Goal: Task Accomplishment & Management: Manage account settings

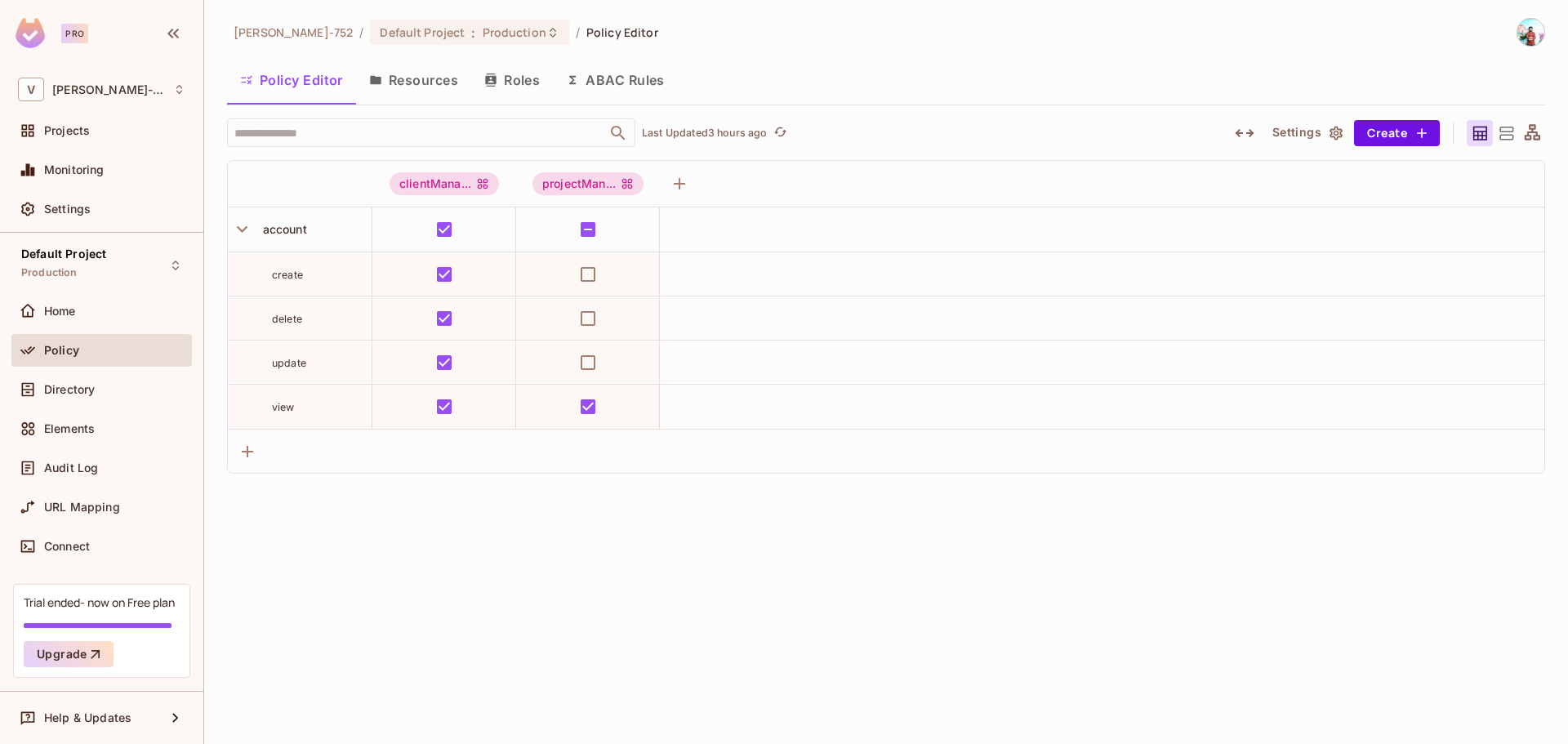
click at [116, 353] on div "Policy" at bounding box center [114, 350] width 141 height 13
click at [501, 89] on button "Roles" at bounding box center [512, 79] width 81 height 41
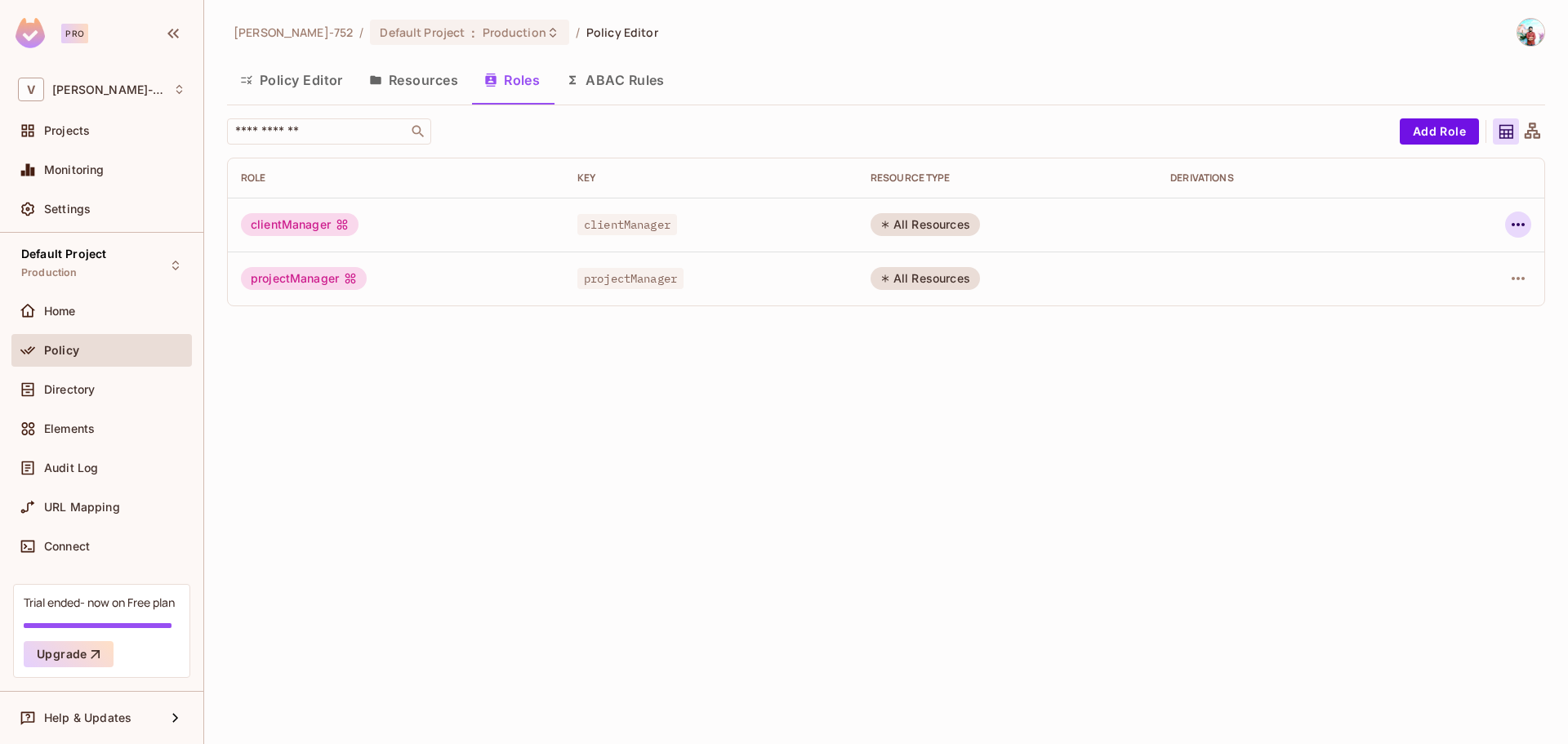
click at [1045, 217] on icon "button" at bounding box center [1518, 224] width 20 height 20
click at [1045, 320] on li "Delete Role" at bounding box center [1448, 334] width 145 height 36
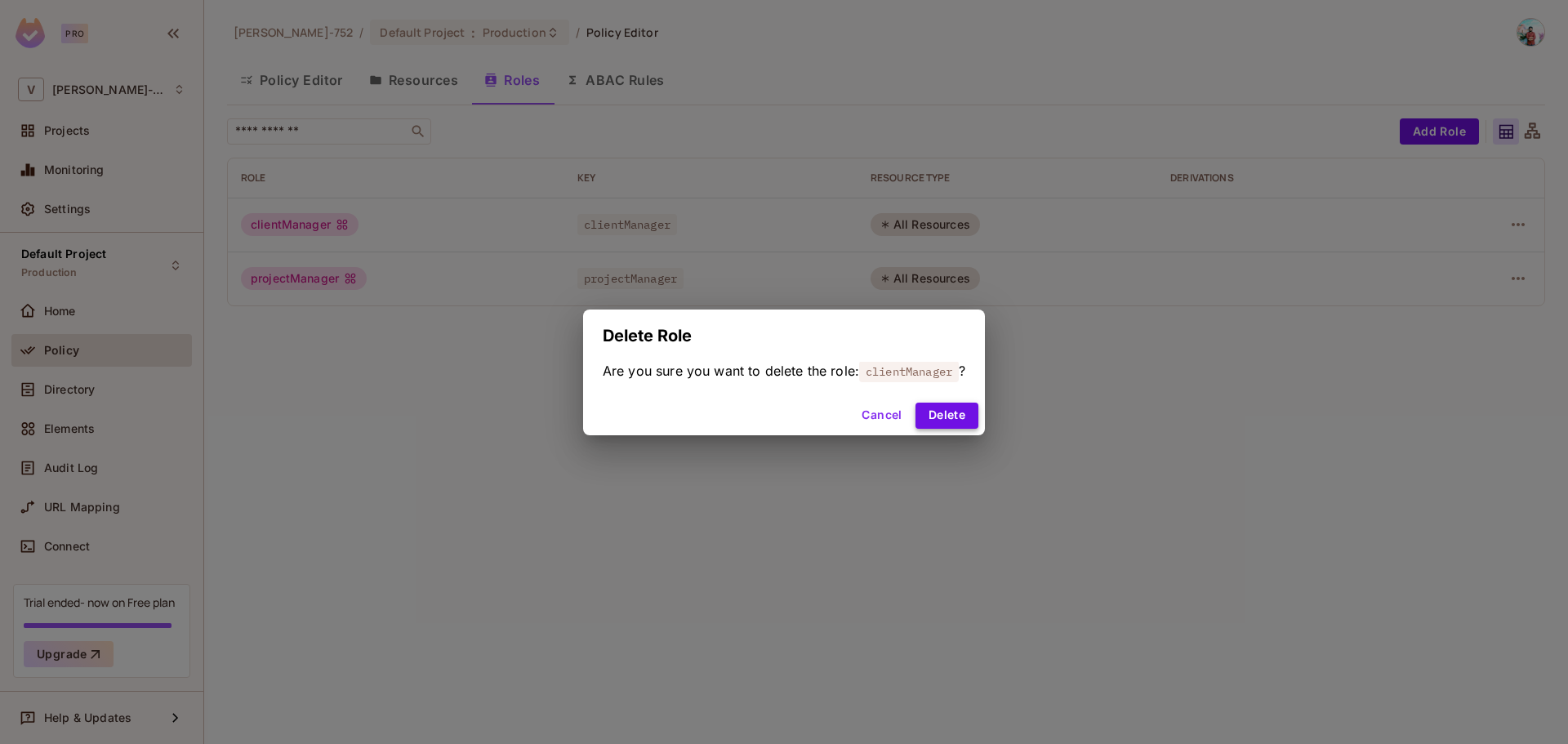
click at [963, 409] on button "Delete" at bounding box center [947, 416] width 63 height 26
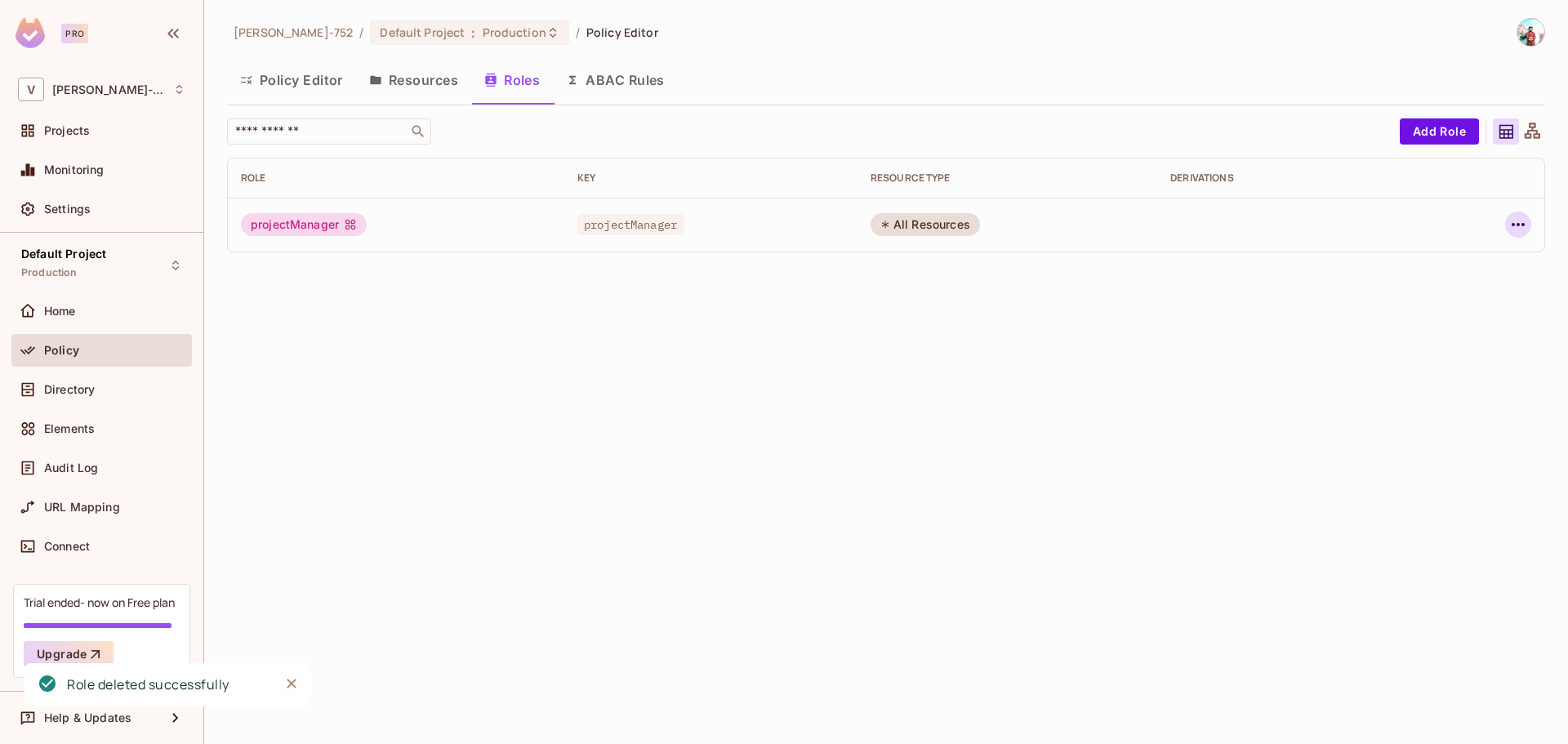
click at [1045, 227] on icon "button" at bounding box center [1518, 224] width 20 height 20
click at [1045, 339] on div "Delete Role" at bounding box center [1452, 333] width 63 height 16
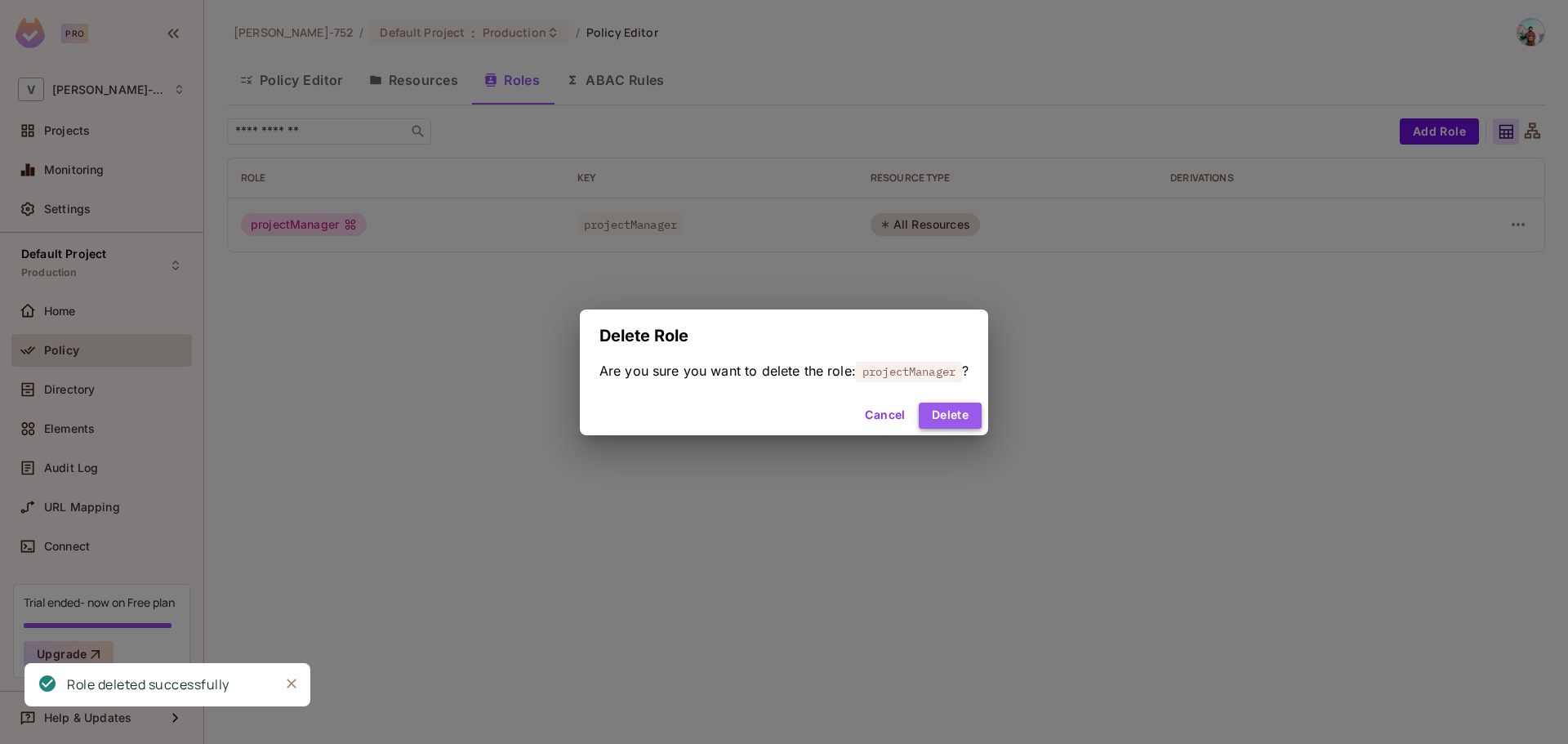
click at [950, 418] on button "Delete" at bounding box center [950, 416] width 63 height 26
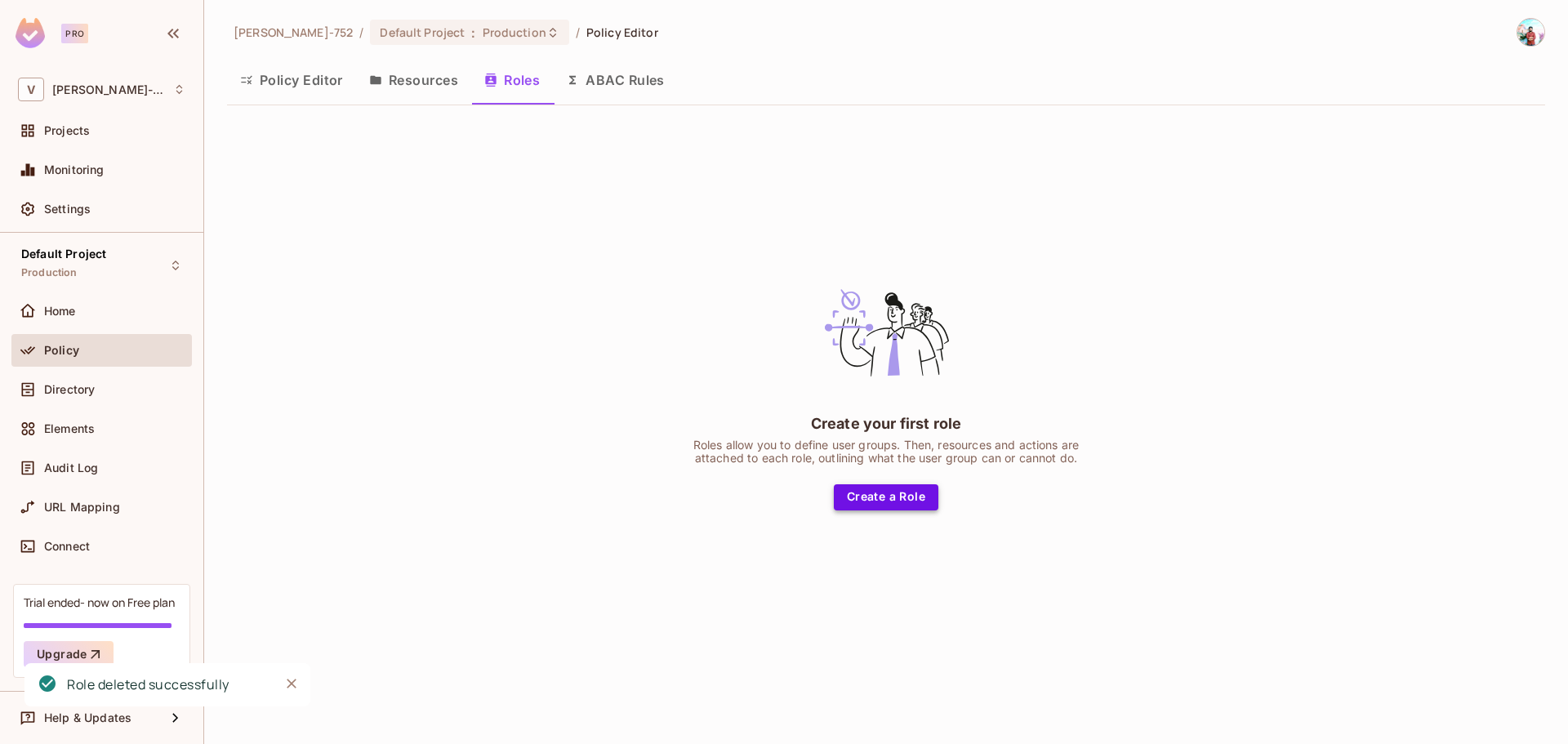
click at [879, 449] on button "Create a Role" at bounding box center [885, 497] width 104 height 26
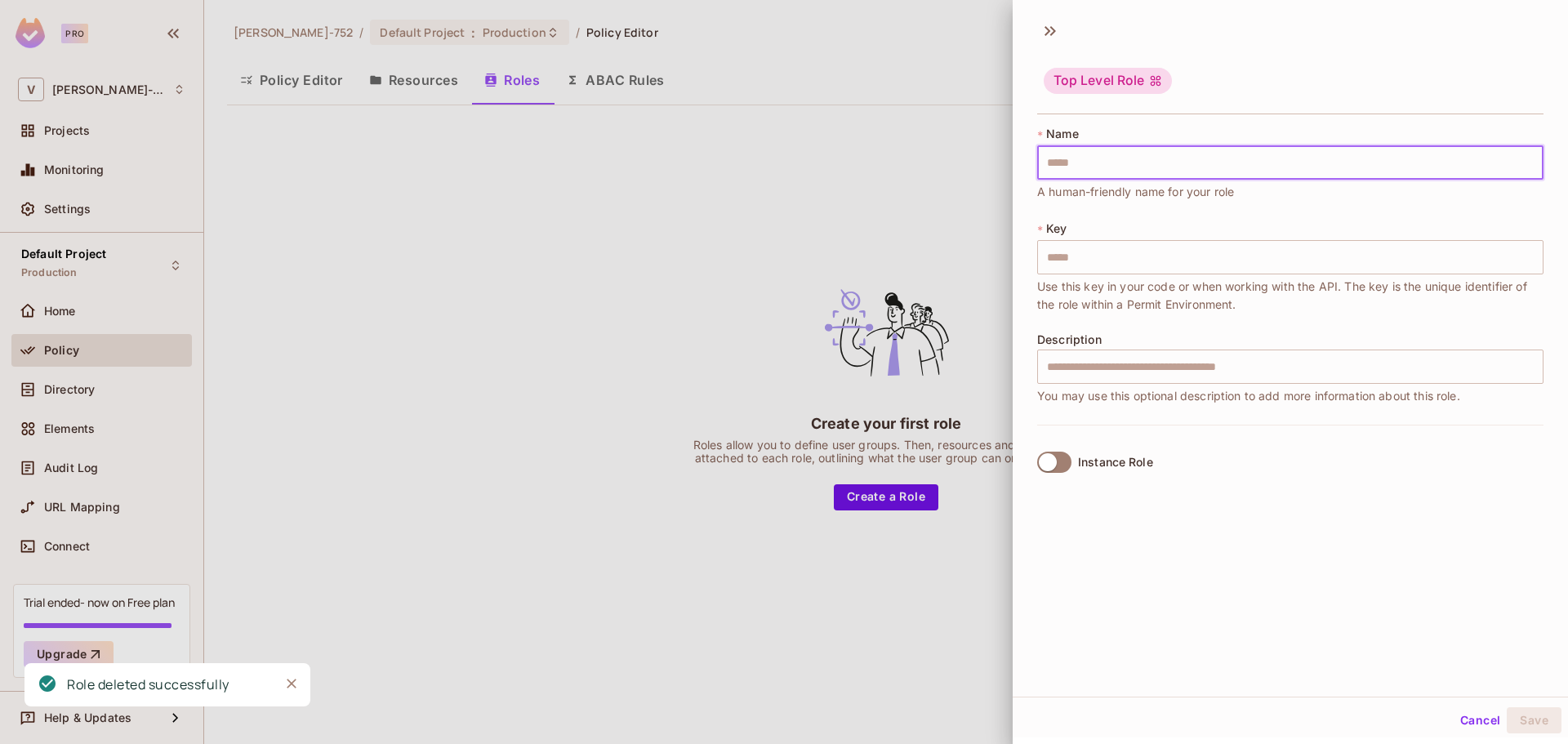
click at [1045, 152] on input "text" at bounding box center [1290, 163] width 506 height 35
paste input "**********"
type input "**********"
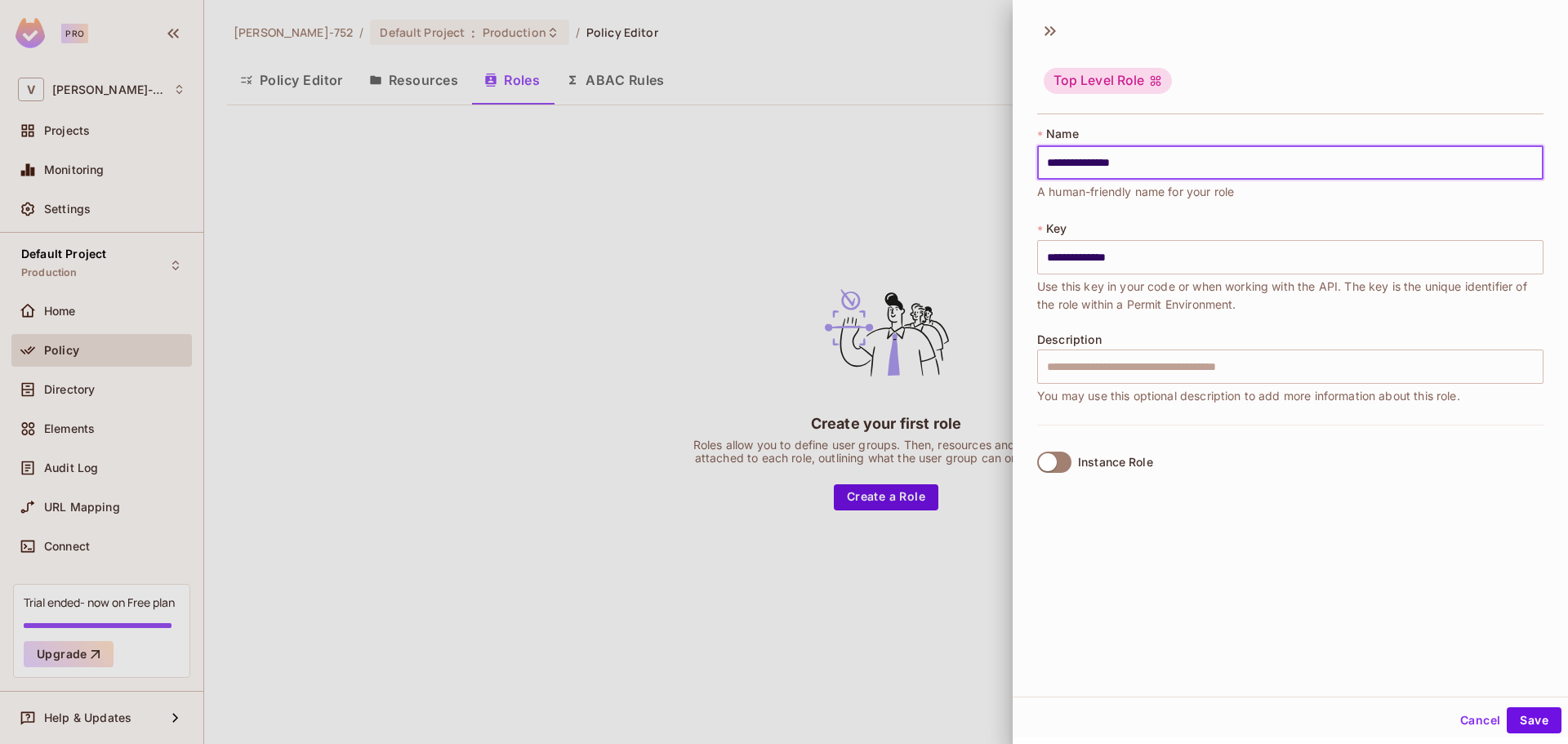
type input "**********"
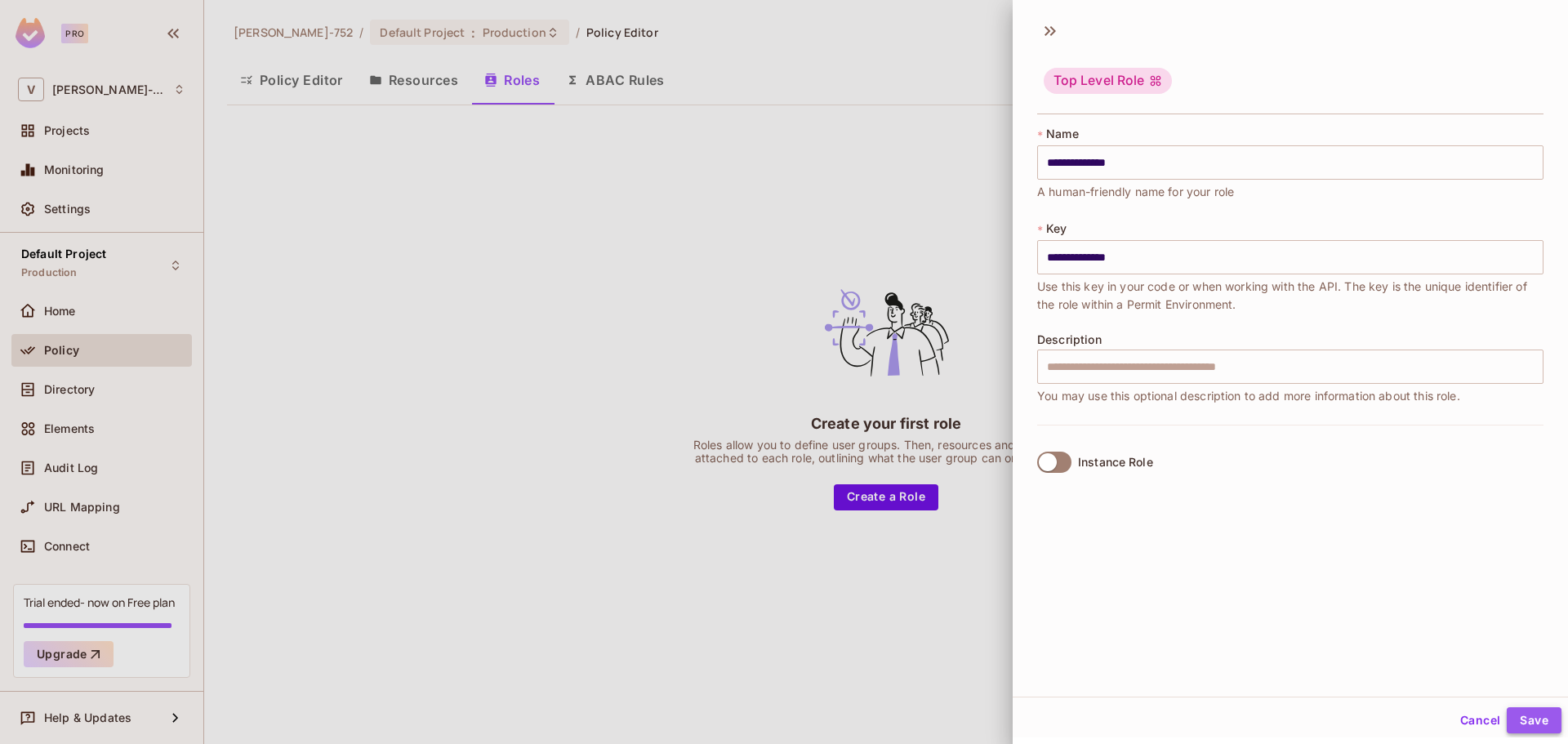
click at [1045, 449] on button "Save" at bounding box center [1534, 720] width 55 height 26
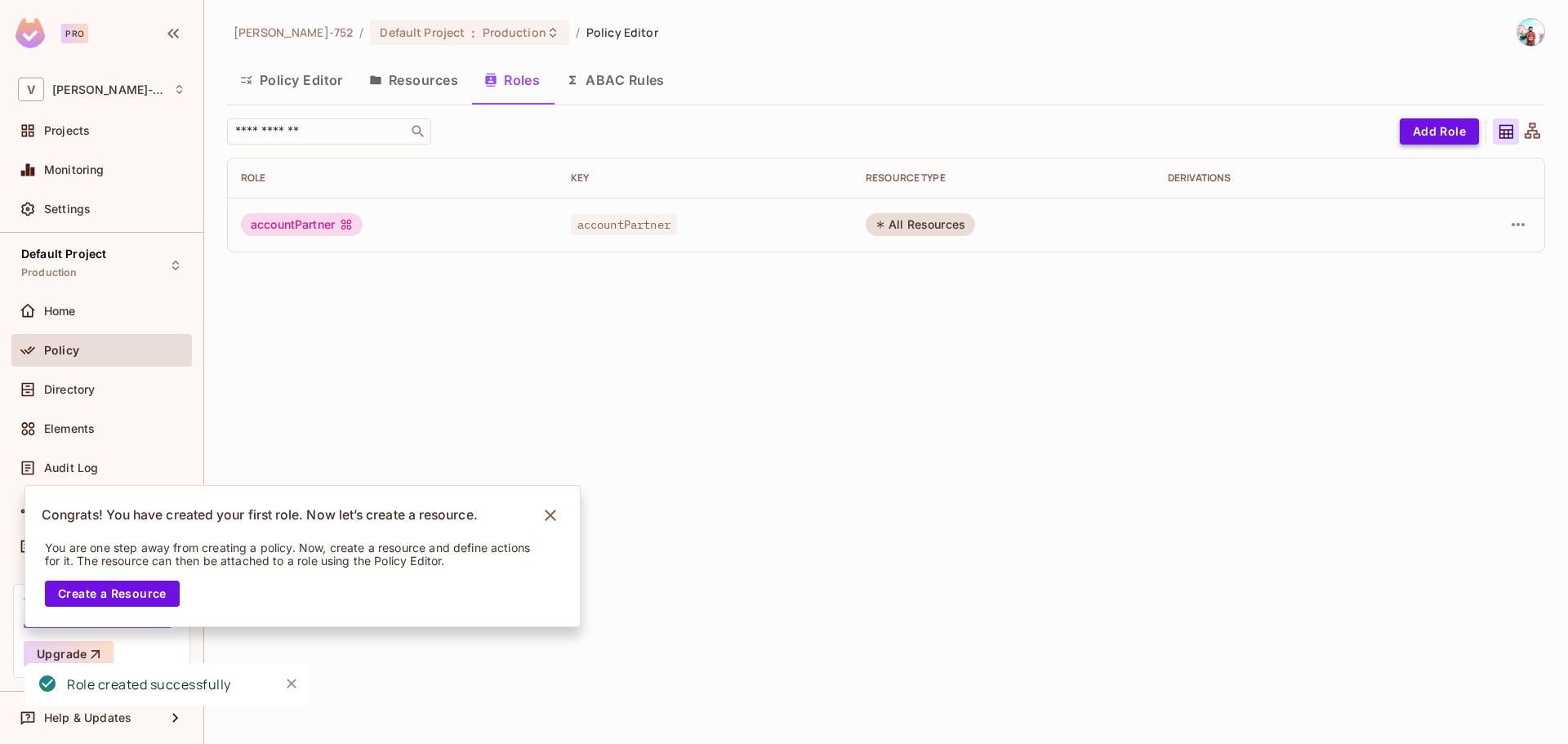
click at [1045, 143] on button "Add Role" at bounding box center [1440, 131] width 79 height 26
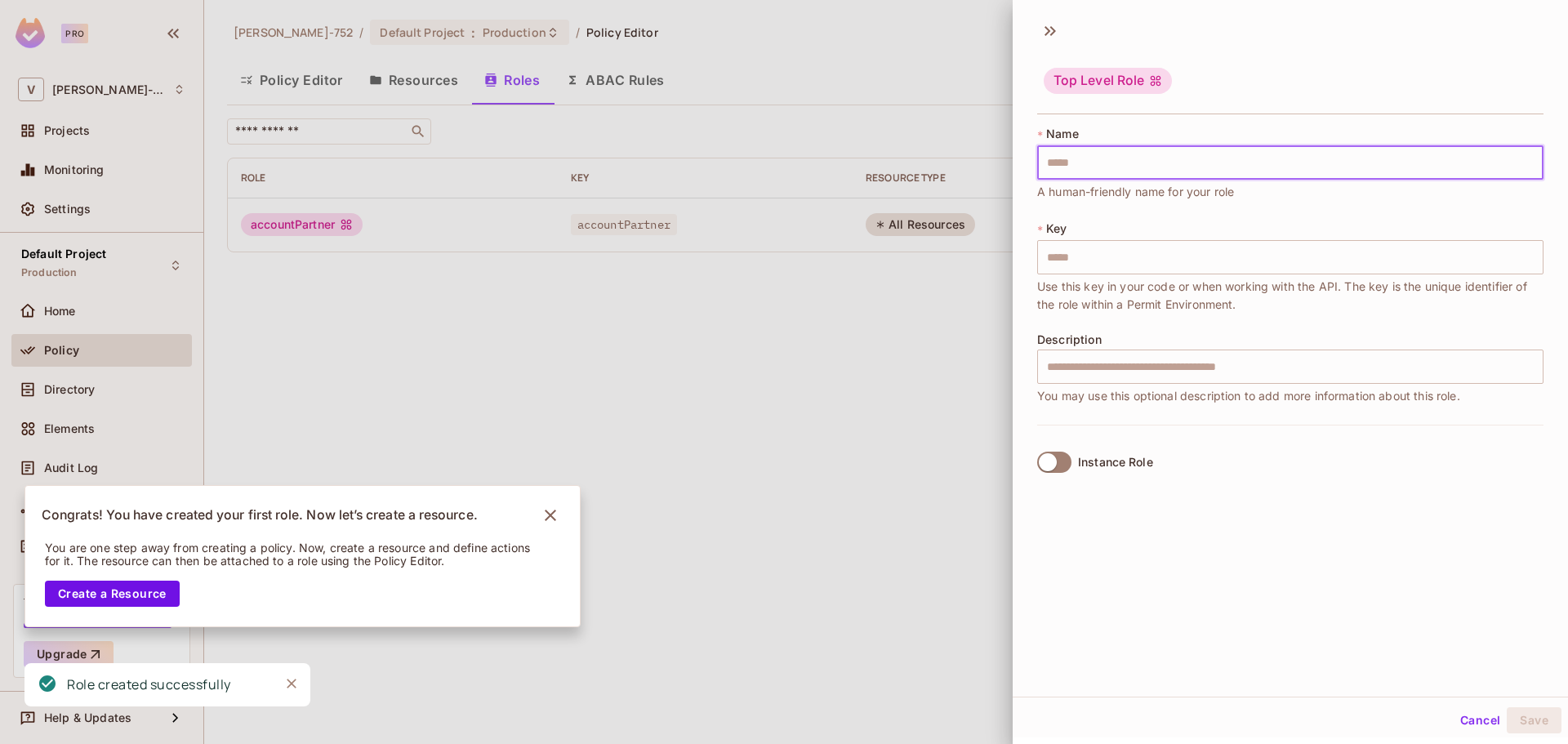
click at [1045, 173] on input "text" at bounding box center [1290, 163] width 506 height 35
paste input "**********"
type input "**********"
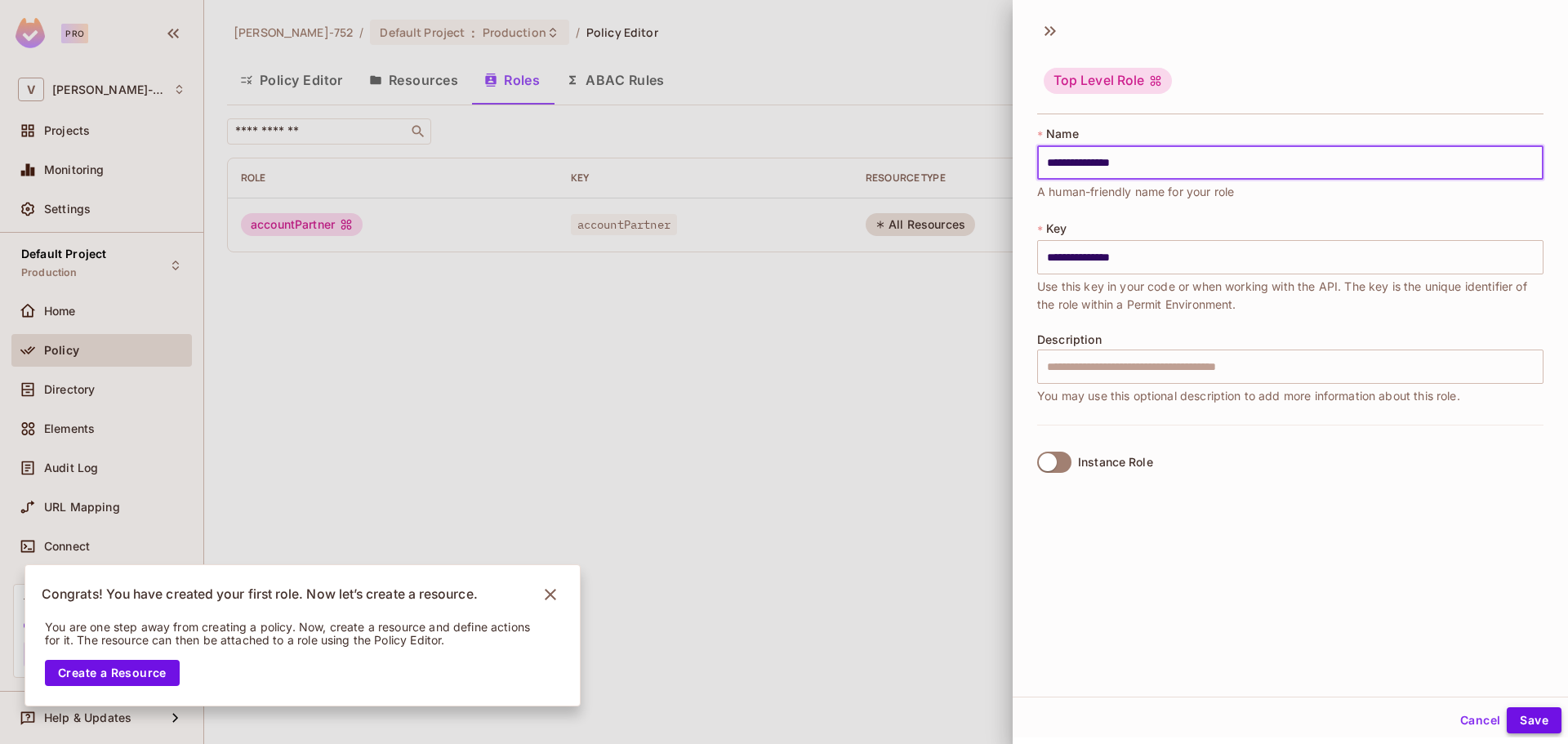
type input "**********"
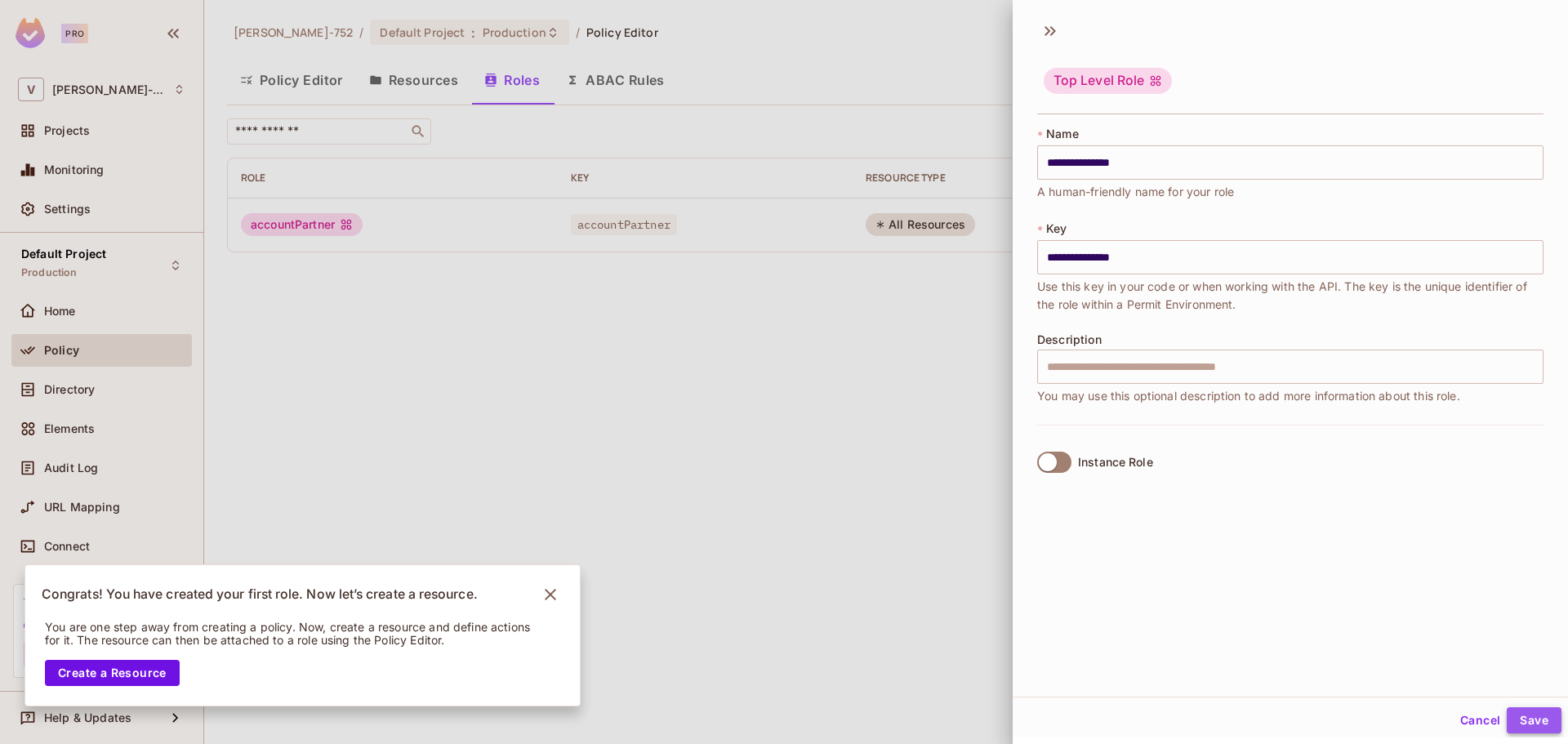
click at [1045, 449] on button "Save" at bounding box center [1534, 720] width 55 height 26
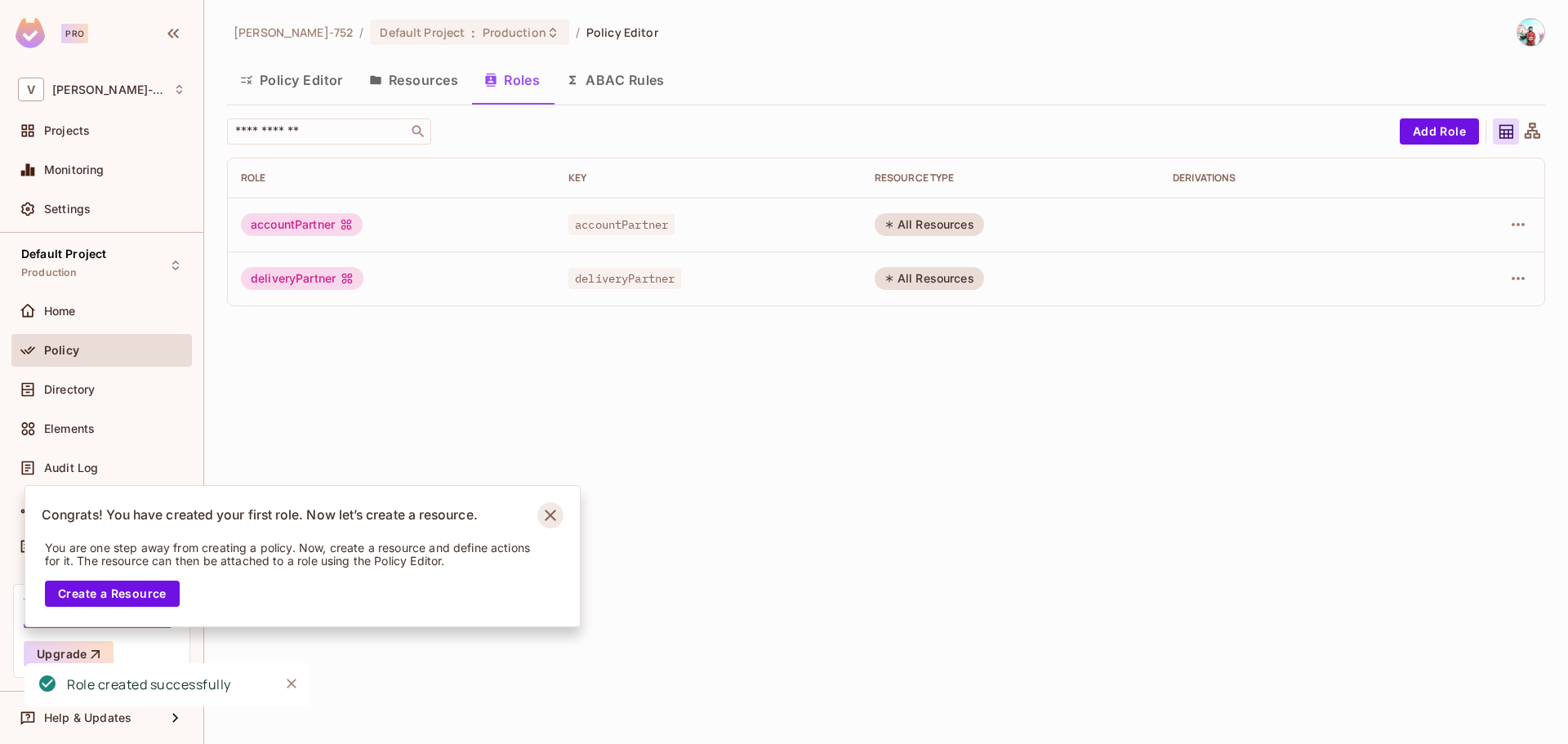
click at [555, 449] on icon "Notifications Alt+T" at bounding box center [551, 515] width 26 height 26
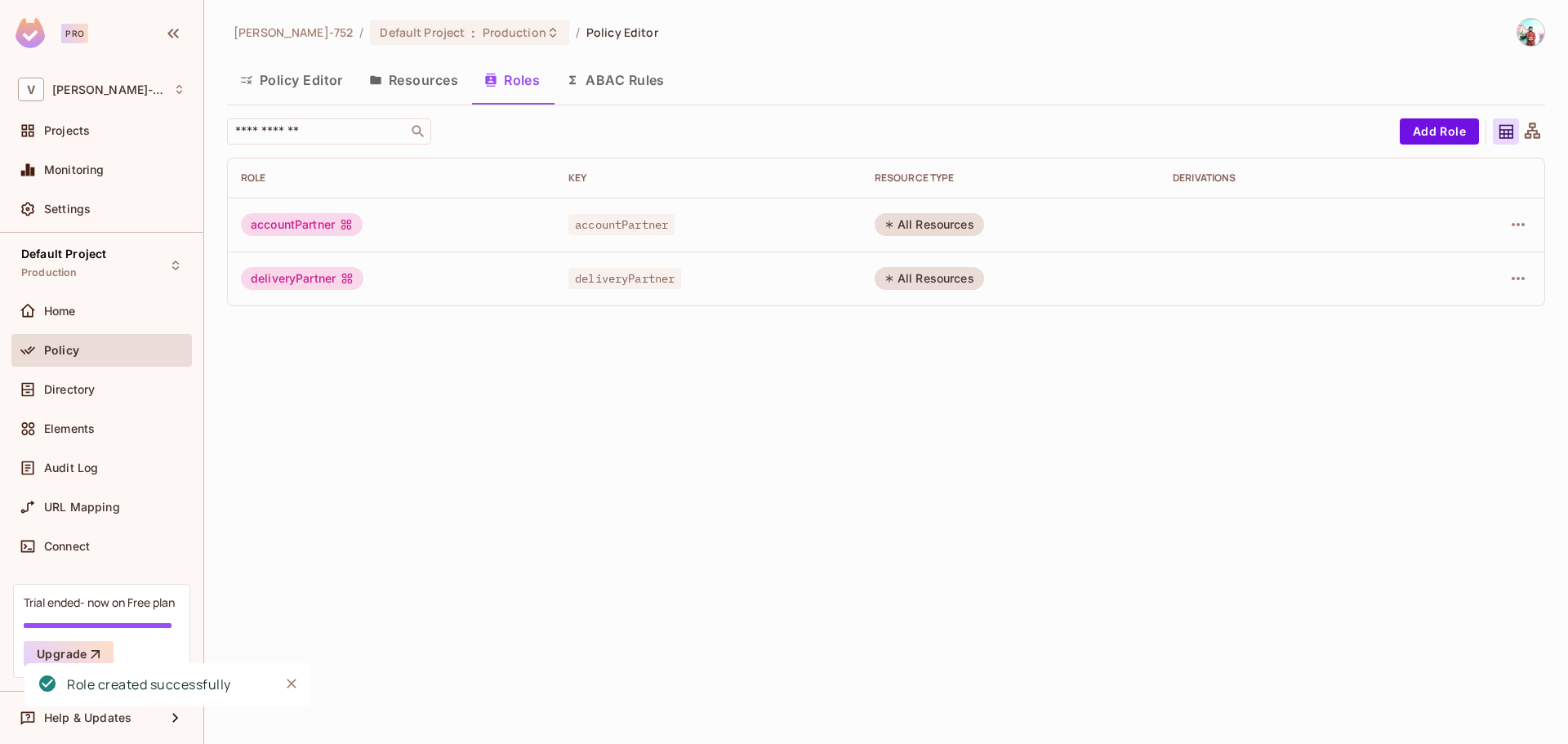
drag, startPoint x: 810, startPoint y: 476, endPoint x: 805, endPoint y: 463, distance: 13.9
click at [810, 449] on div "venkata-752 / Default Project : Production / Policy Editor Policy Editor Resour…" at bounding box center [886, 372] width 1365 height 744
click at [420, 85] on button "Resources" at bounding box center [414, 79] width 115 height 41
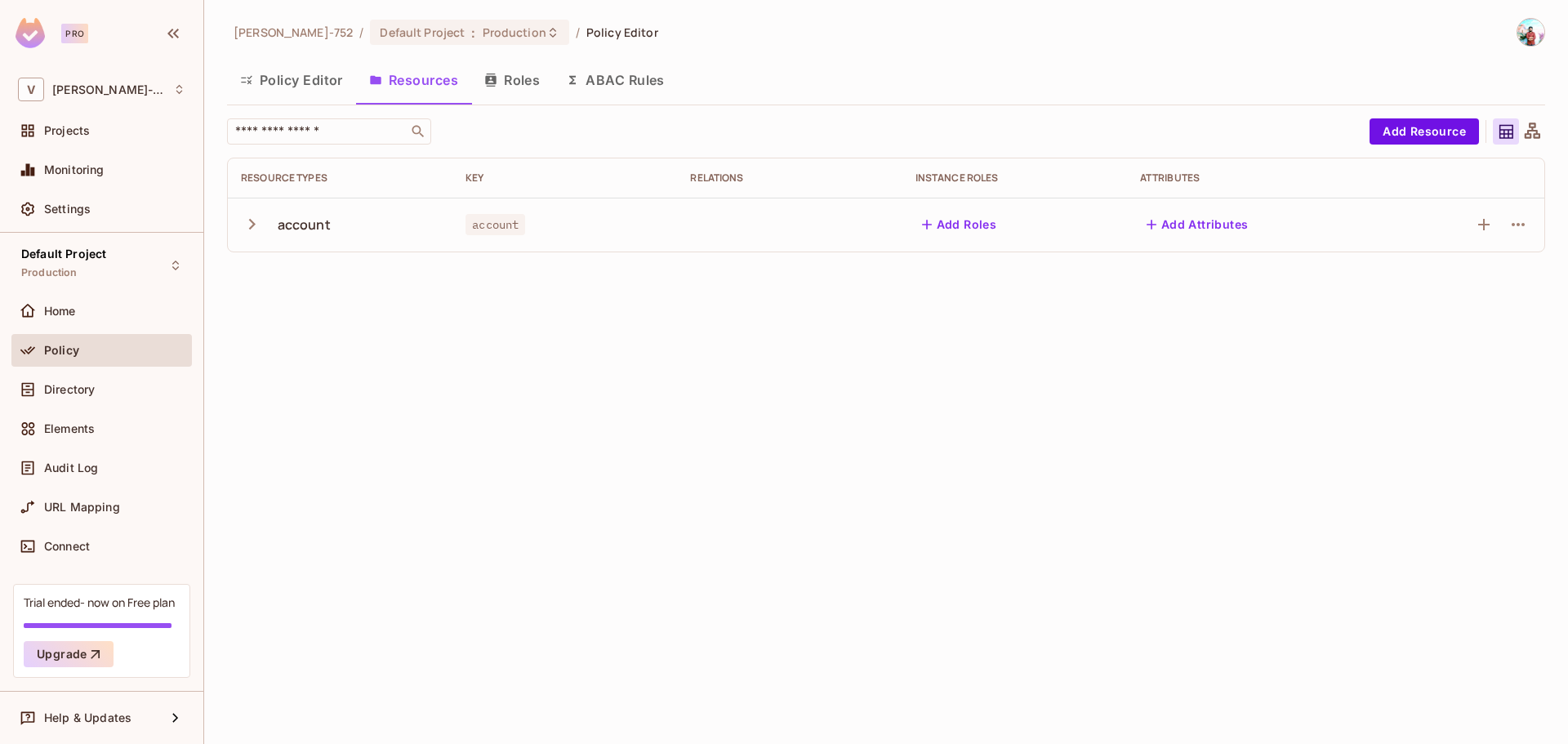
click at [243, 227] on icon "button" at bounding box center [252, 224] width 22 height 22
click at [252, 222] on icon "button" at bounding box center [252, 224] width 7 height 11
click at [298, 392] on div "update" at bounding box center [280, 387] width 77 height 16
click at [310, 79] on button "Policy Editor" at bounding box center [292, 79] width 129 height 41
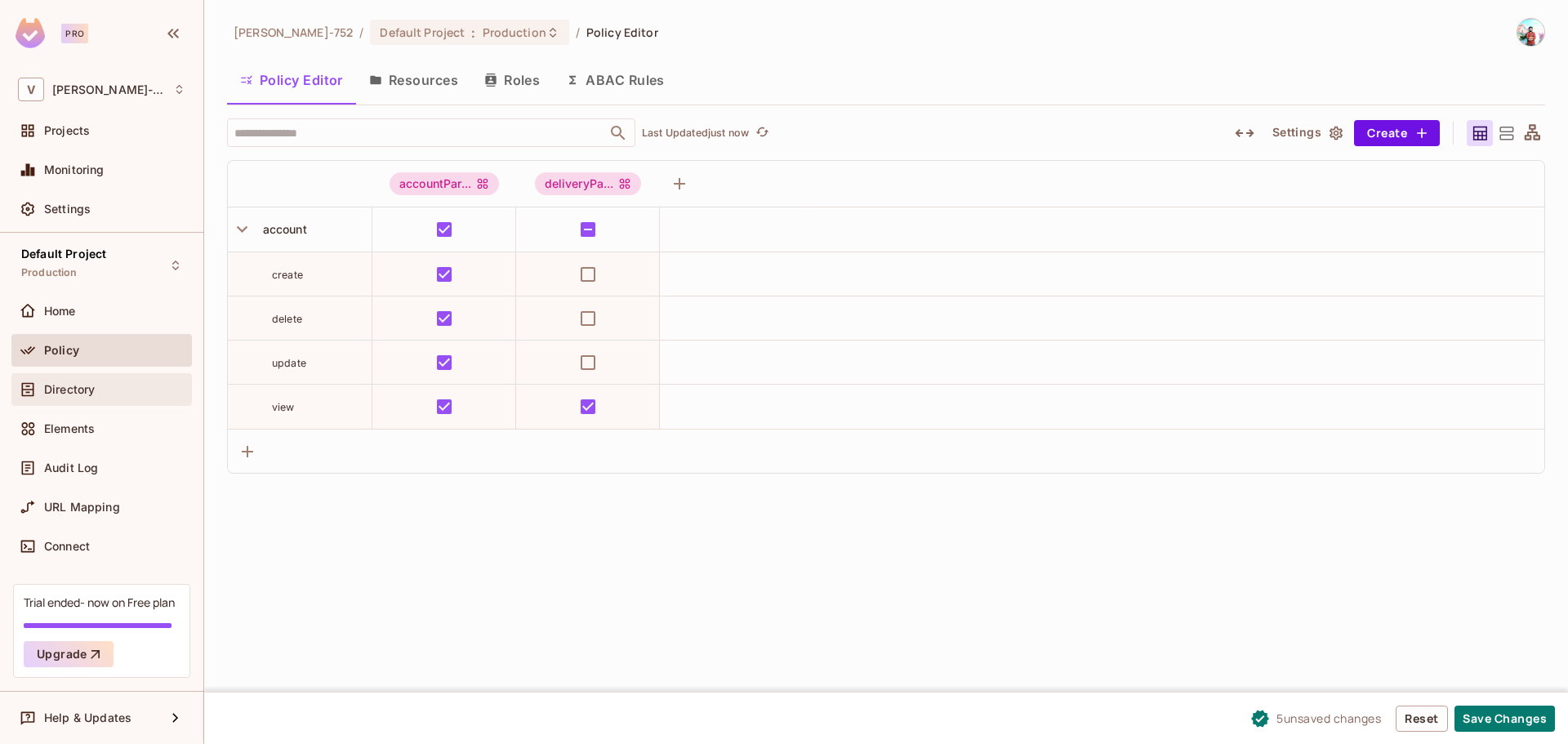
click at [114, 400] on div "Directory" at bounding box center [102, 389] width 181 height 33
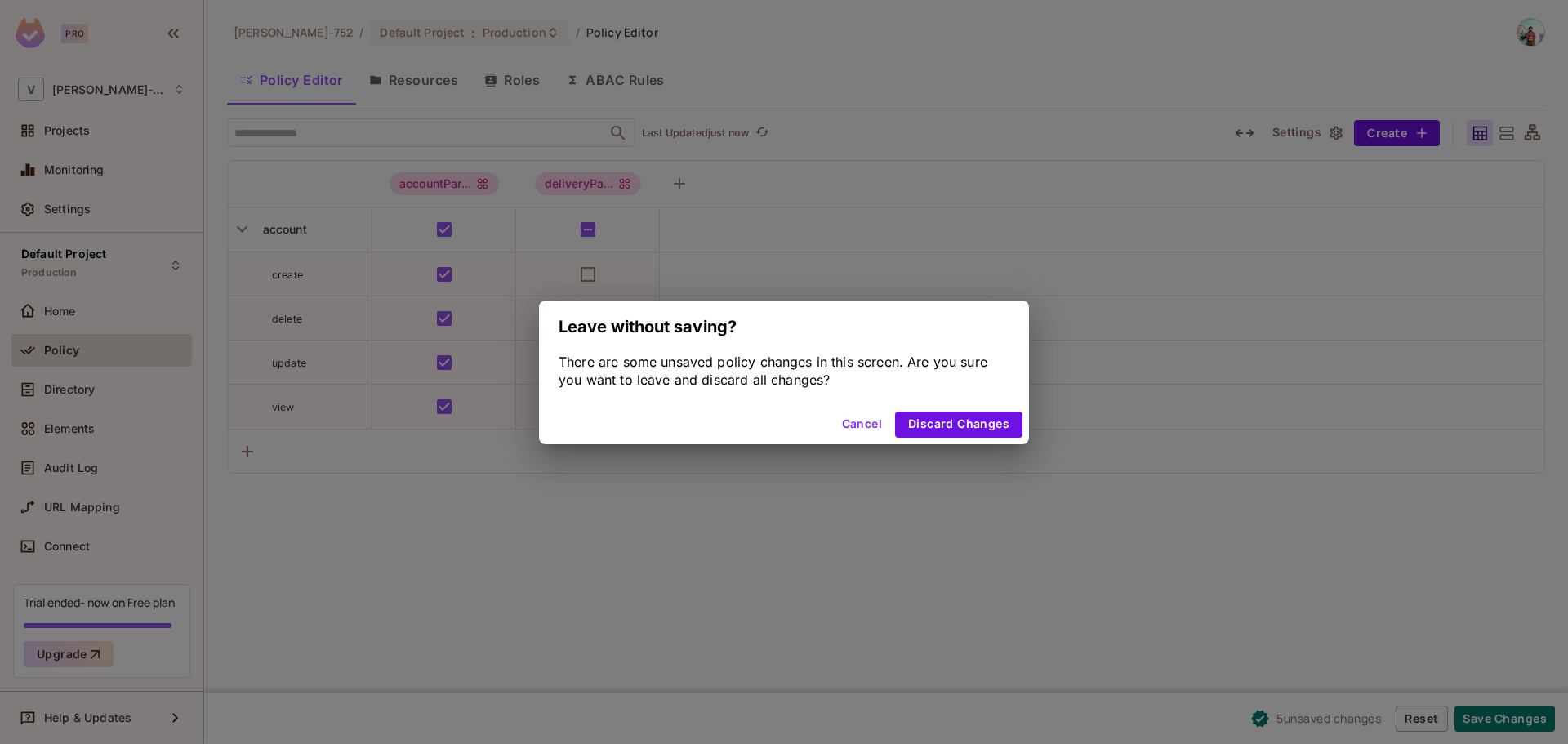
click at [870, 421] on button "Cancel" at bounding box center [862, 425] width 54 height 26
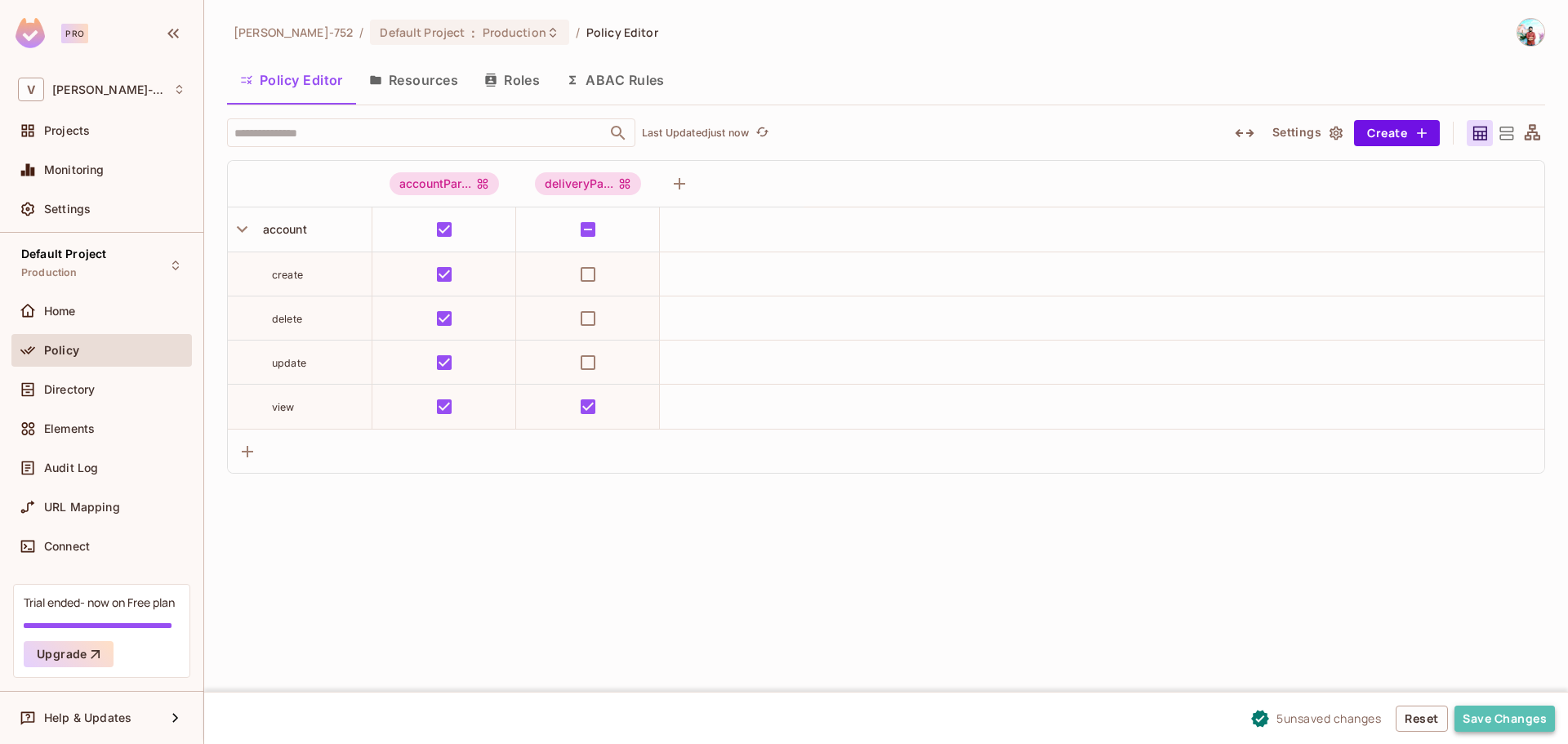
click at [1045, 449] on button "Save Changes" at bounding box center [1504, 718] width 100 height 26
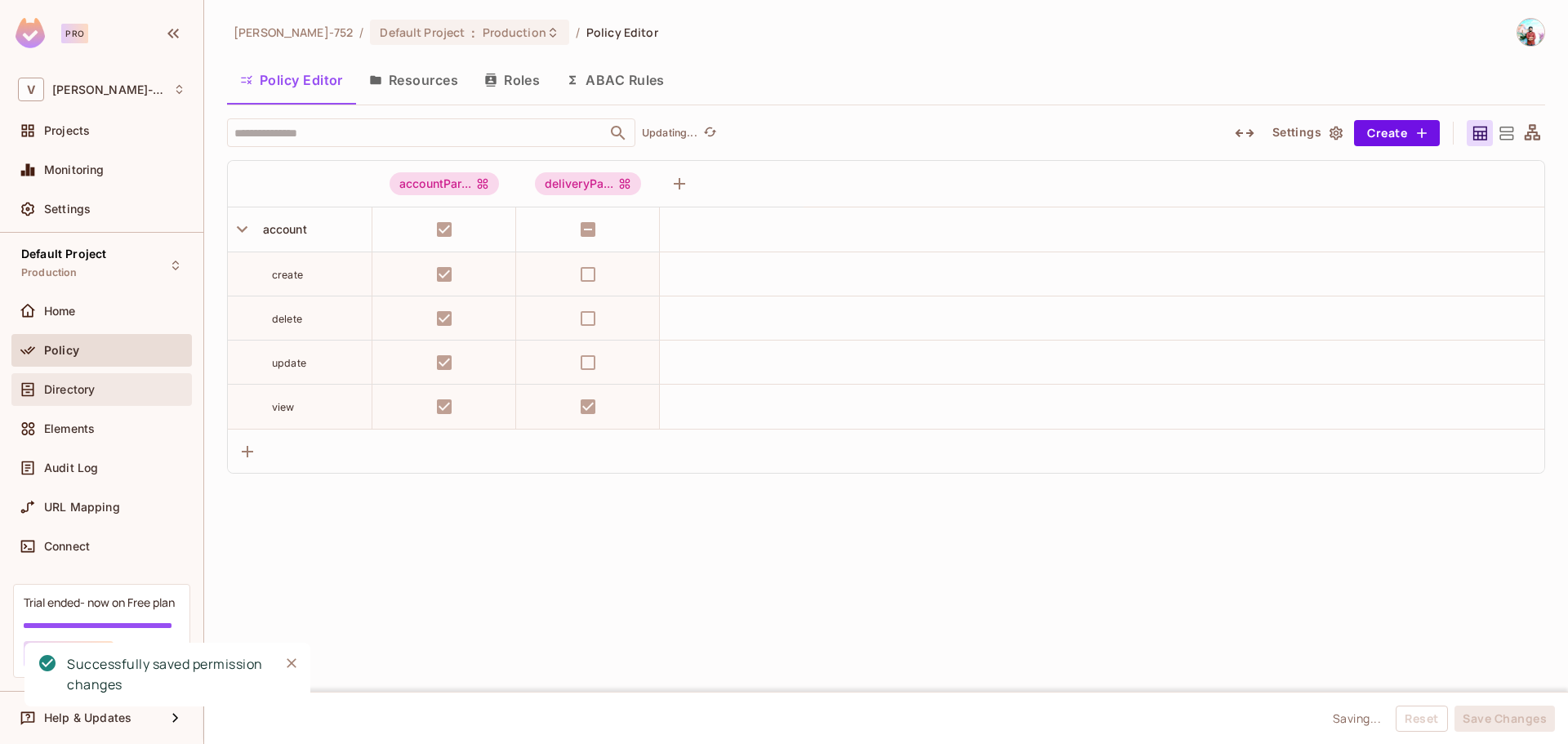
click at [82, 397] on div "Directory" at bounding box center [101, 390] width 168 height 20
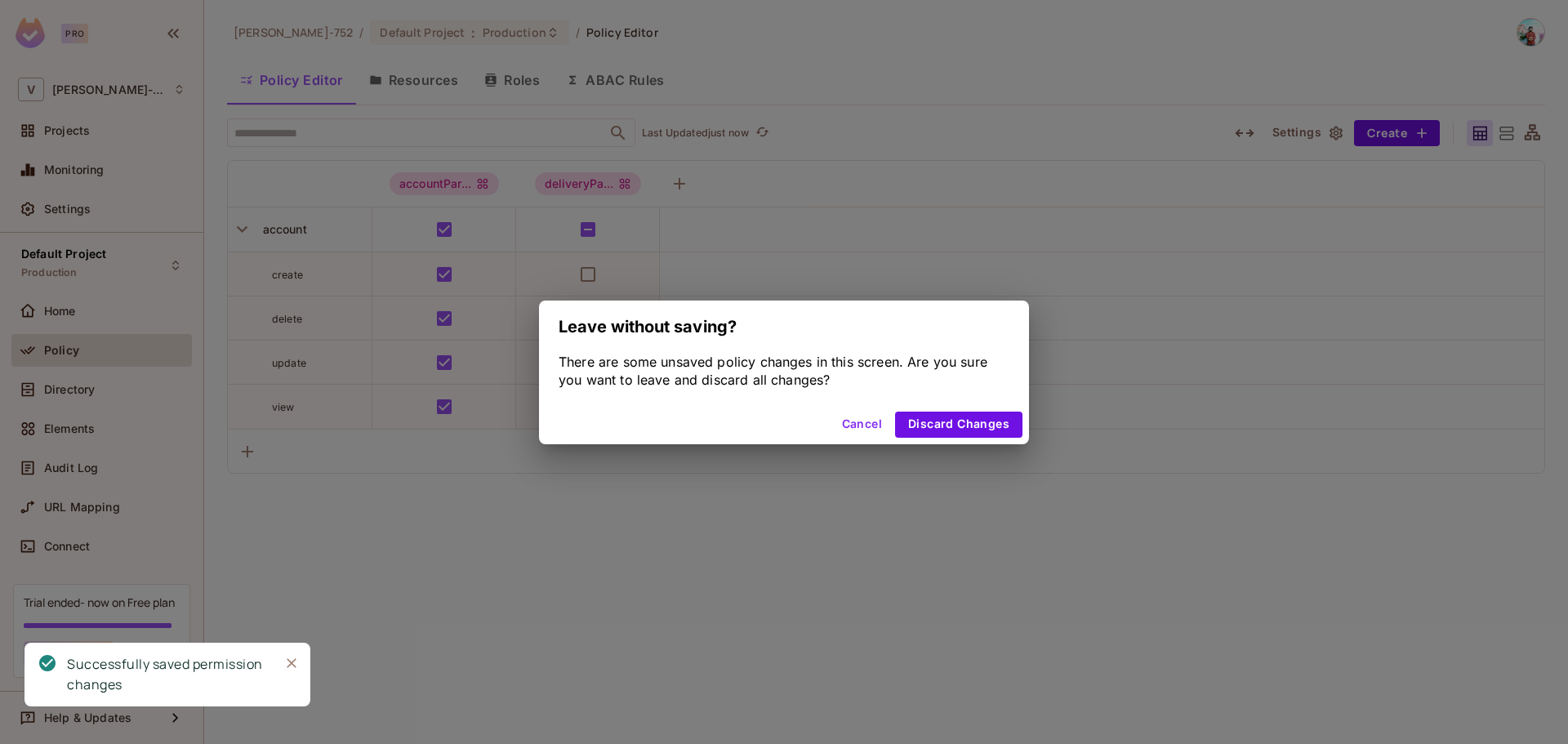
click at [870, 430] on button "Cancel" at bounding box center [862, 425] width 54 height 26
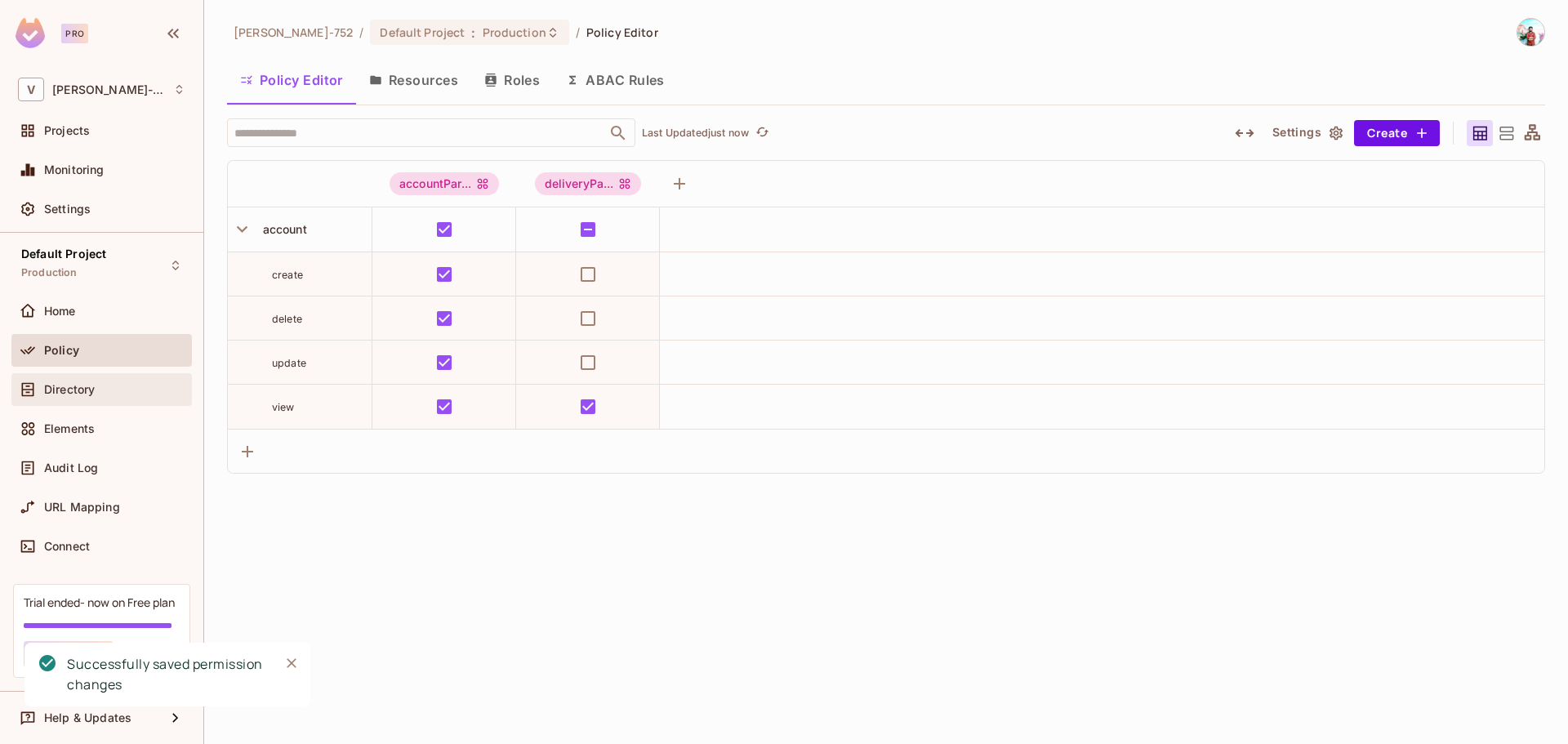
click at [47, 398] on div "Directory" at bounding box center [101, 390] width 168 height 20
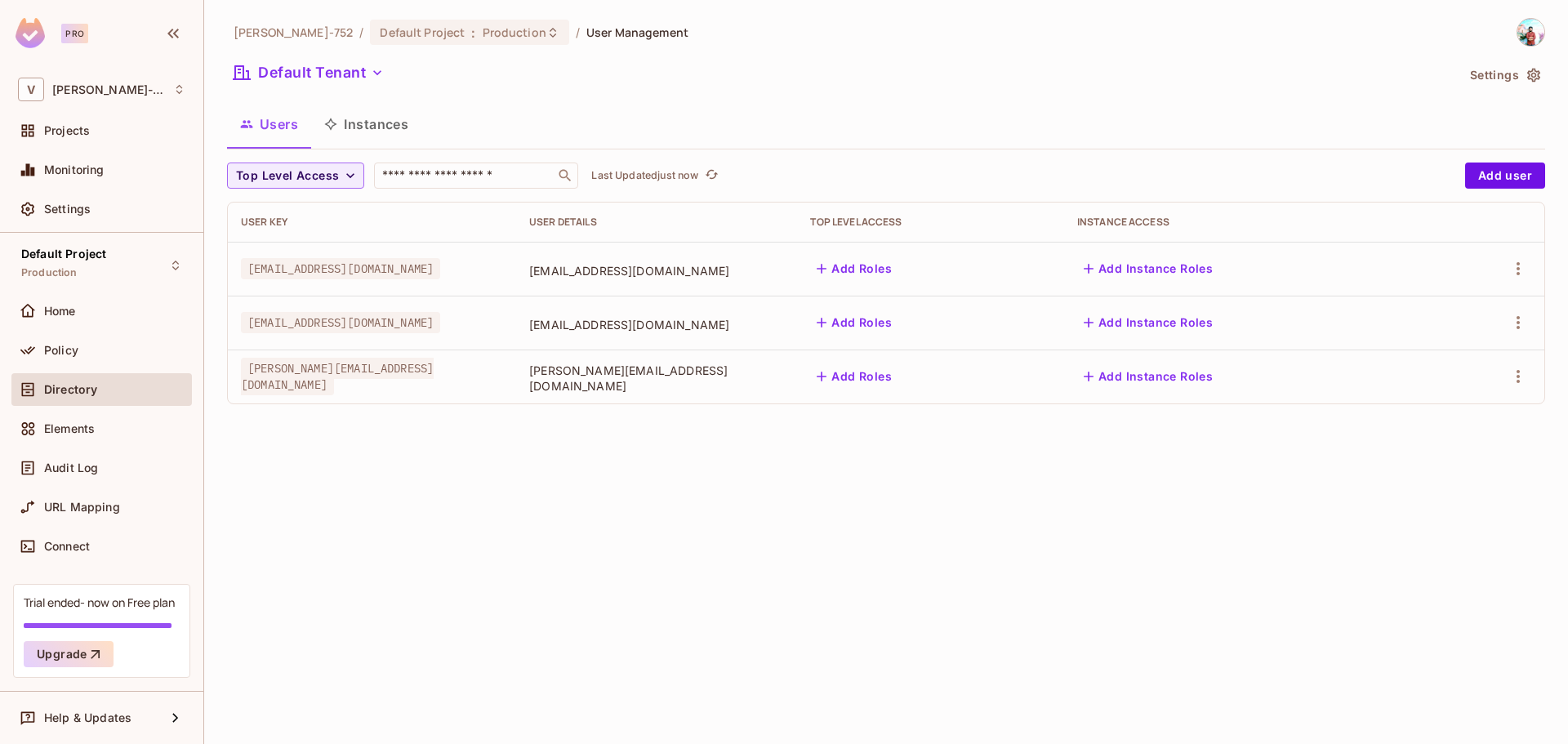
click at [898, 275] on button "Add Roles" at bounding box center [854, 269] width 88 height 26
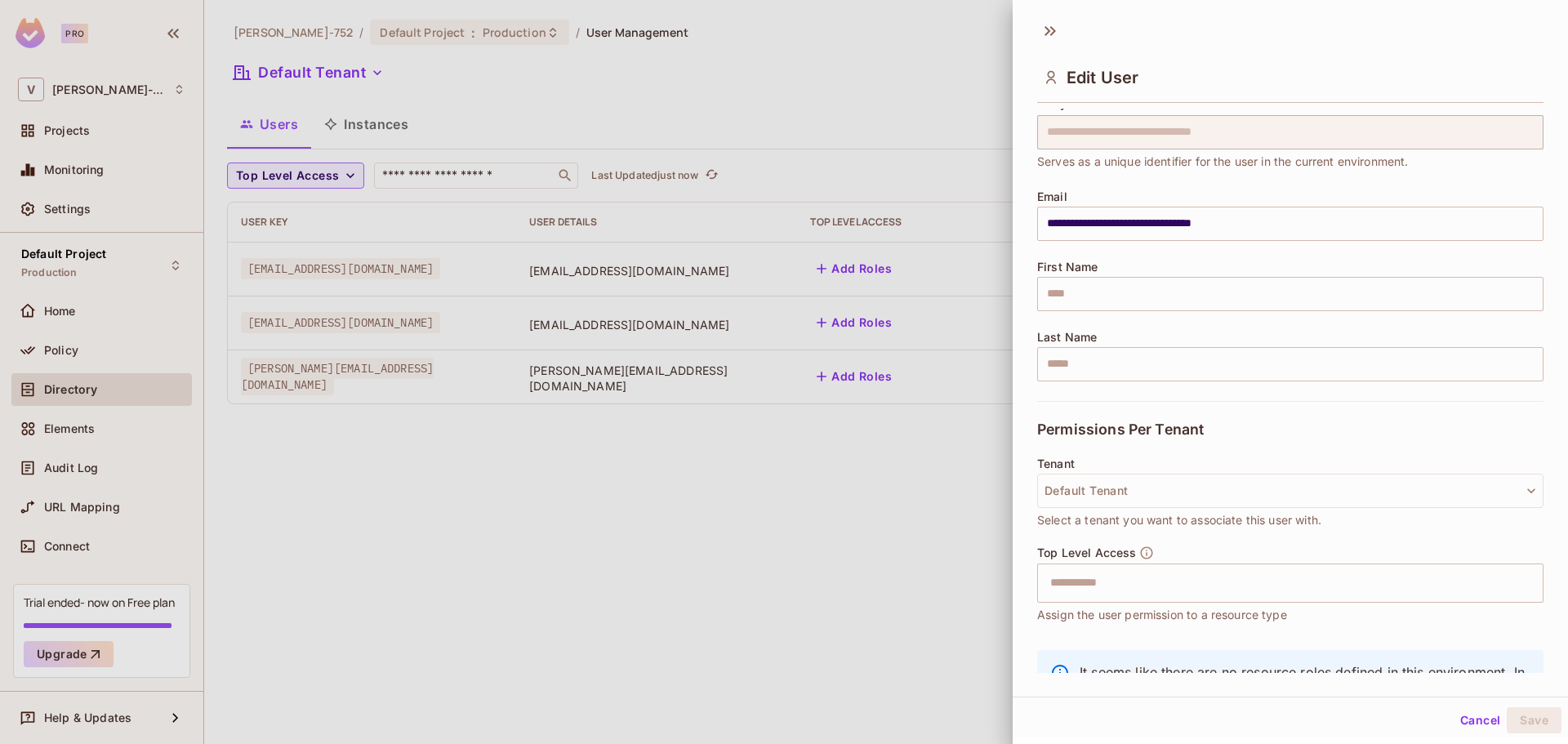
scroll to position [139, 0]
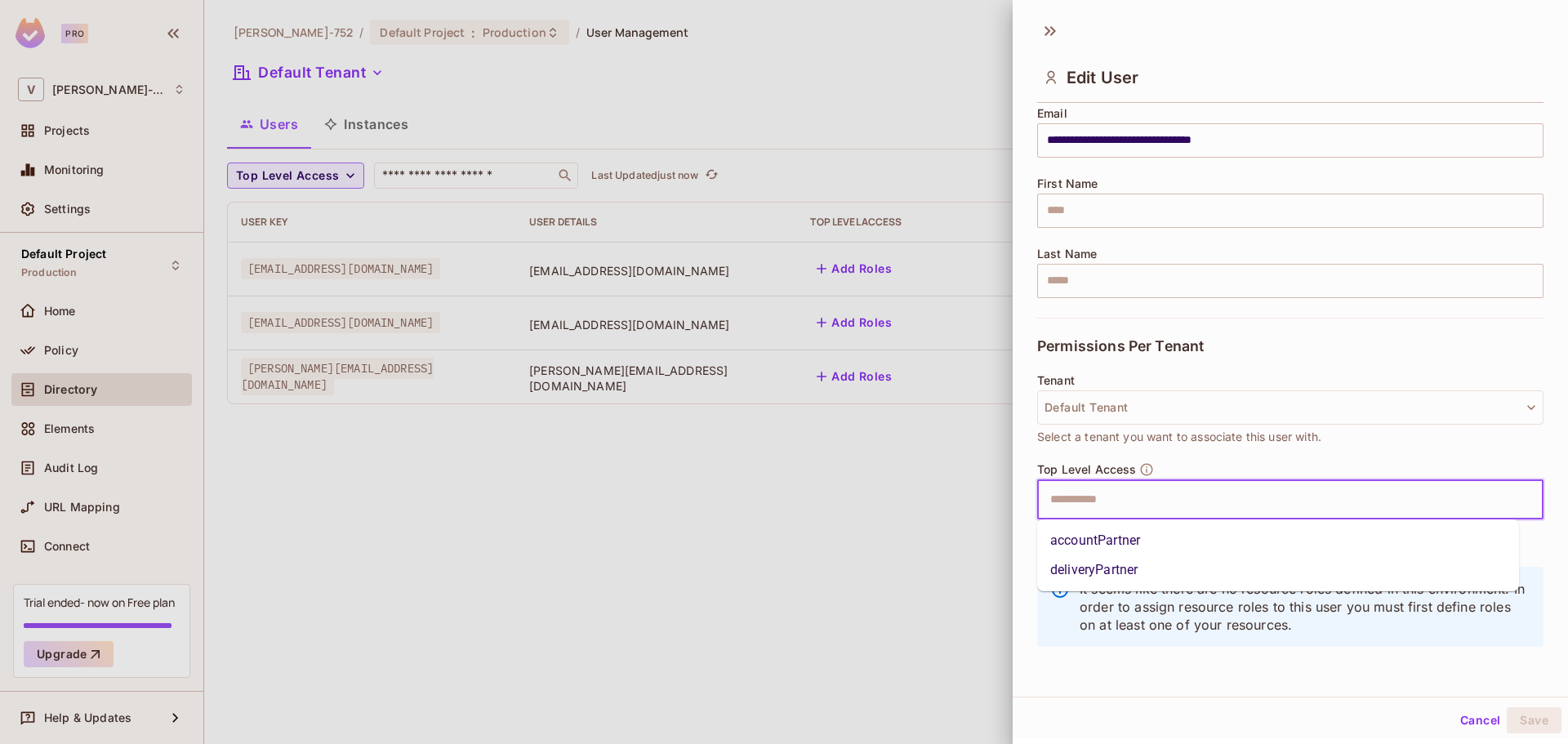
click at [1045, 449] on input "text" at bounding box center [1276, 499] width 471 height 33
click at [1045, 449] on li "accountPartner" at bounding box center [1278, 541] width 482 height 30
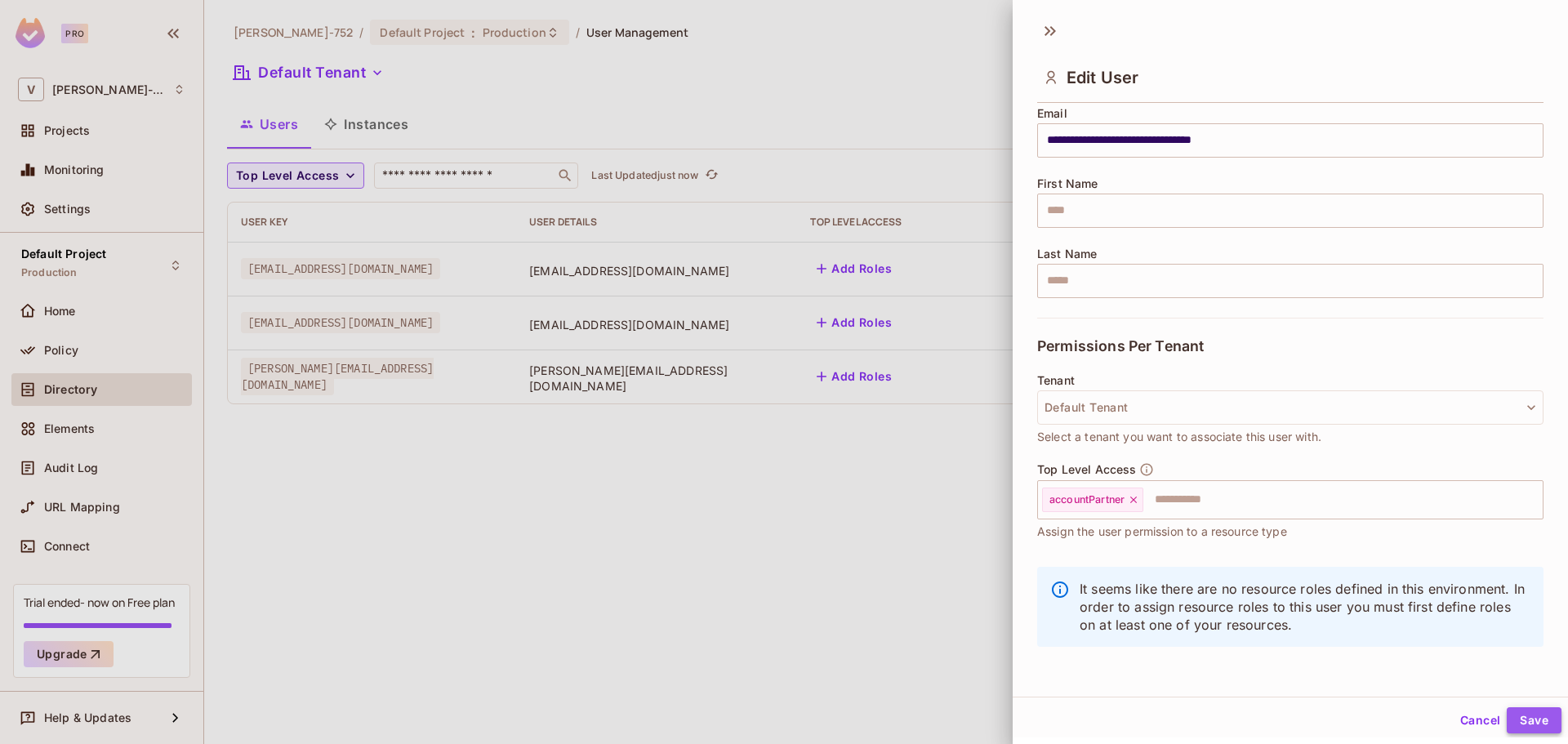
click at [1045, 449] on button "Save" at bounding box center [1534, 720] width 55 height 26
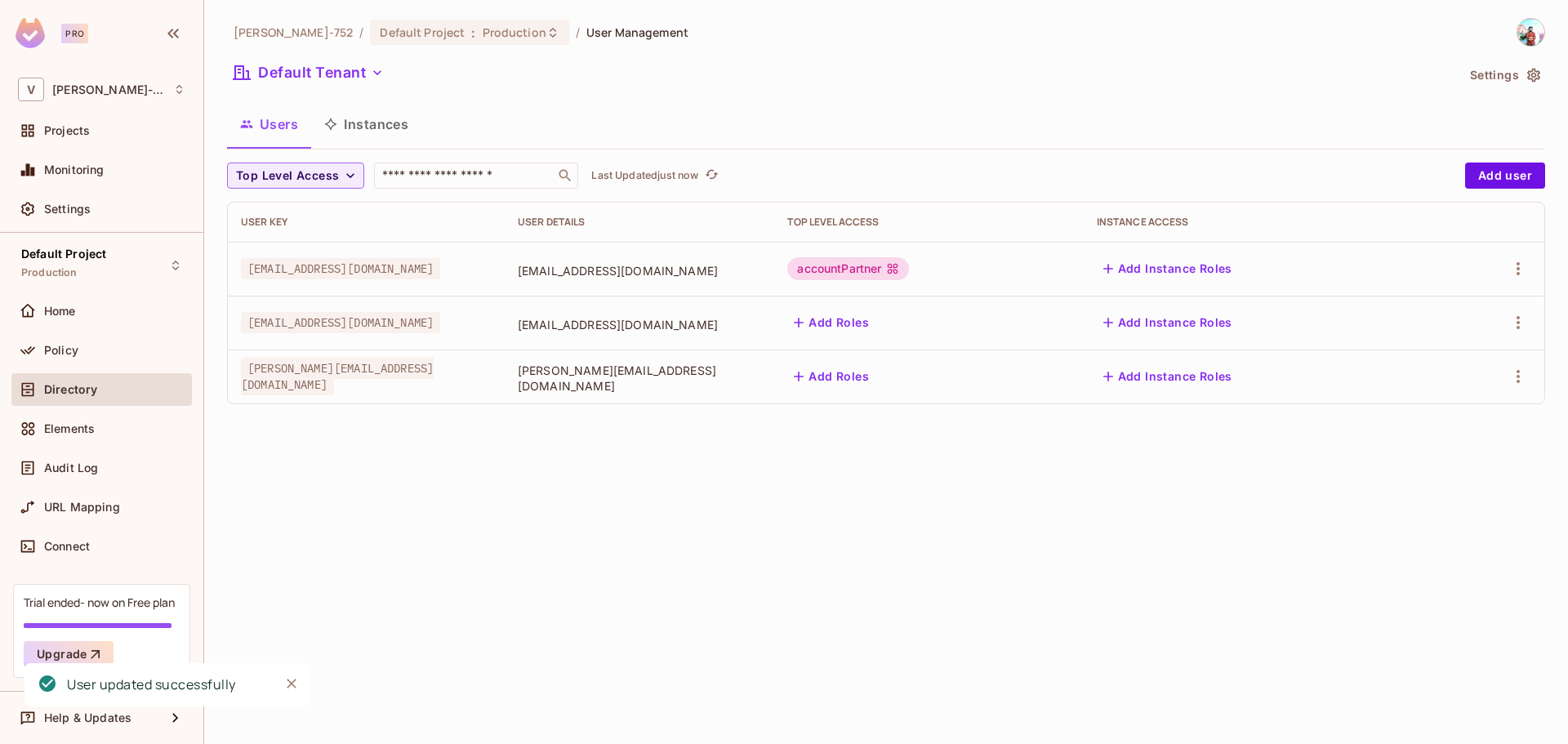
click at [875, 333] on button "Add Roles" at bounding box center [831, 322] width 88 height 26
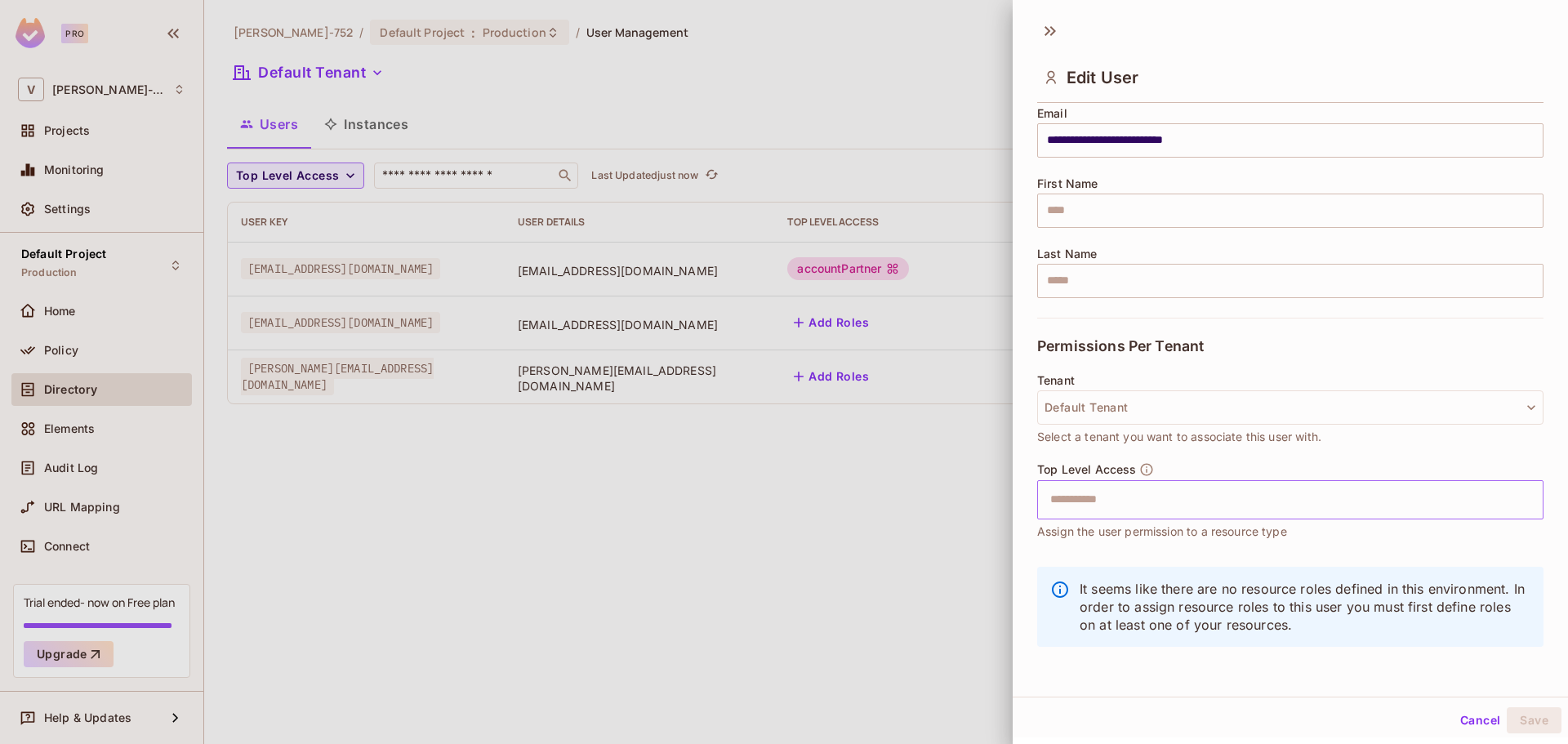
click at [1045, 449] on input "text" at bounding box center [1276, 499] width 471 height 33
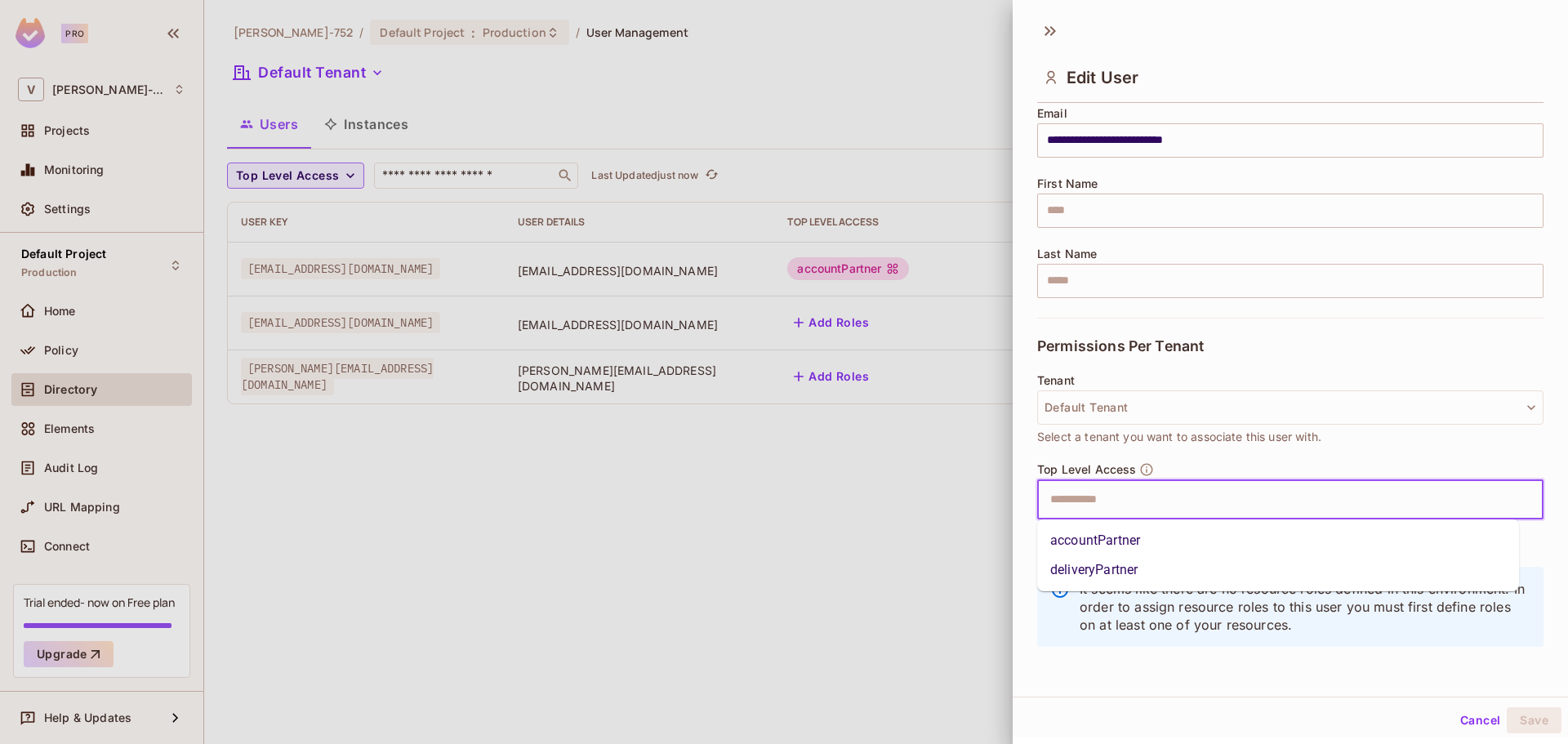
click at [1045, 449] on li "accountPartner" at bounding box center [1278, 541] width 482 height 30
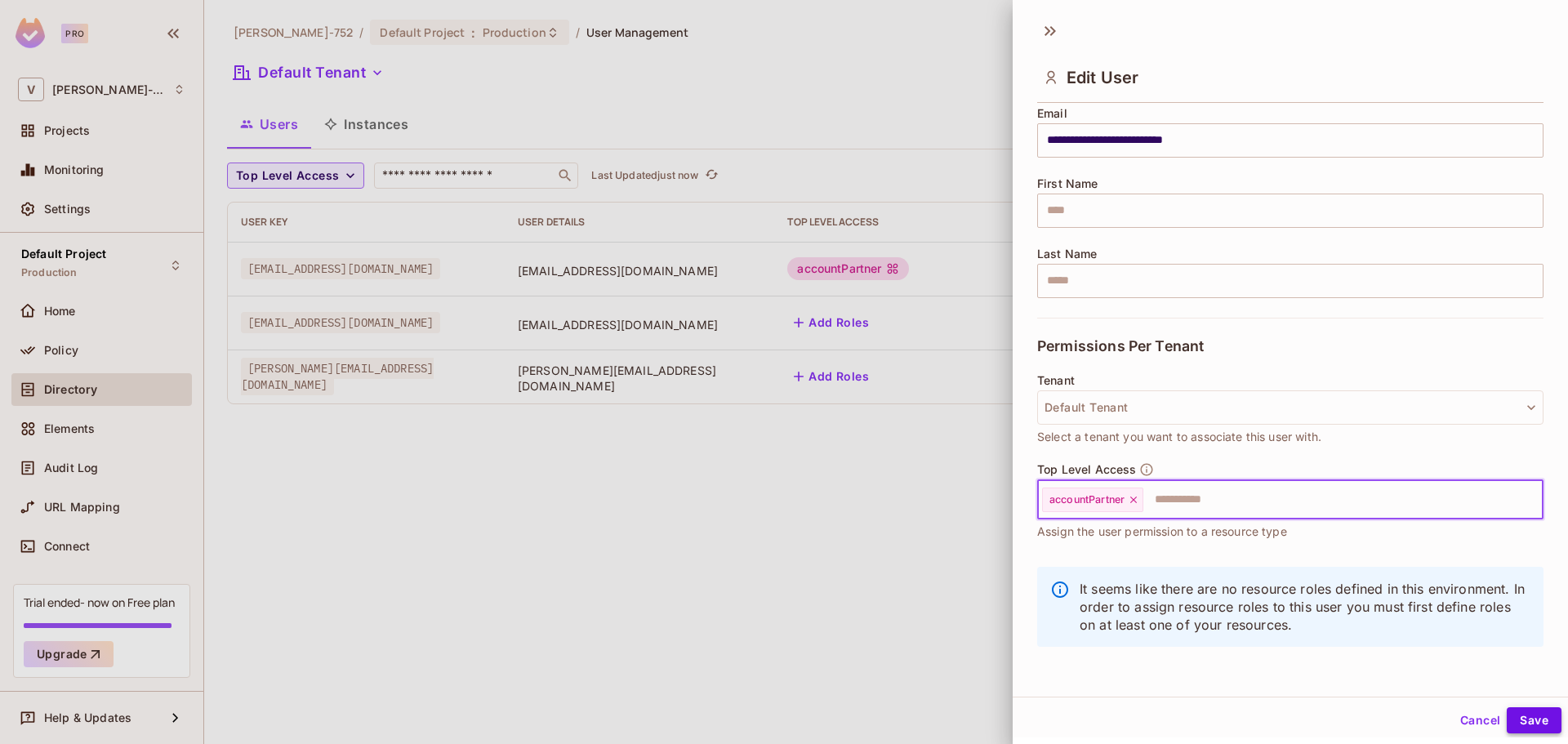
click at [1045, 449] on button "Save" at bounding box center [1534, 720] width 55 height 26
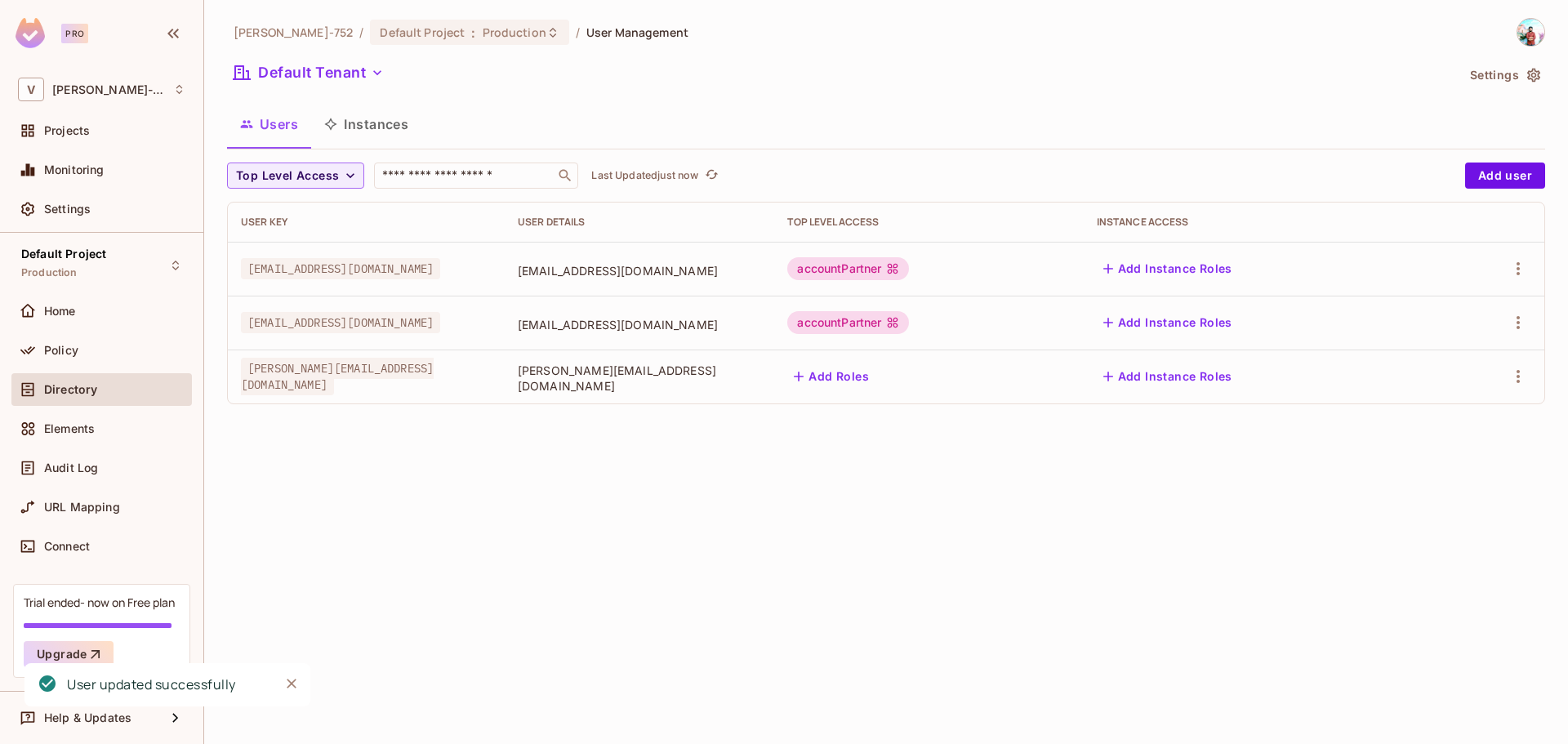
click at [875, 370] on button "Add Roles" at bounding box center [831, 376] width 88 height 26
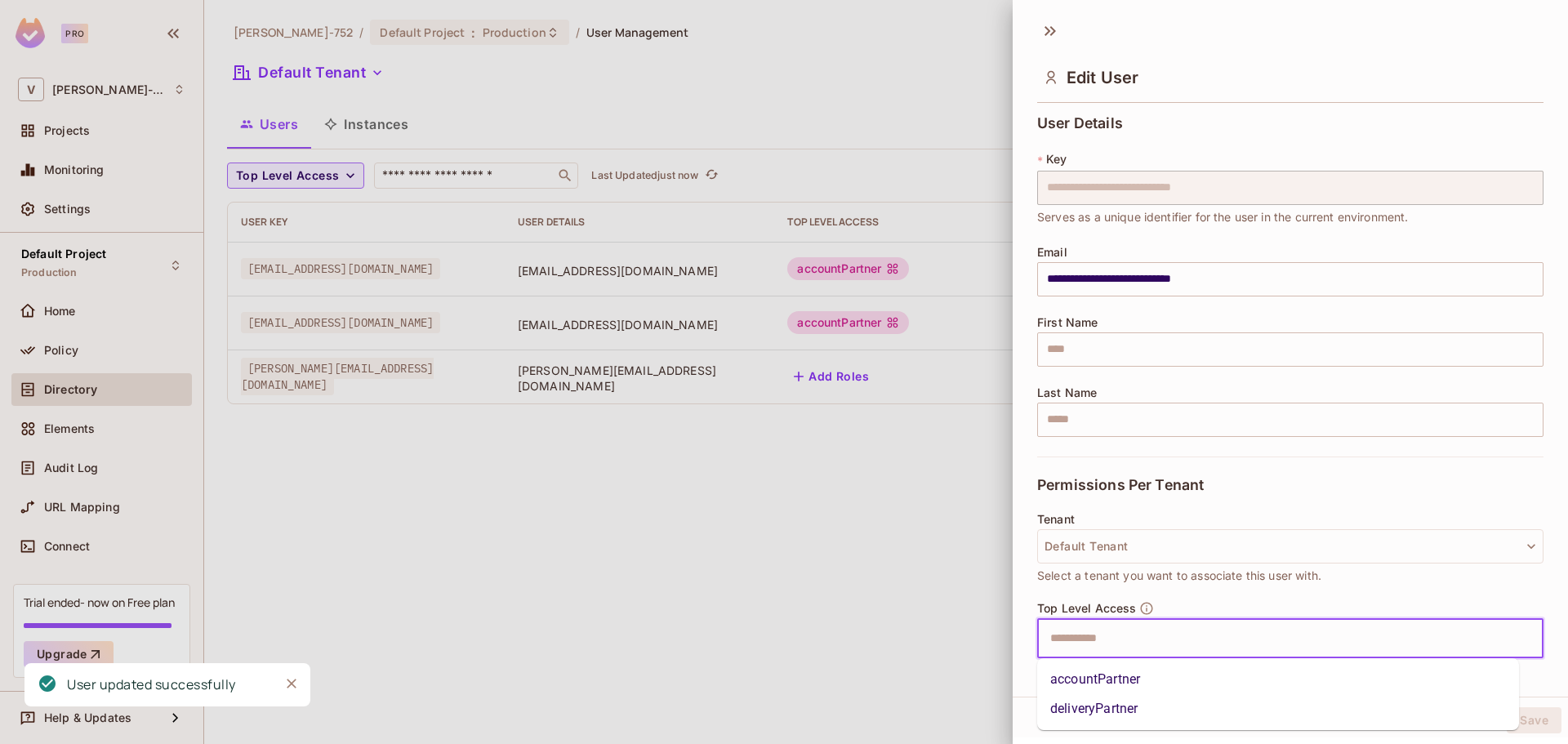
click at [1045, 449] on input "text" at bounding box center [1276, 638] width 471 height 33
click at [1045, 449] on li "deliveryPartner" at bounding box center [1278, 709] width 482 height 30
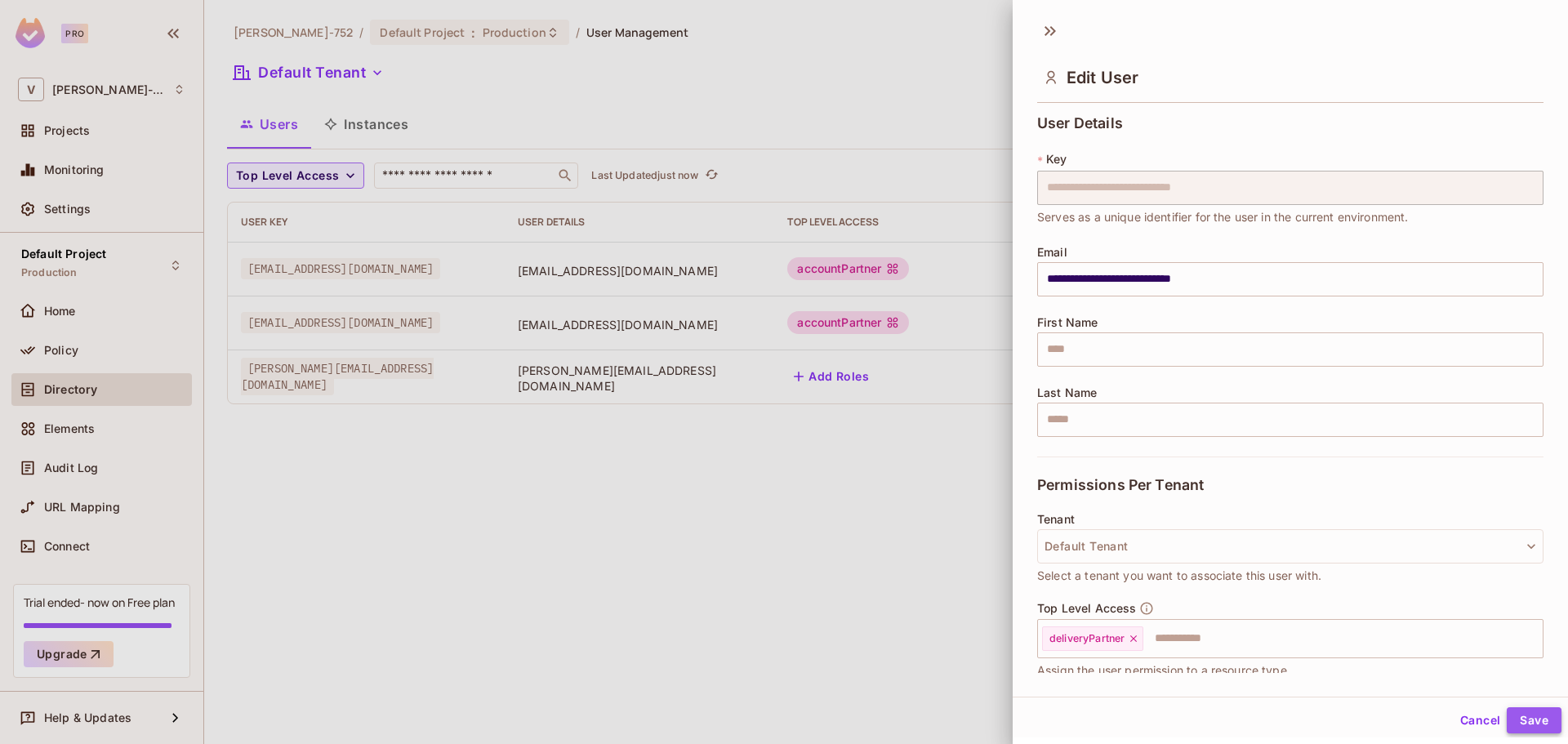
click at [1045, 449] on button "Save" at bounding box center [1534, 720] width 55 height 26
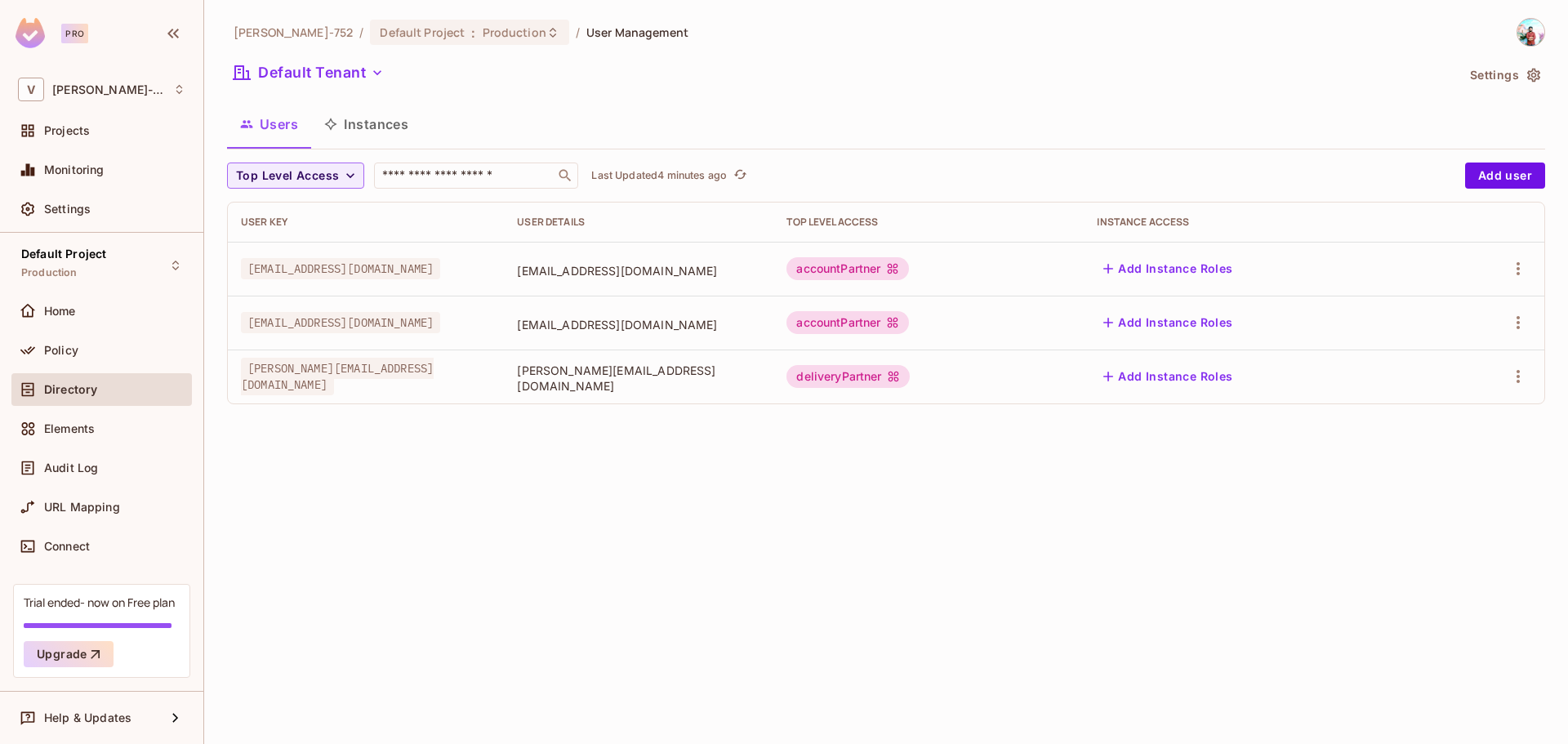
click at [1045, 41] on img at bounding box center [1530, 32] width 27 height 27
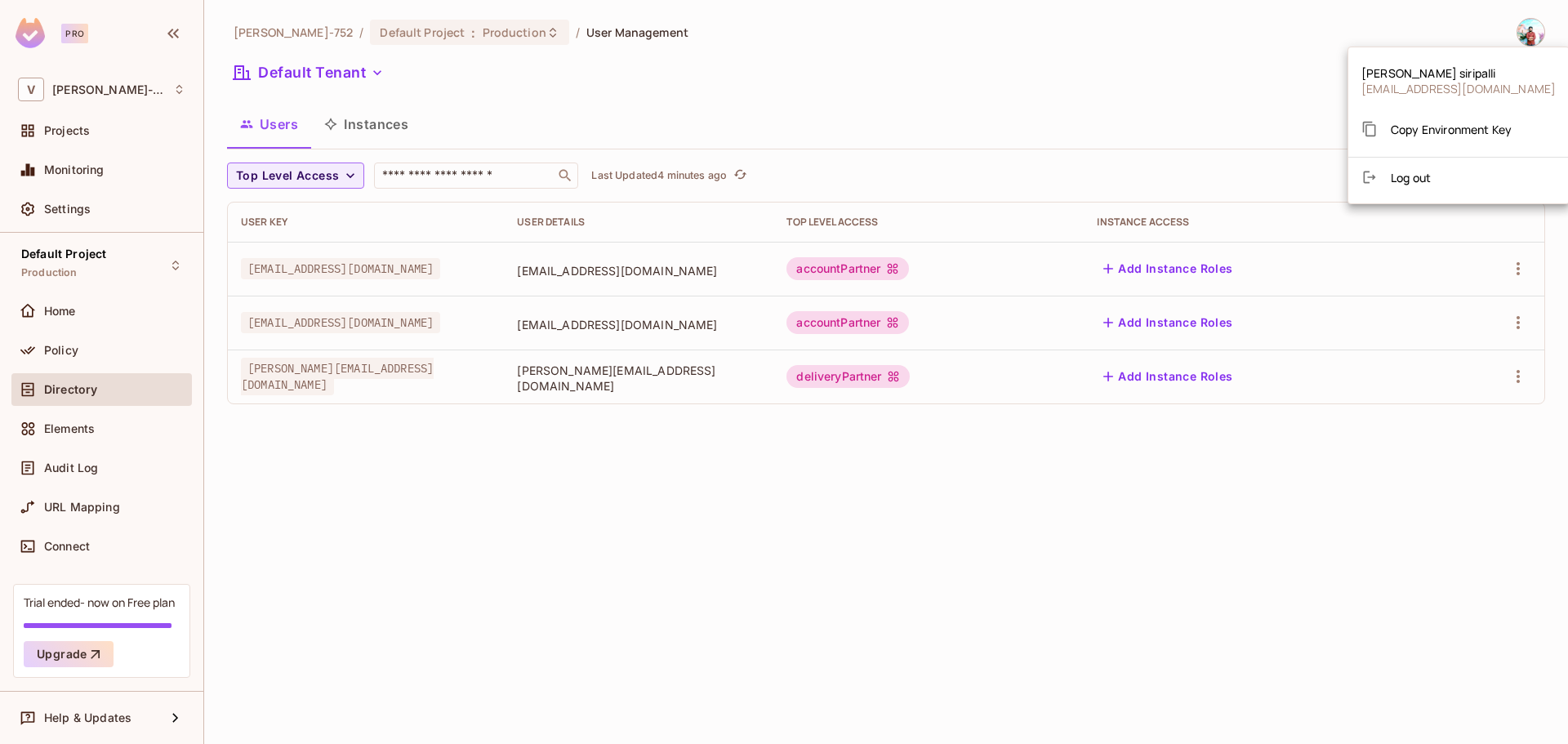
click at [1045, 132] on span "Copy Environment Key" at bounding box center [1452, 130] width 121 height 16
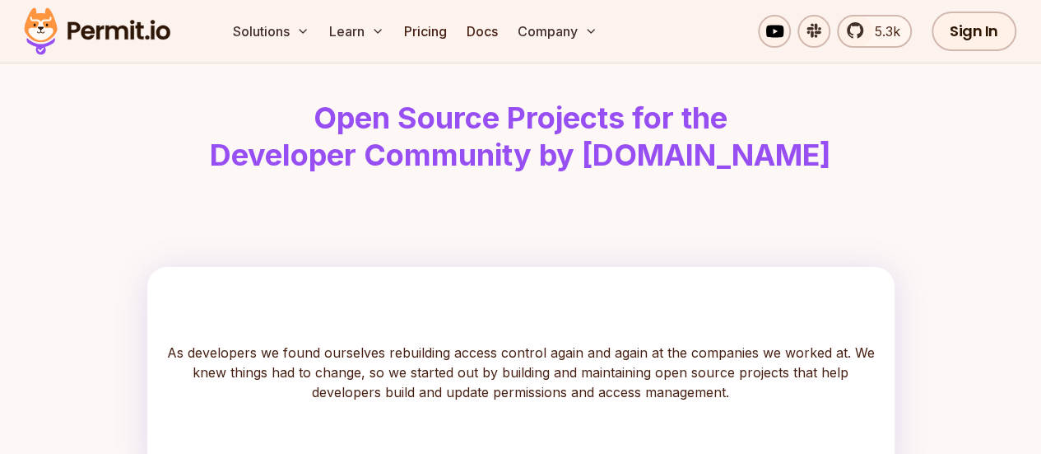
scroll to position [82, 0]
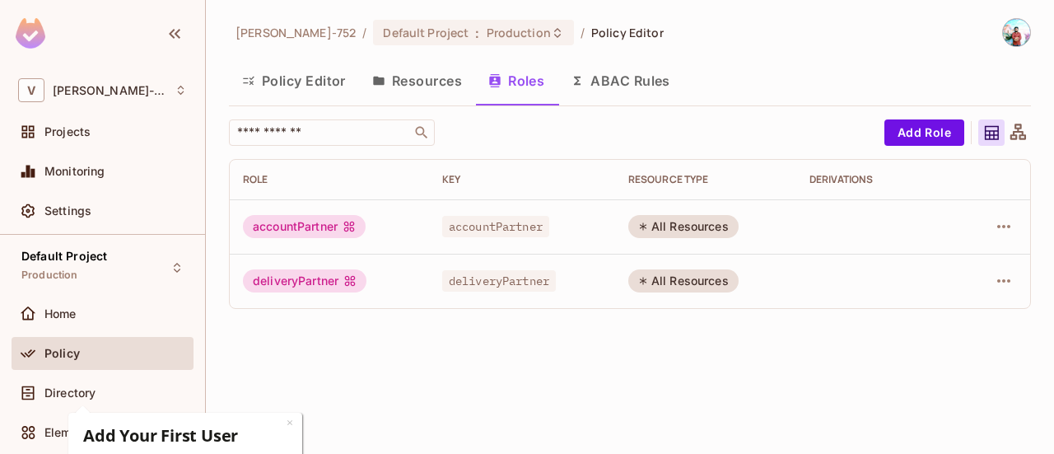
click at [81, 351] on div "Policy" at bounding box center [115, 353] width 142 height 13
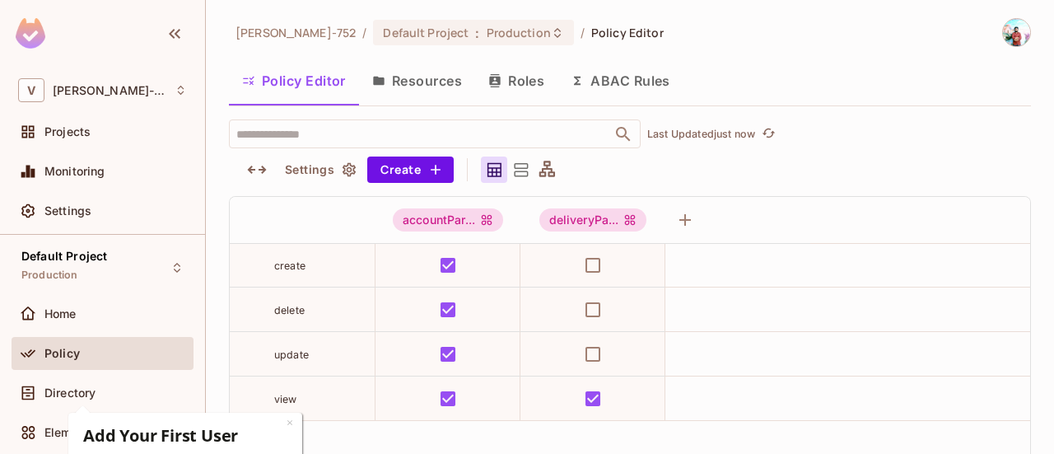
click at [90, 356] on div "Policy" at bounding box center [115, 353] width 142 height 13
click at [526, 85] on button "Roles" at bounding box center [516, 80] width 82 height 41
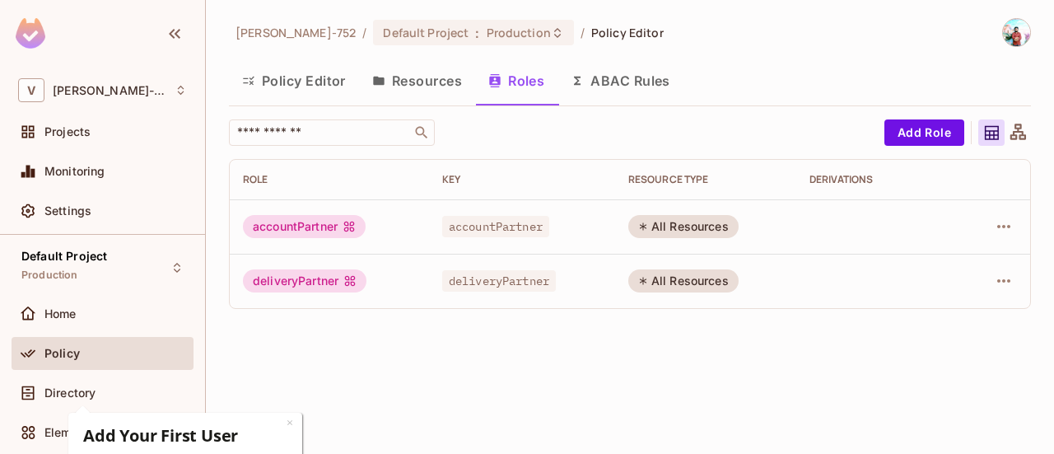
click at [422, 88] on button "Resources" at bounding box center [417, 80] width 116 height 41
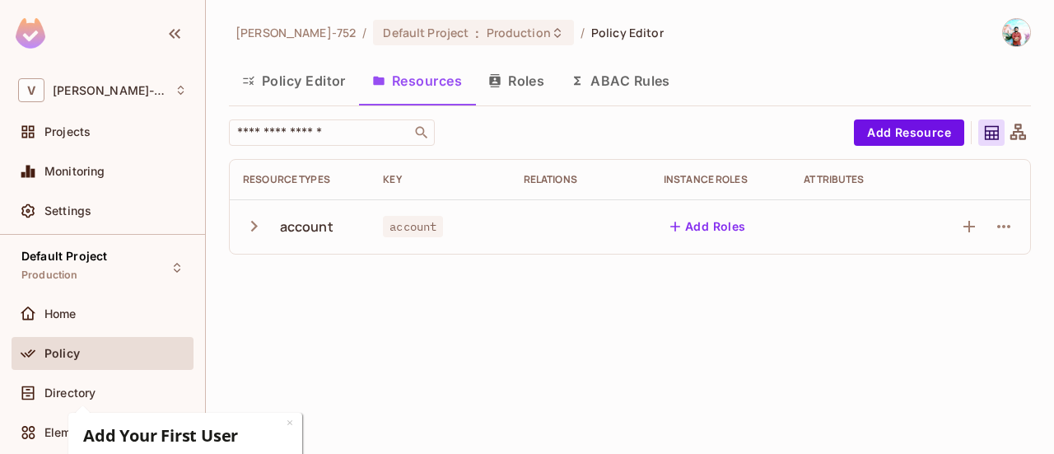
click at [313, 86] on button "Policy Editor" at bounding box center [294, 80] width 130 height 41
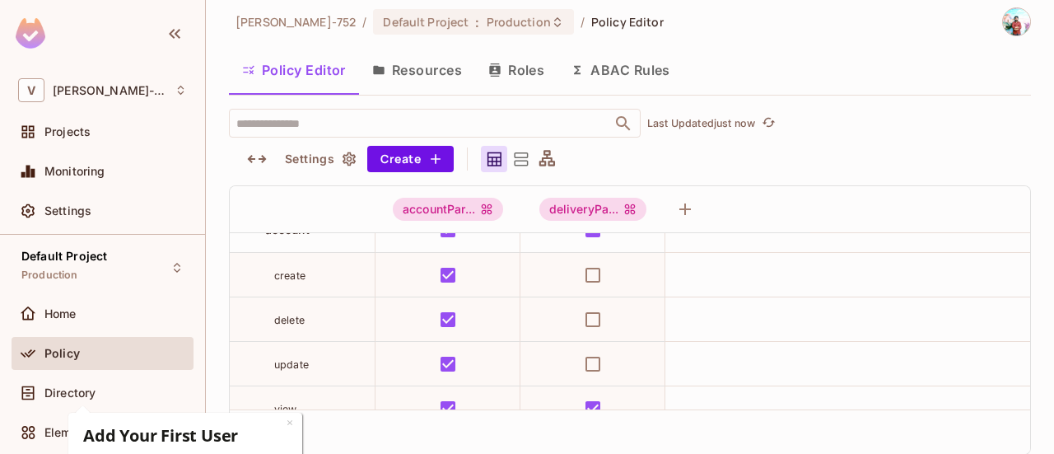
scroll to position [46, 0]
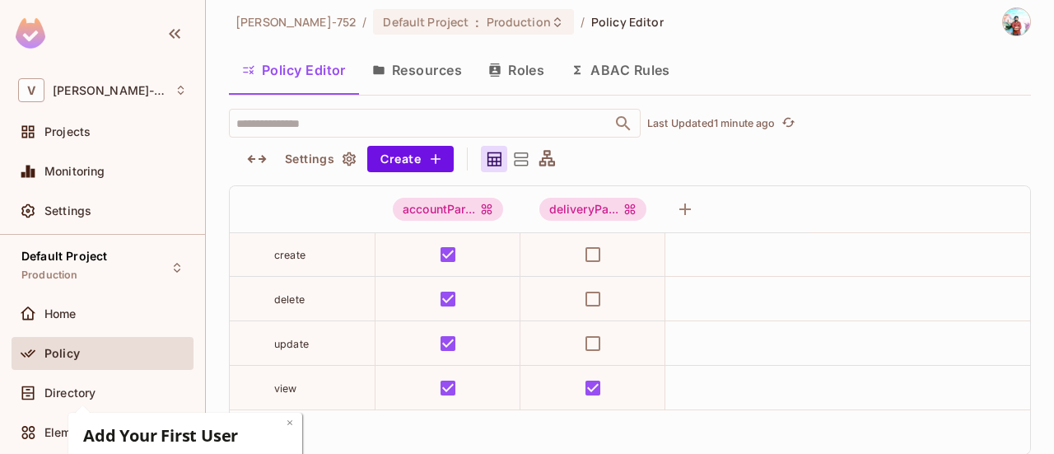
click at [288, 425] on link "×" at bounding box center [289, 422] width 7 height 16
click at [458, 77] on button "Resources" at bounding box center [417, 69] width 116 height 41
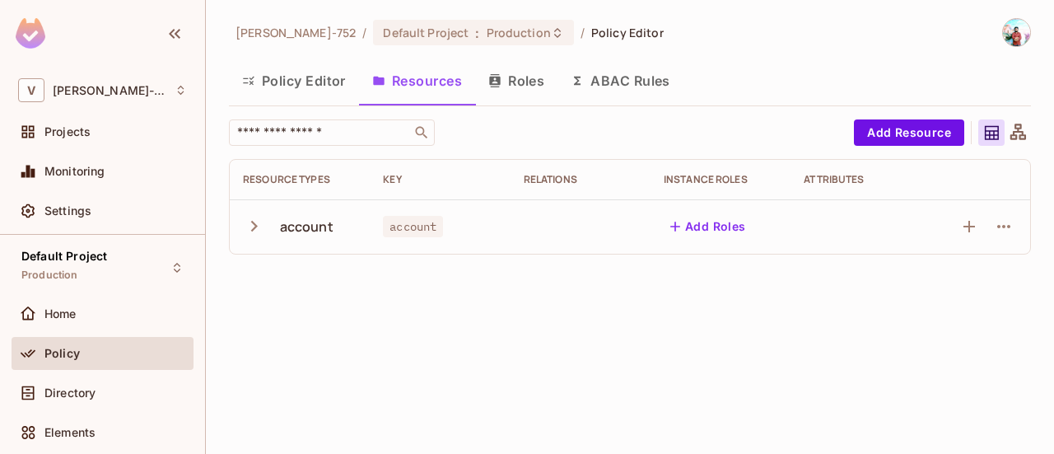
click at [514, 100] on button "Roles" at bounding box center [516, 80] width 82 height 41
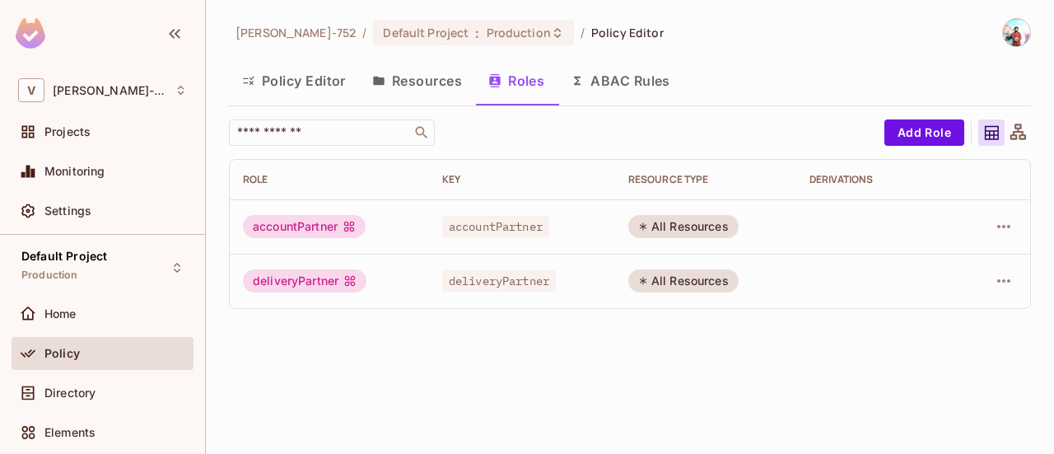
click at [305, 75] on button "Policy Editor" at bounding box center [294, 80] width 130 height 41
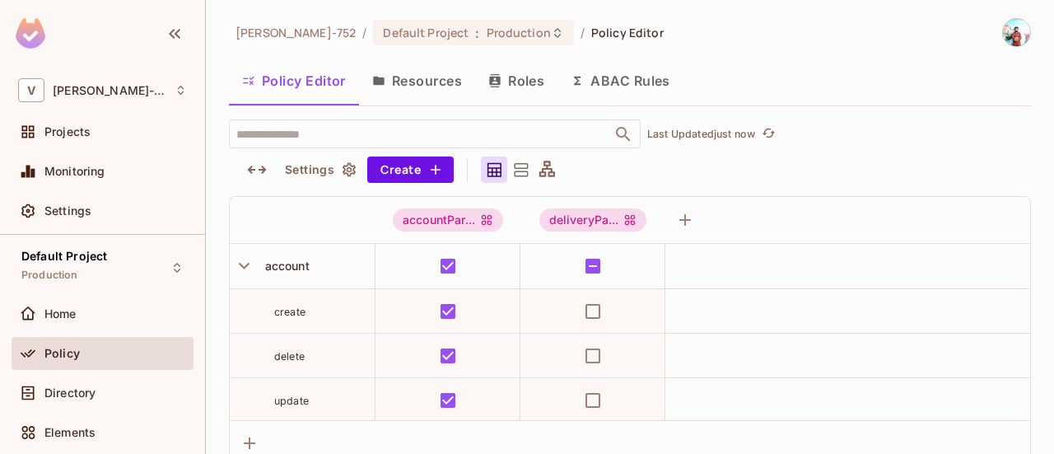
click at [725, 165] on div "​ Last Updated just now Settings Create" at bounding box center [630, 150] width 802 height 63
click at [244, 269] on icon "button" at bounding box center [244, 265] width 22 height 22
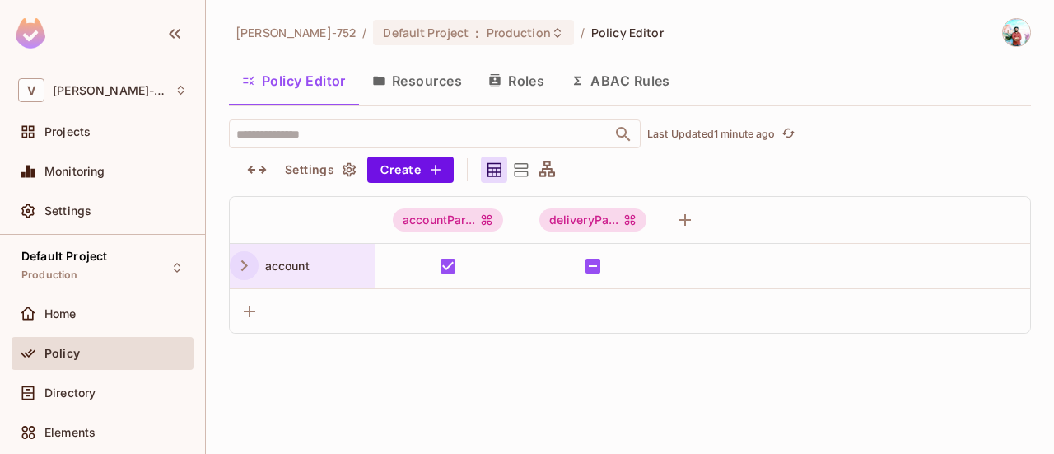
click at [244, 269] on icon "button" at bounding box center [244, 265] width 22 height 22
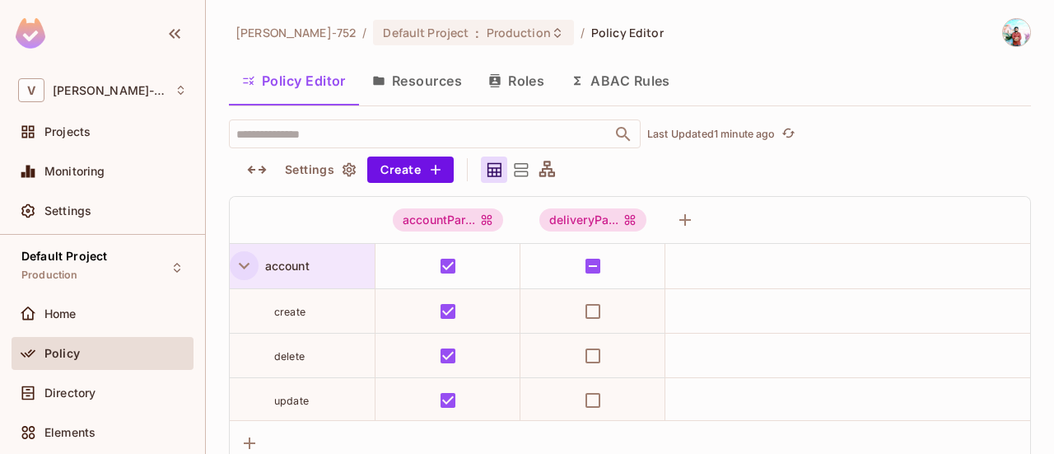
click at [244, 269] on icon "button" at bounding box center [244, 265] width 22 height 22
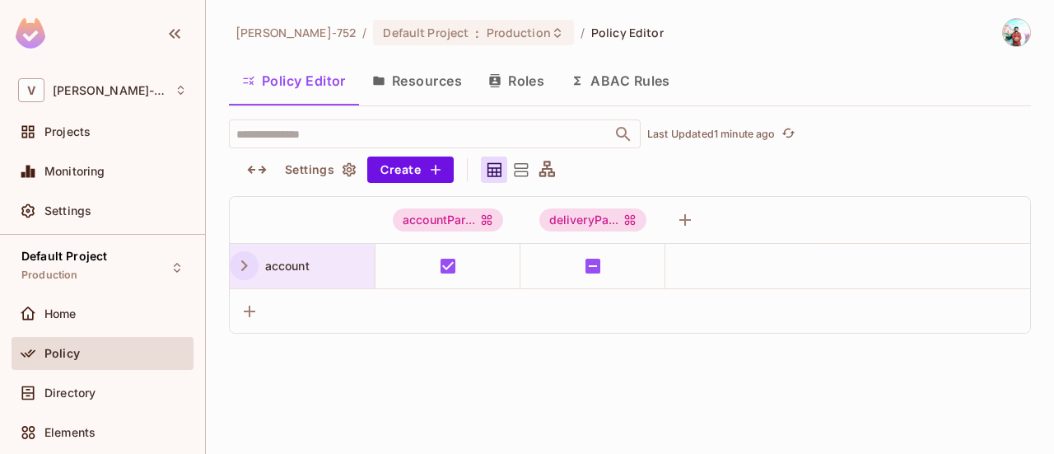
click at [708, 55] on div "venkata-752 / Default Project : Production / Policy Editor Policy Editor Resour…" at bounding box center [630, 175] width 802 height 315
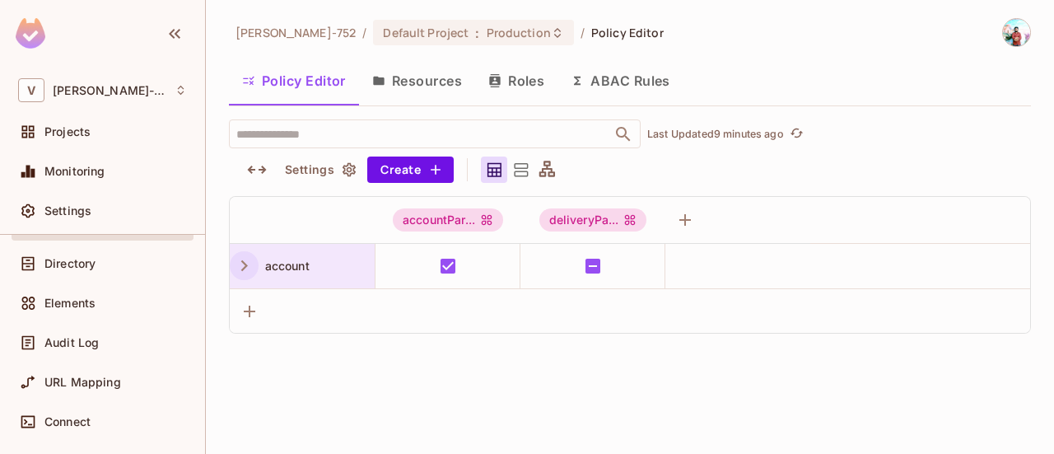
scroll to position [124, 0]
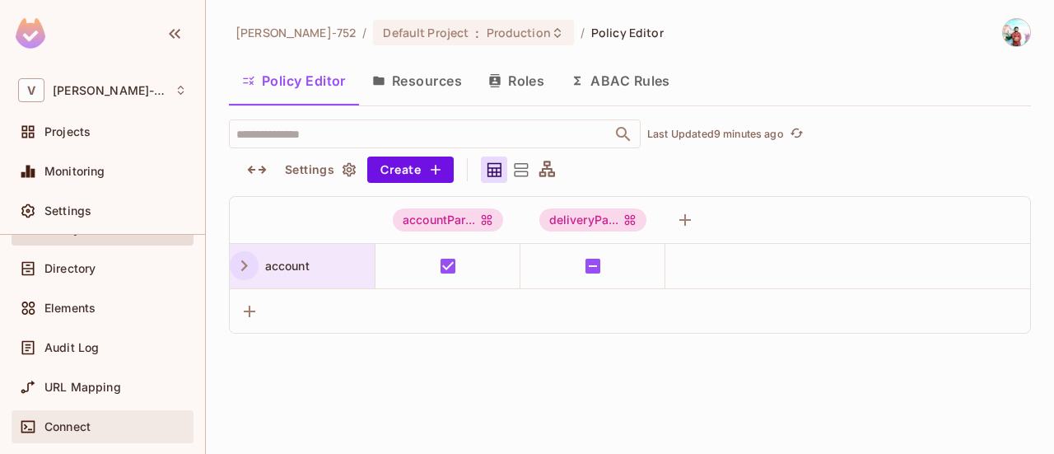
click at [66, 431] on div "Connect" at bounding box center [102, 426] width 169 height 20
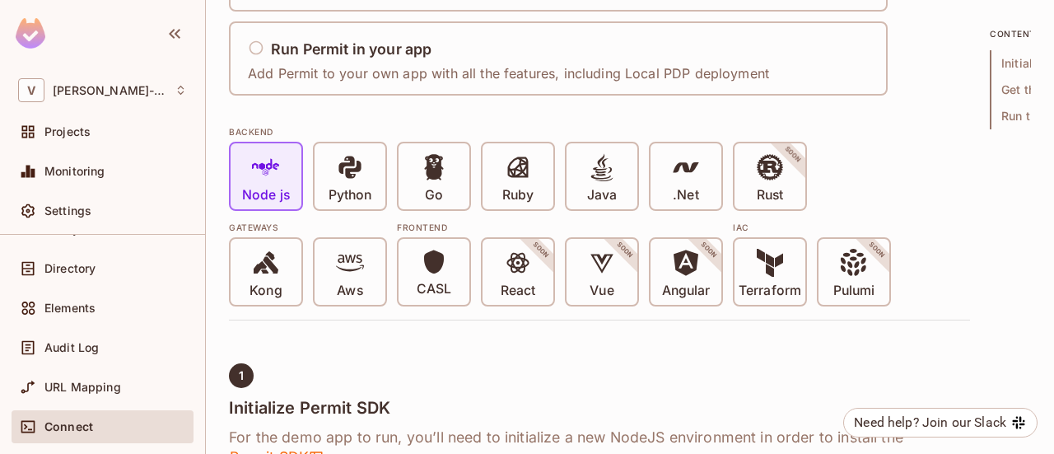
scroll to position [329, 0]
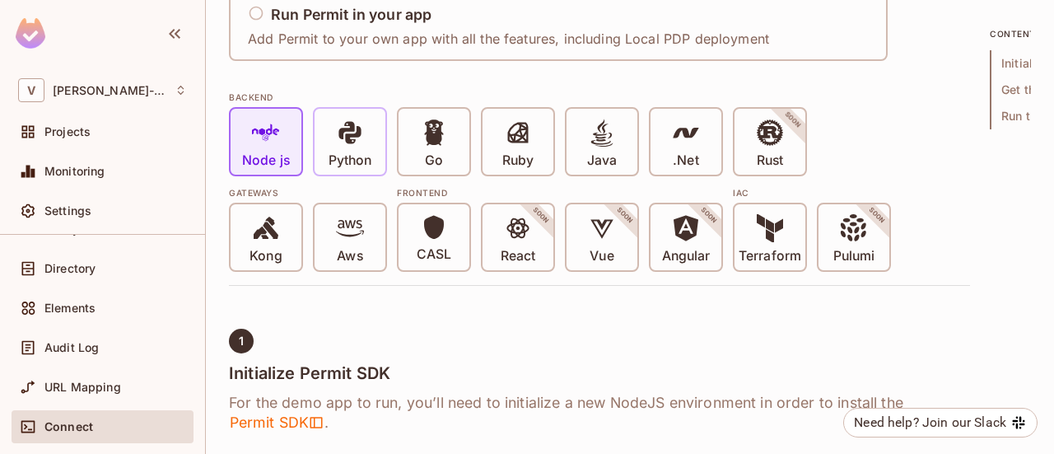
click at [361, 160] on p "Python" at bounding box center [349, 160] width 43 height 16
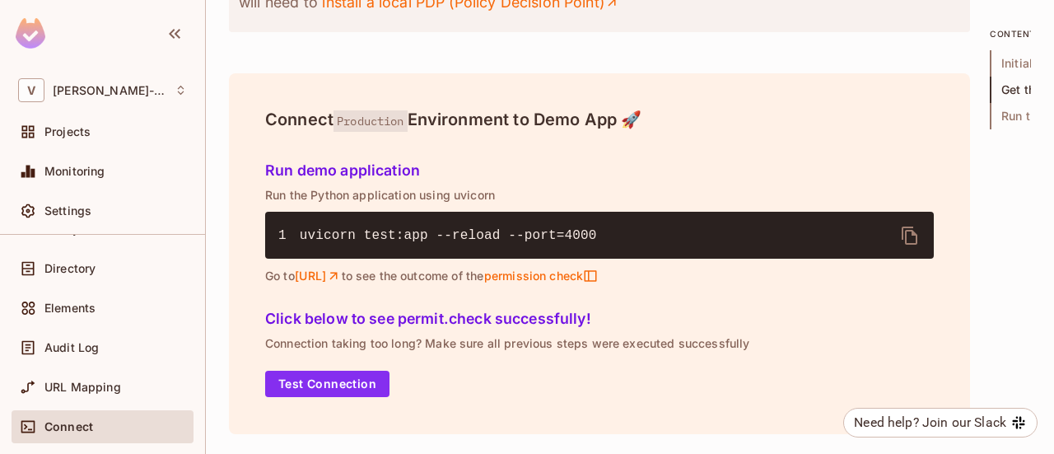
scroll to position [2212, 0]
drag, startPoint x: 421, startPoint y: 200, endPoint x: 602, endPoint y: 192, distance: 181.3
click at [602, 146] on div "Connect Production Environment to Demo App 🚀" at bounding box center [599, 124] width 682 height 43
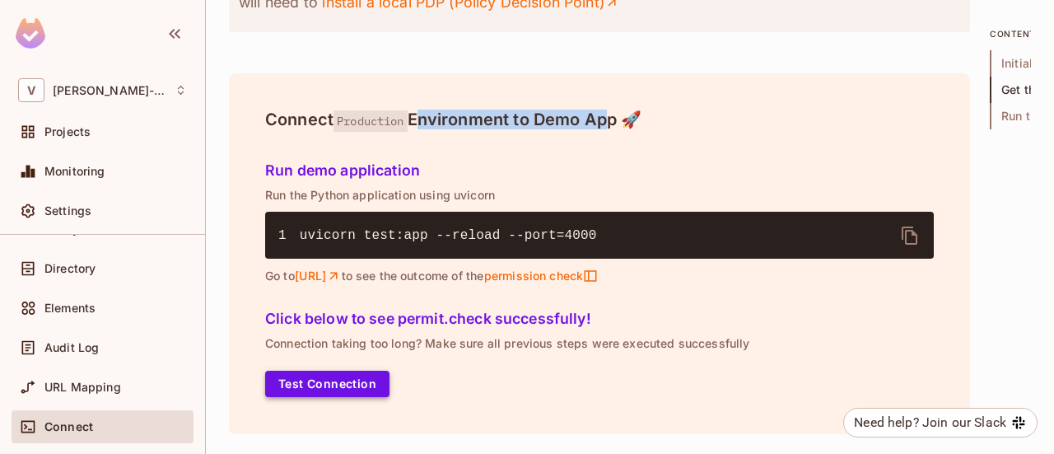
click at [356, 379] on button "Test Connection" at bounding box center [327, 383] width 124 height 26
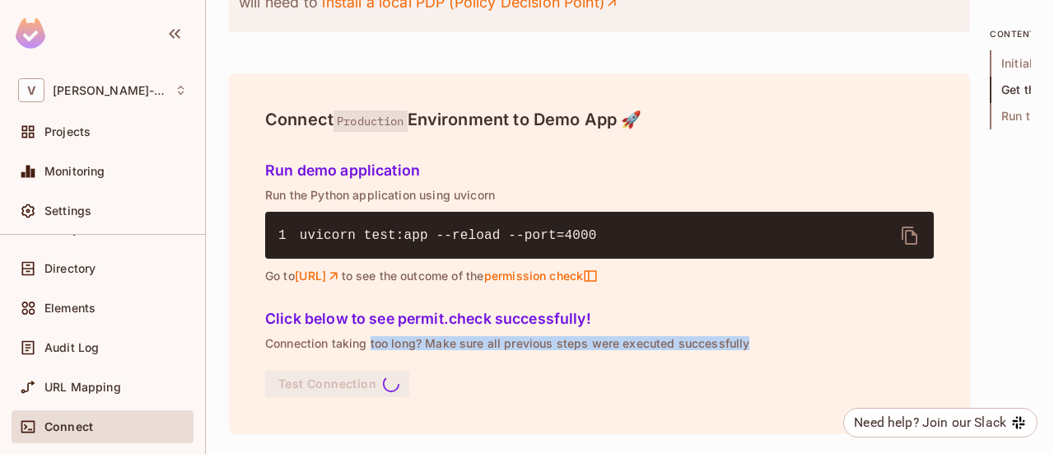
drag, startPoint x: 372, startPoint y: 341, endPoint x: 745, endPoint y: 343, distance: 372.9
click at [745, 343] on p "Connection taking too long? Make sure all previous steps were executed successf…" at bounding box center [599, 343] width 668 height 13
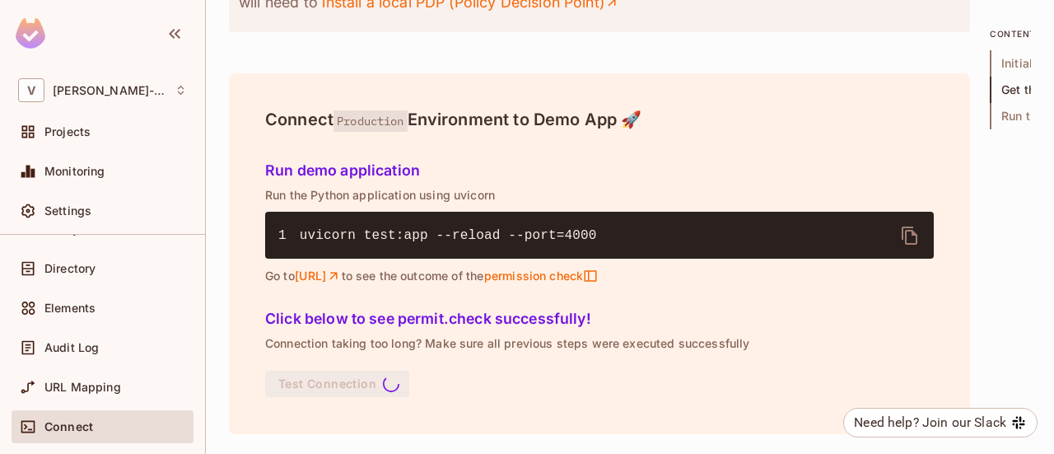
click at [745, 343] on p "Connection taking too long? Make sure all previous steps were executed successf…" at bounding box center [599, 343] width 668 height 13
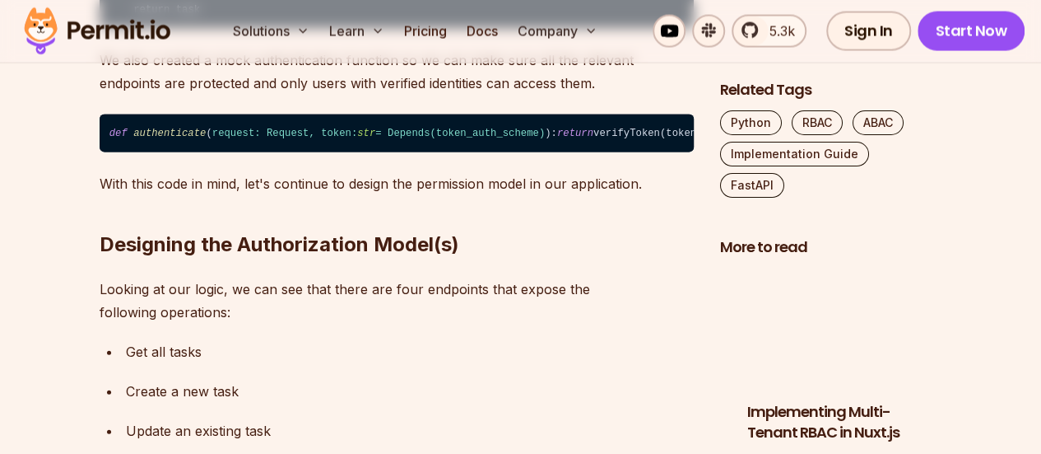
scroll to position [1728, 0]
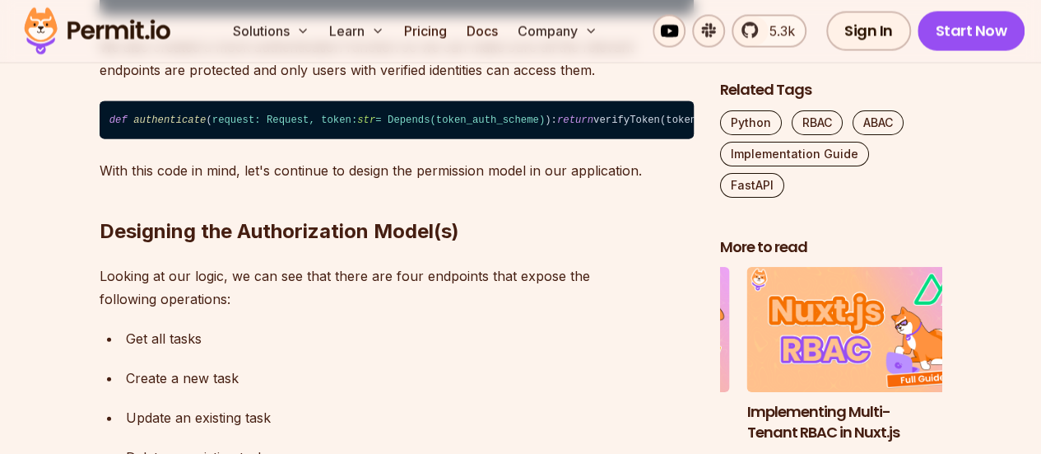
click at [147, 126] on span "authenticate" at bounding box center [169, 120] width 72 height 12
click at [295, 139] on code "def authenticate ( request: Request, token: str = Depends( token_auth_scheme ) …" at bounding box center [397, 120] width 594 height 38
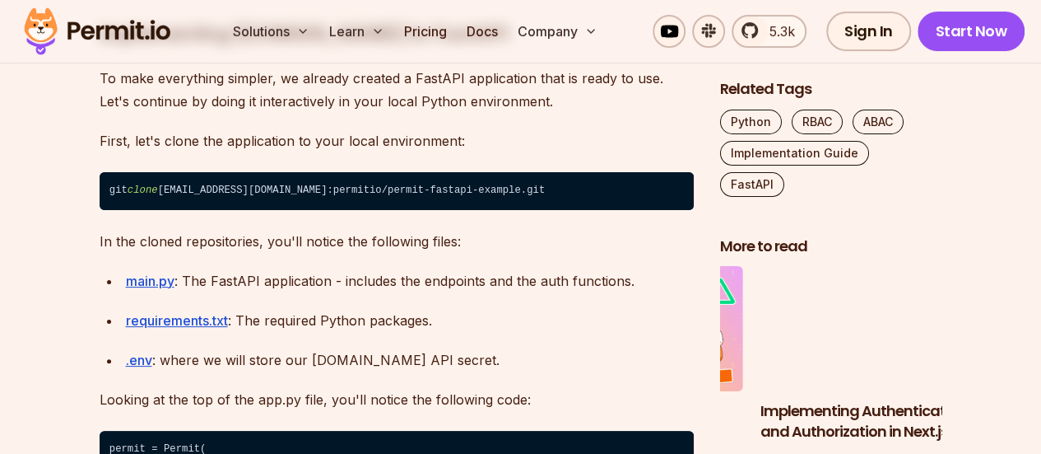
scroll to position [6338, 0]
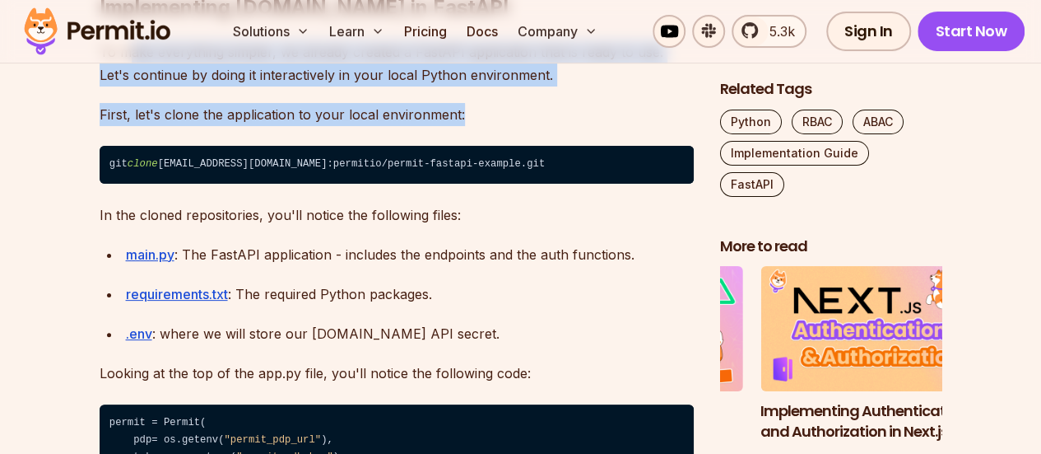
drag, startPoint x: 133, startPoint y: 203, endPoint x: 505, endPoint y: 251, distance: 375.9
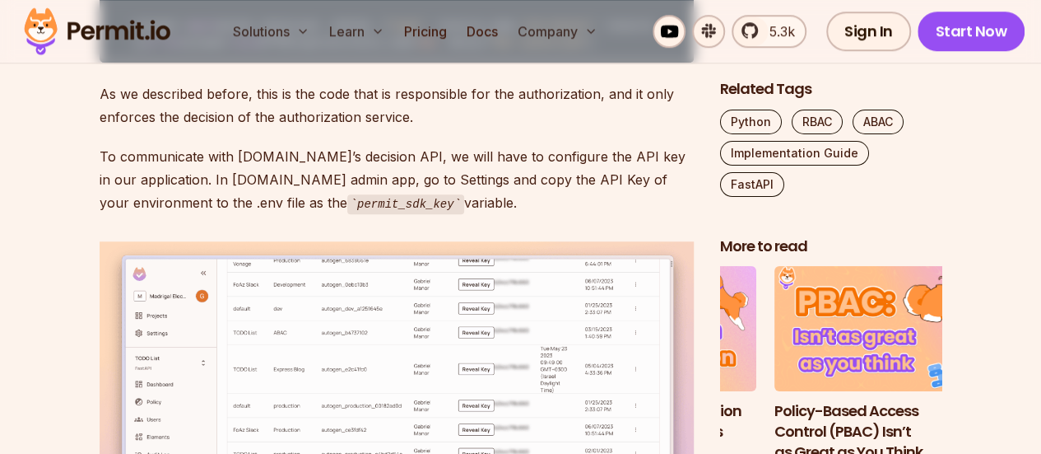
scroll to position [6914, 0]
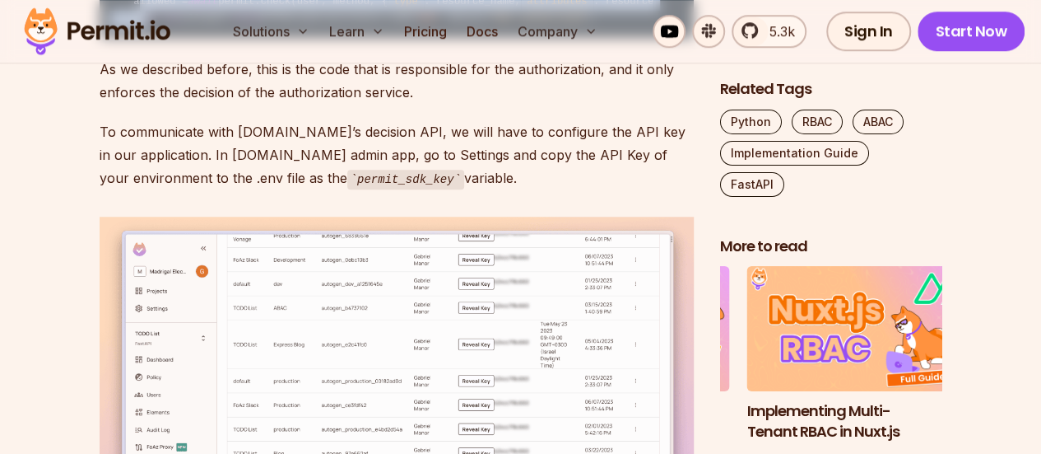
drag, startPoint x: 130, startPoint y: 184, endPoint x: 402, endPoint y: 241, distance: 278.5
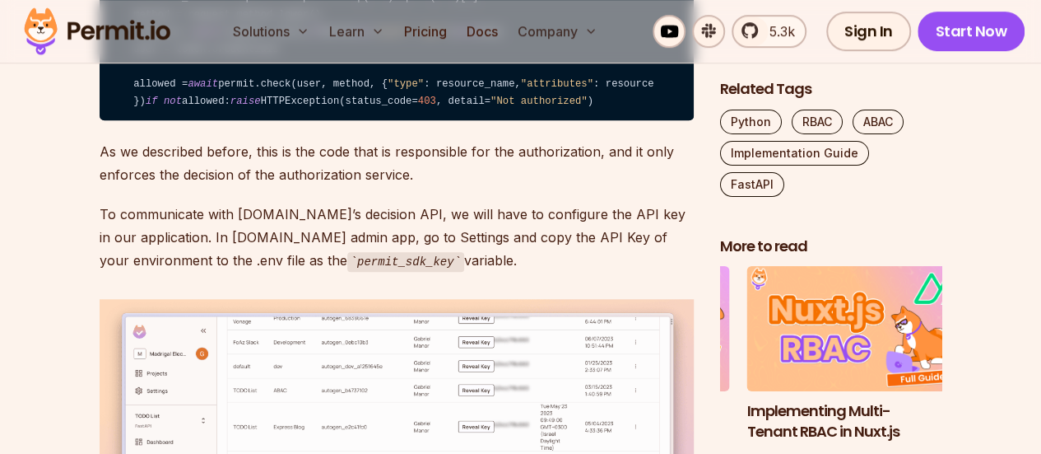
scroll to position [6749, 0]
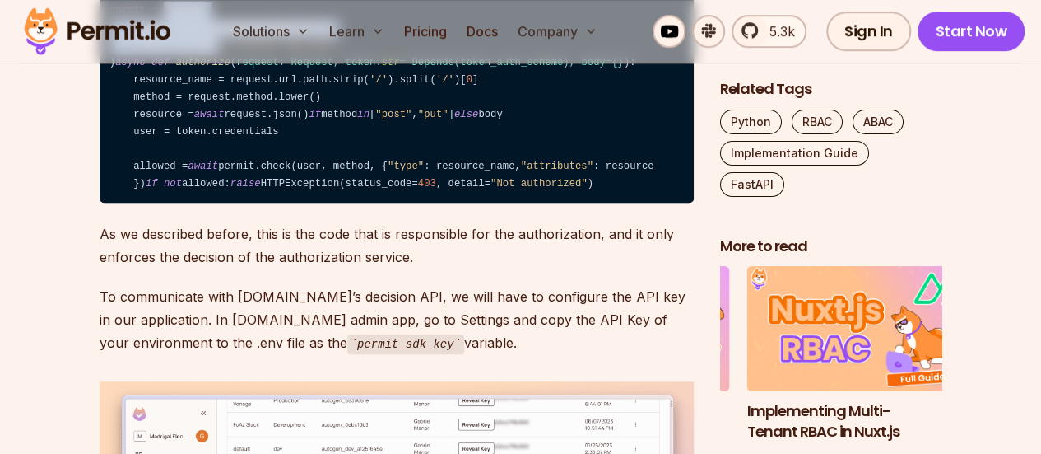
drag, startPoint x: 160, startPoint y: 160, endPoint x: 210, endPoint y: 187, distance: 57.1
click at [210, 187] on code "permit = Permit( pdp= os.getenv( "permit_pdp_url" ), token= os.getenv( "permit_…" at bounding box center [397, 98] width 594 height 211
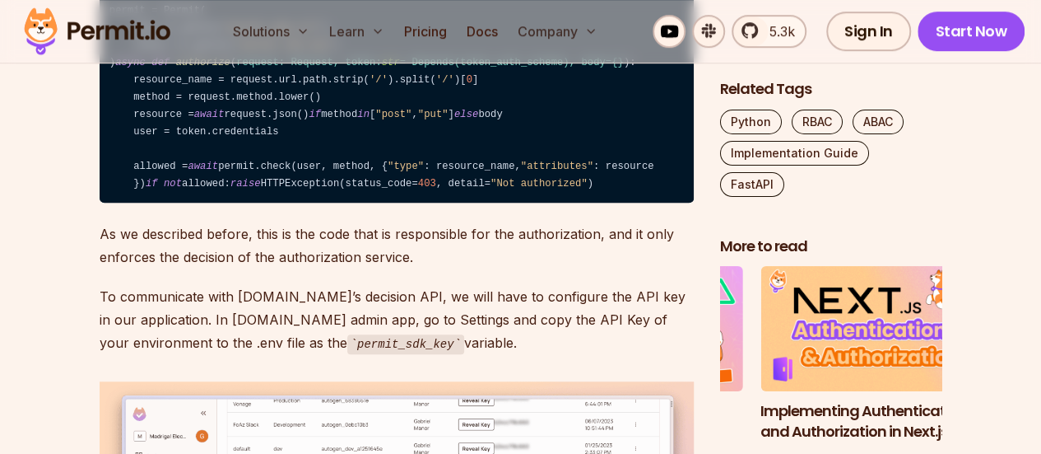
click at [191, 68] on span "authorize" at bounding box center [203, 63] width 54 height 12
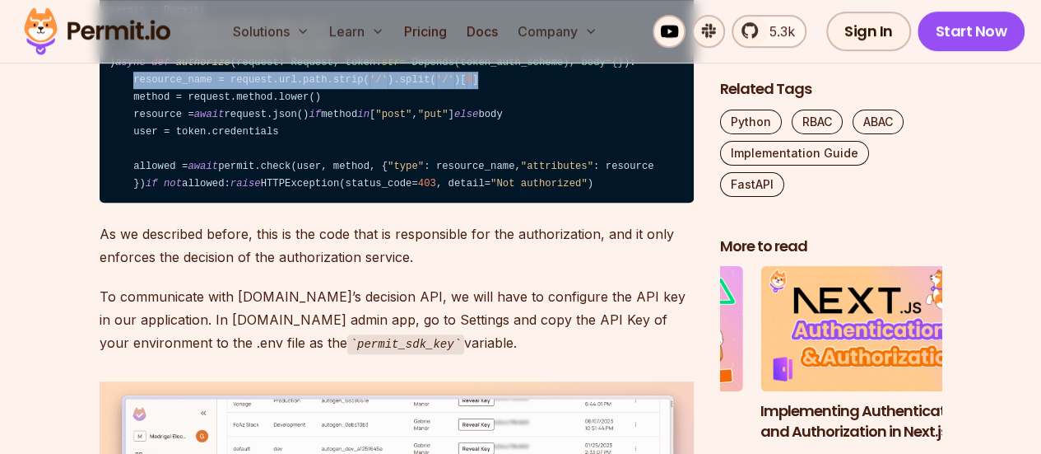
drag, startPoint x: 130, startPoint y: 263, endPoint x: 455, endPoint y: 264, distance: 325.1
click at [455, 203] on code "permit = Permit( pdp= os.getenv( "permit_pdp_url" ), token= os.getenv( "permit_…" at bounding box center [397, 98] width 594 height 211
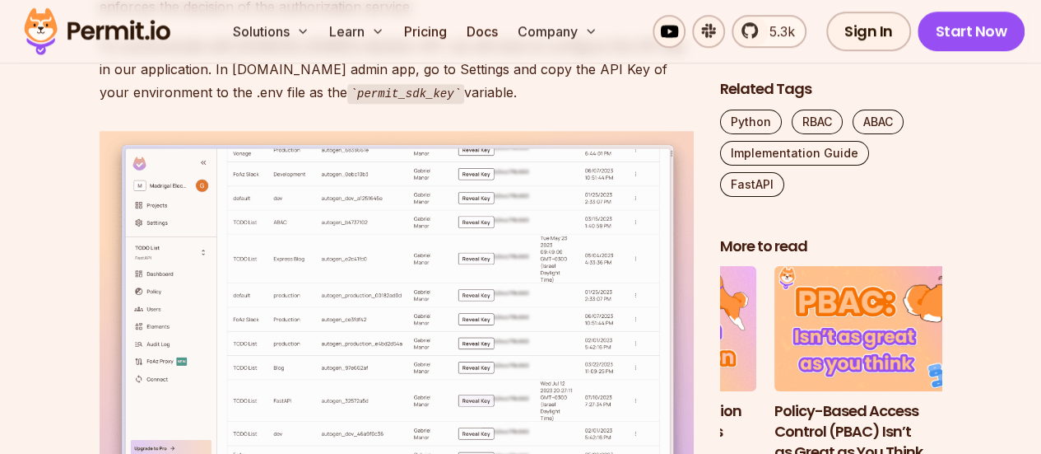
scroll to position [6996, 0]
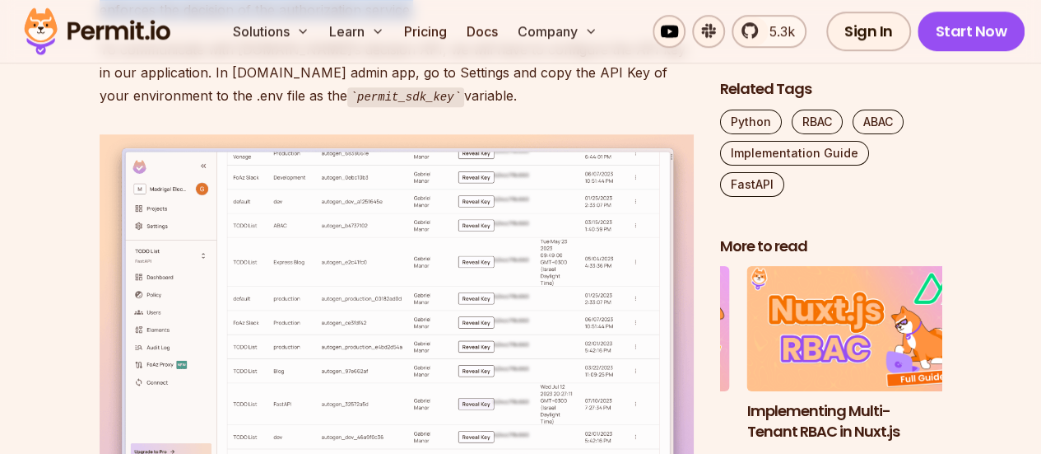
drag, startPoint x: 221, startPoint y: 258, endPoint x: 412, endPoint y: 272, distance: 191.5
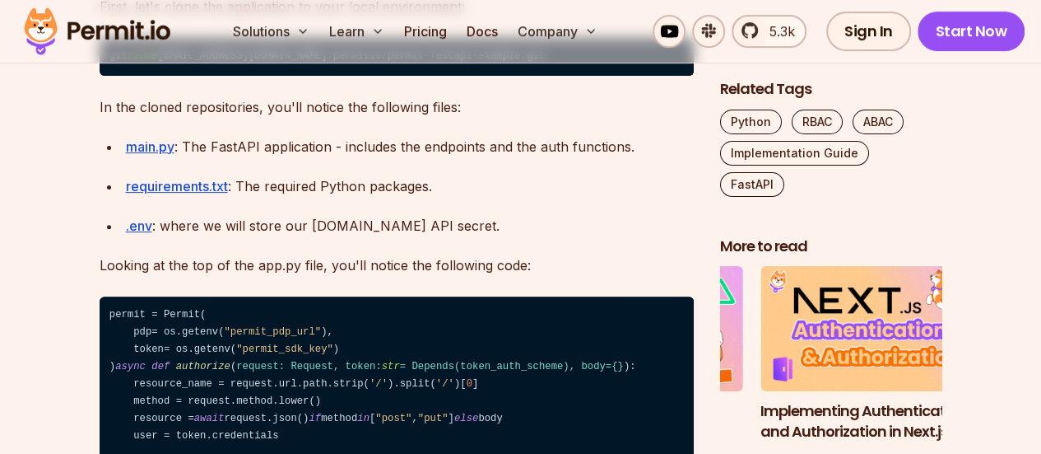
scroll to position [6420, 0]
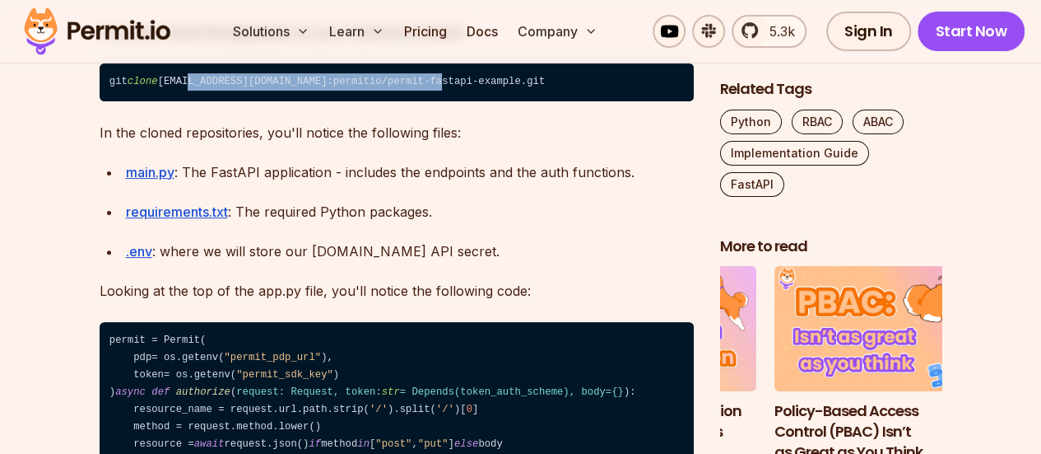
drag, startPoint x: 188, startPoint y: 231, endPoint x: 421, endPoint y: 232, distance: 233.8
click at [421, 101] on code "git clone git@github.com:permitio/permit-fastapi-example.git" at bounding box center [397, 82] width 594 height 38
copy code "github.com:permitio/permit-fastapi-example"
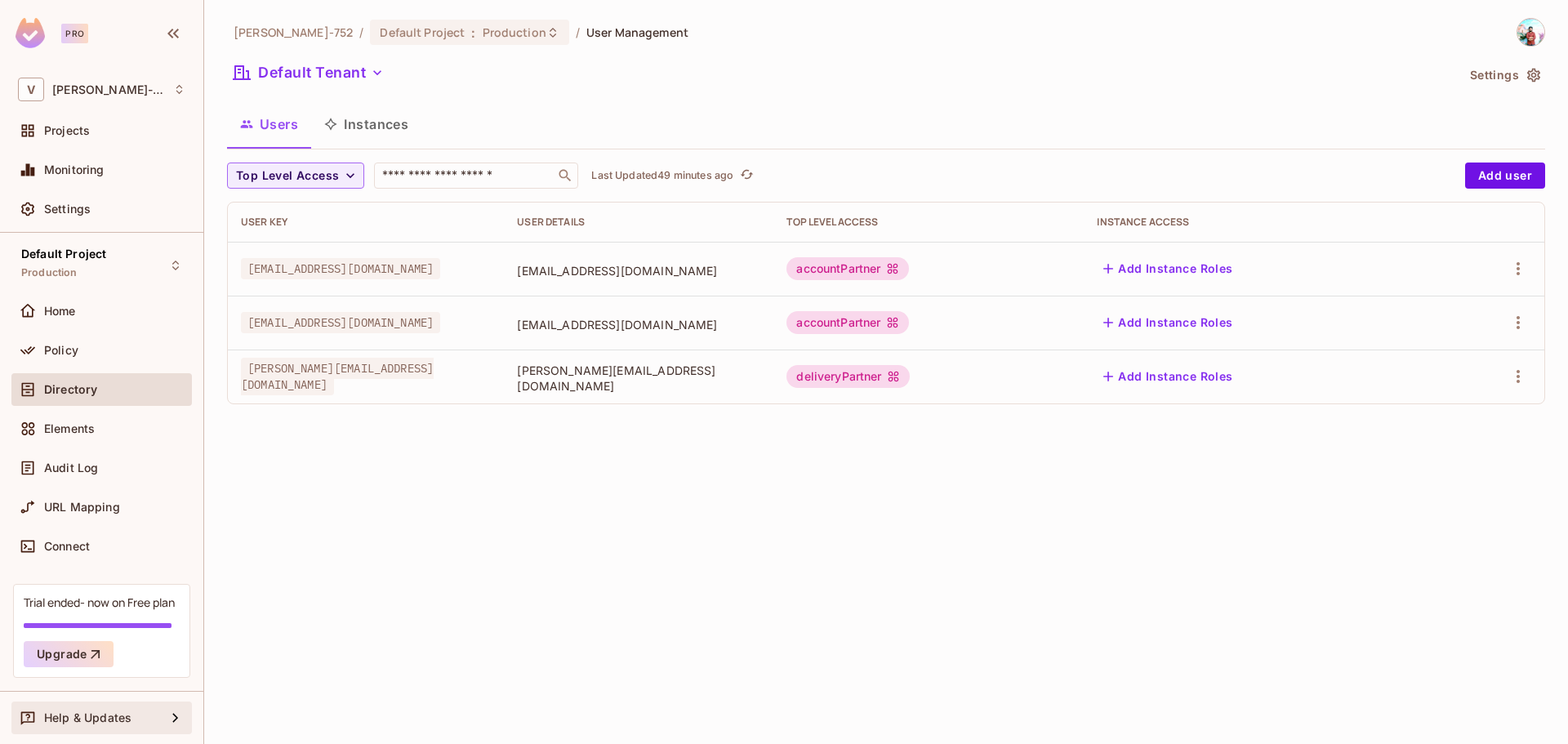
click at [94, 717] on span "Help & Updates" at bounding box center [87, 717] width 87 height 13
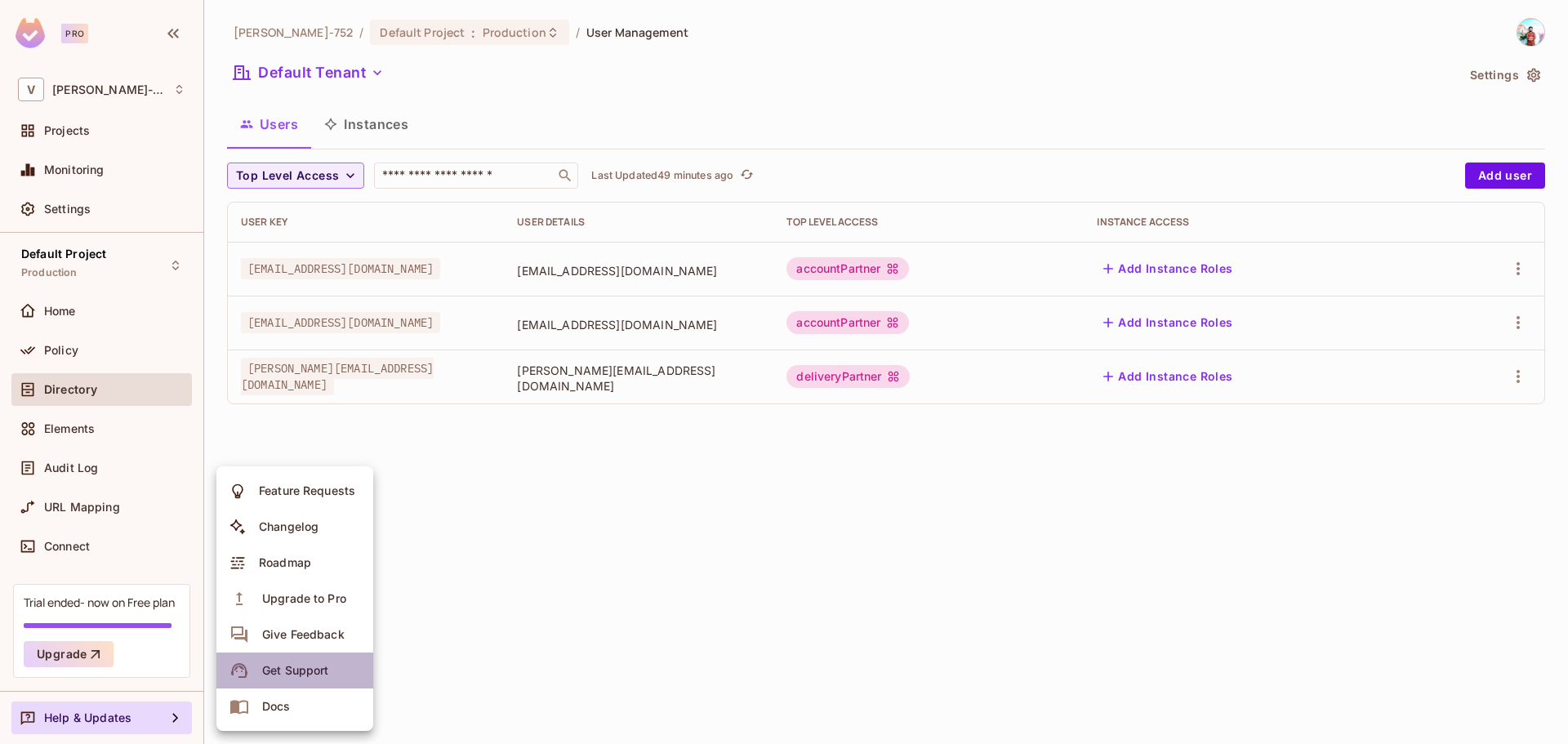
click at [280, 680] on span "Get Support" at bounding box center [295, 671] width 76 height 26
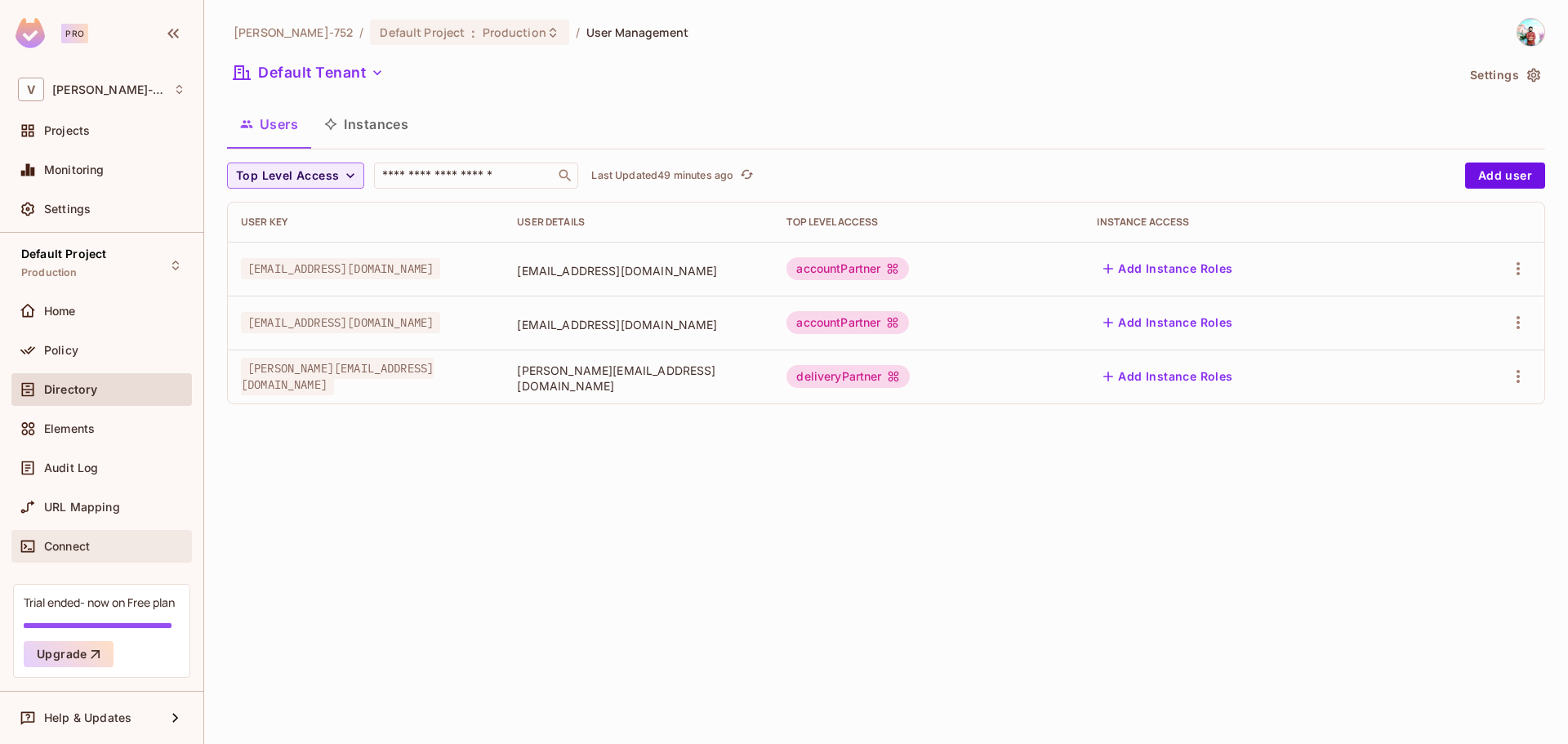
click at [72, 540] on span "Connect" at bounding box center [66, 546] width 46 height 13
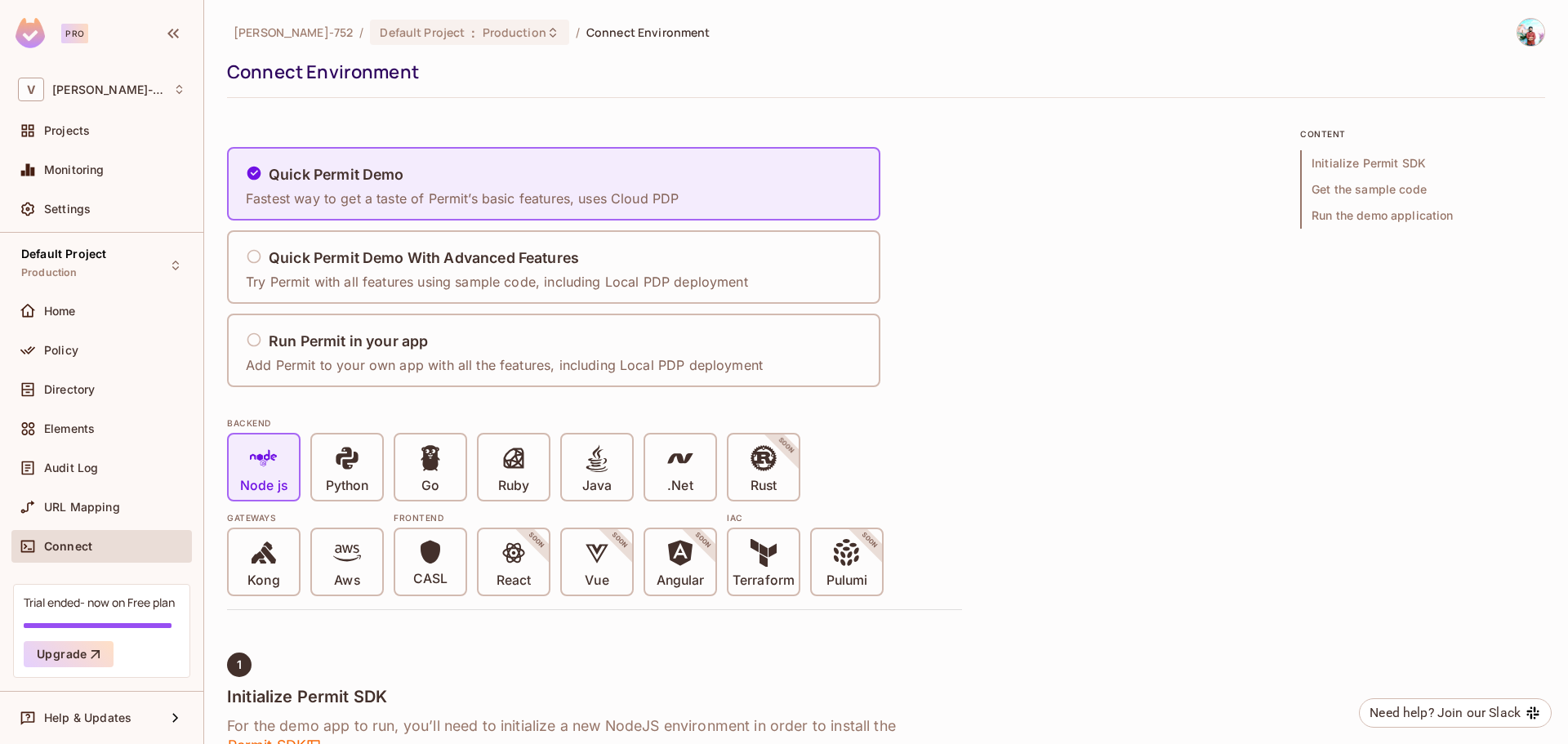
click at [133, 515] on div "URL Mapping" at bounding box center [101, 507] width 168 height 20
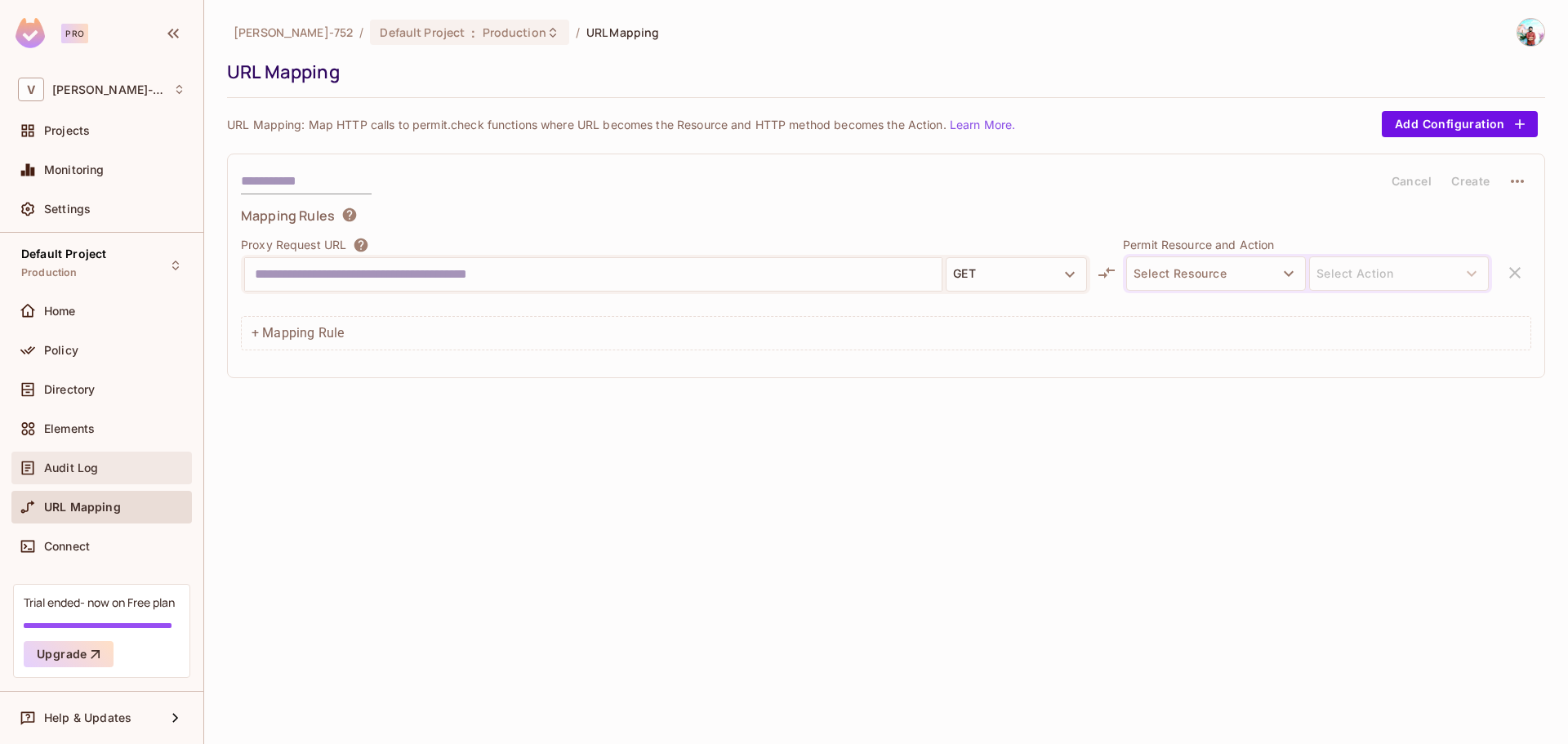
click at [124, 474] on div "Audit Log" at bounding box center [101, 468] width 168 height 20
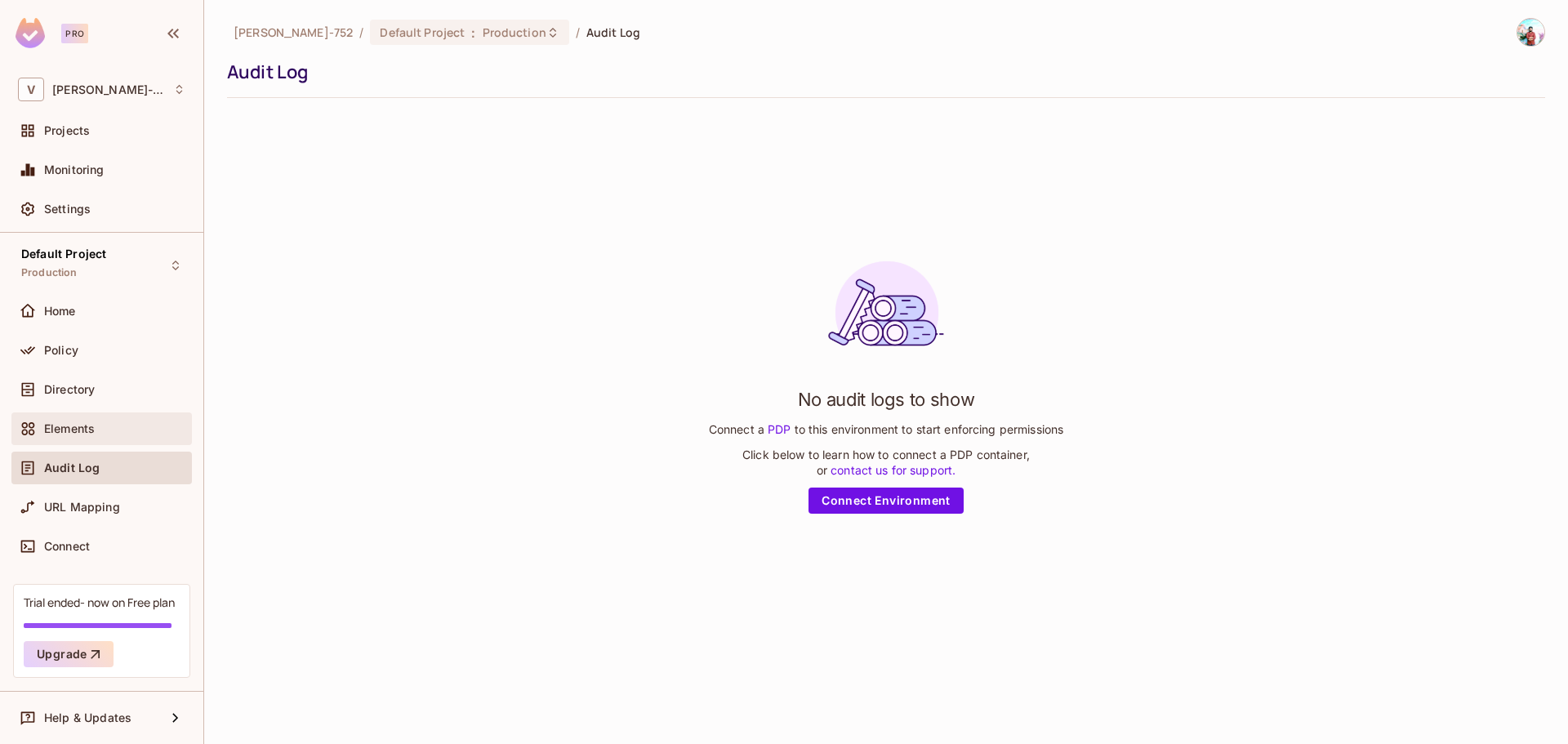
click at [122, 431] on div "Elements" at bounding box center [114, 429] width 141 height 13
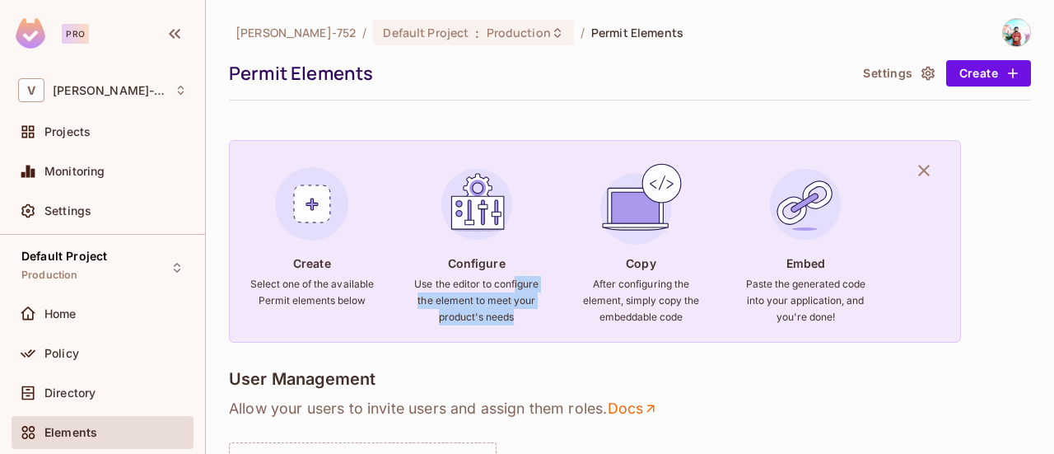
drag, startPoint x: 438, startPoint y: 302, endPoint x: 528, endPoint y: 333, distance: 95.8
click at [528, 325] on h6 "Use the editor to configure the element to meet your product's needs" at bounding box center [476, 300] width 125 height 49
click at [527, 325] on h6 "Use the editor to configure the element to meet your product's needs" at bounding box center [476, 300] width 125 height 49
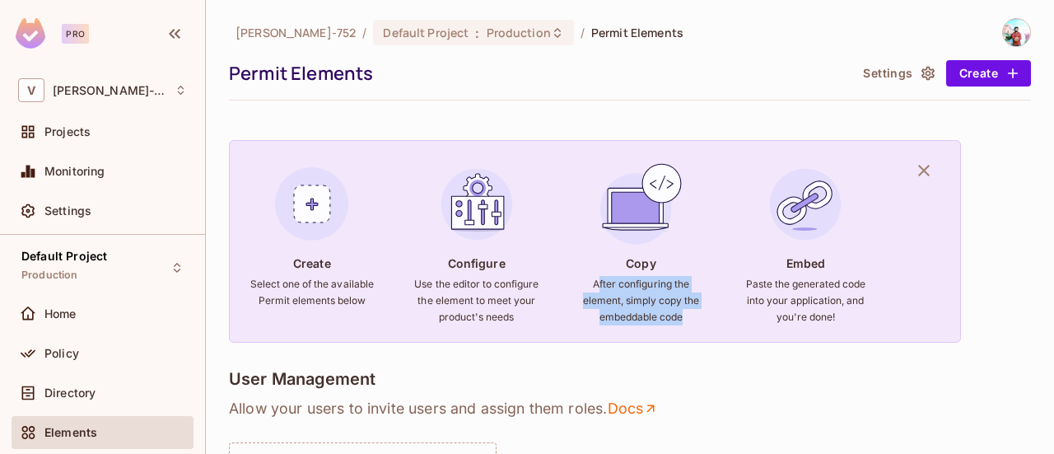
drag, startPoint x: 598, startPoint y: 288, endPoint x: 692, endPoint y: 319, distance: 99.4
click at [692, 319] on h6 "After configuring the element, simply copy the embeddable code" at bounding box center [640, 300] width 125 height 49
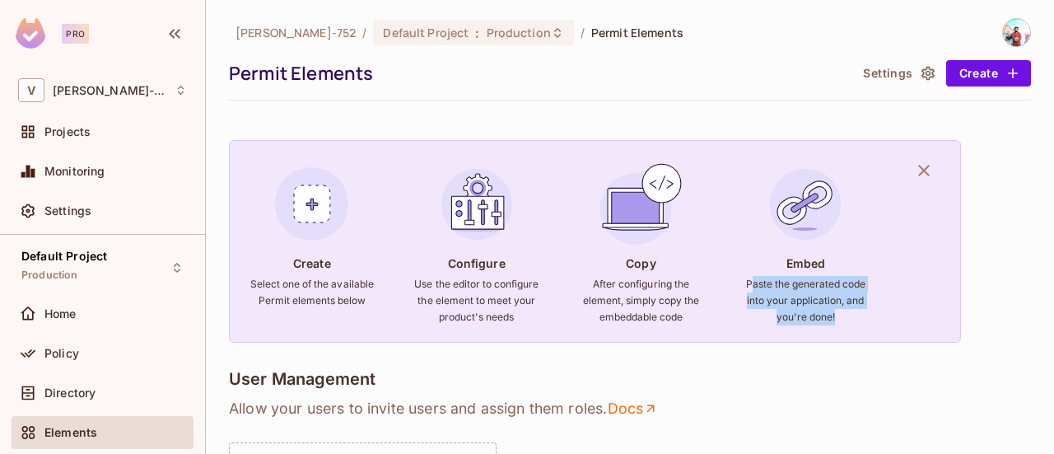
drag, startPoint x: 751, startPoint y: 288, endPoint x: 887, endPoint y: 314, distance: 139.1
click at [887, 314] on div "Create Select one of the available Permit elements below Configure Use the edit…" at bounding box center [595, 241] width 732 height 202
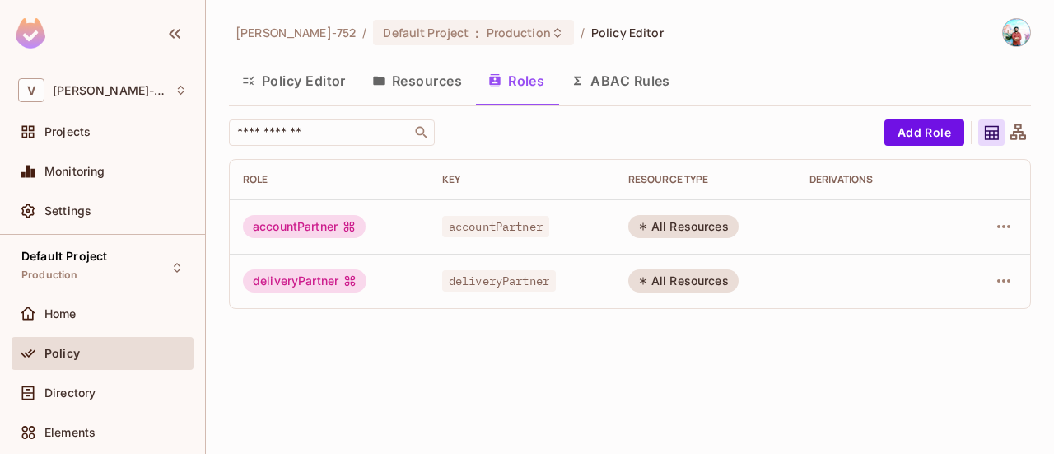
click at [430, 86] on button "Resources" at bounding box center [417, 80] width 116 height 41
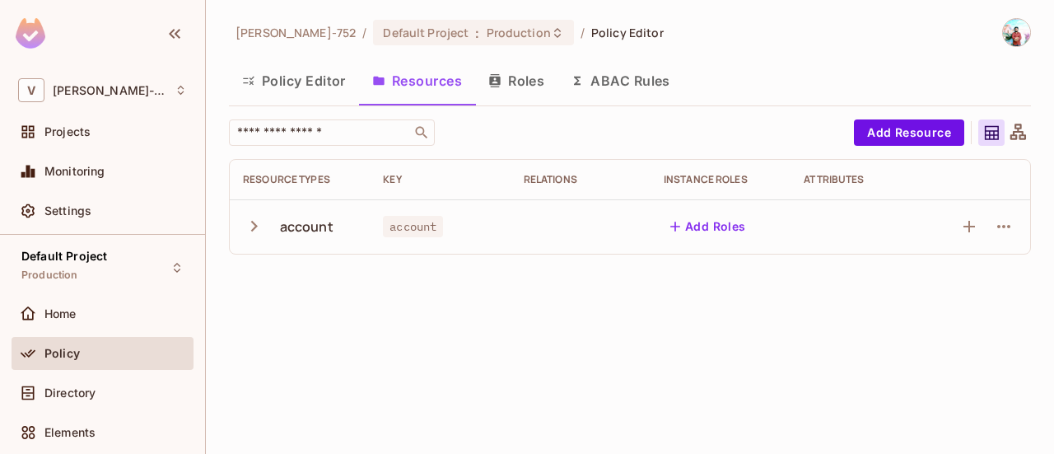
click at [519, 81] on button "Roles" at bounding box center [516, 80] width 82 height 41
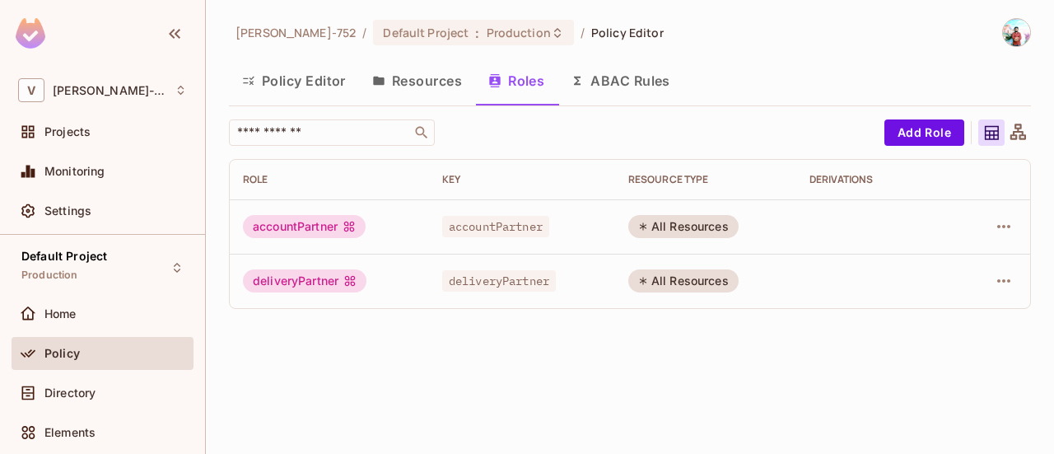
click at [319, 78] on button "Policy Editor" at bounding box center [294, 80] width 130 height 41
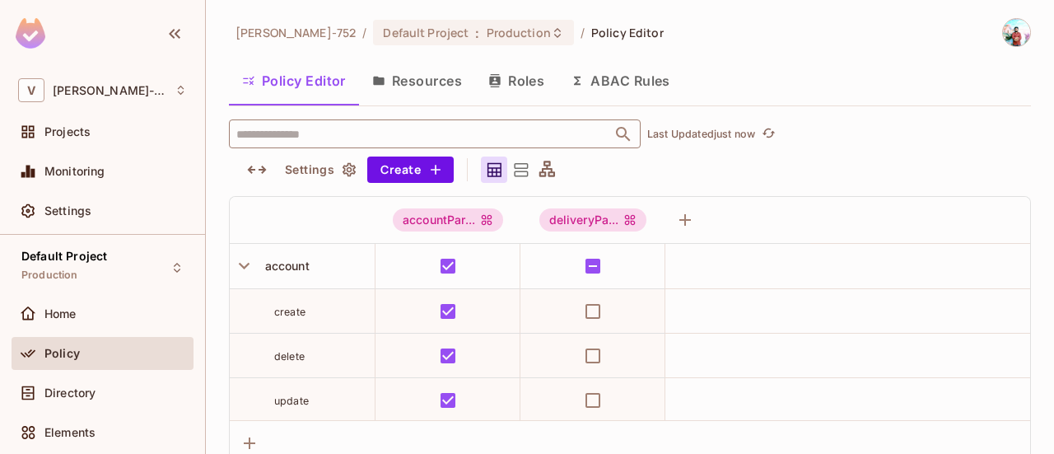
scroll to position [11, 0]
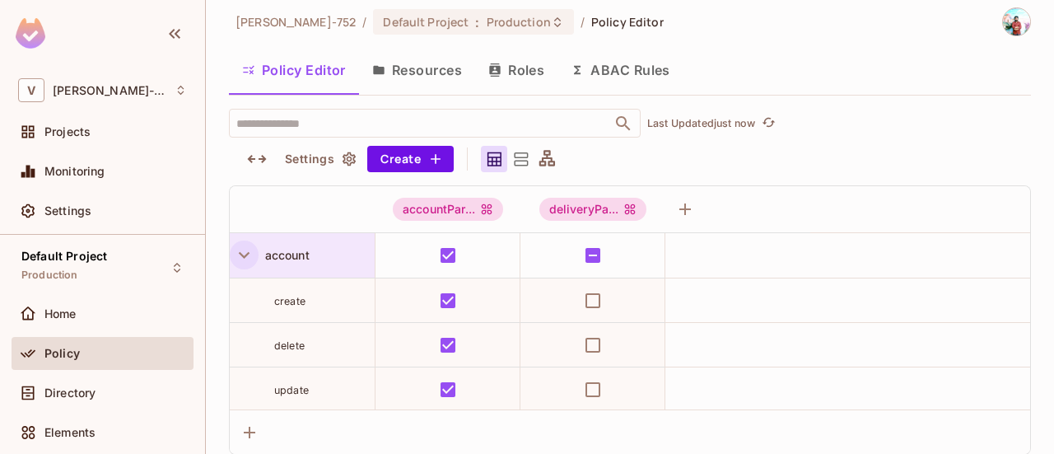
click at [245, 260] on icon "button" at bounding box center [244, 255] width 22 height 22
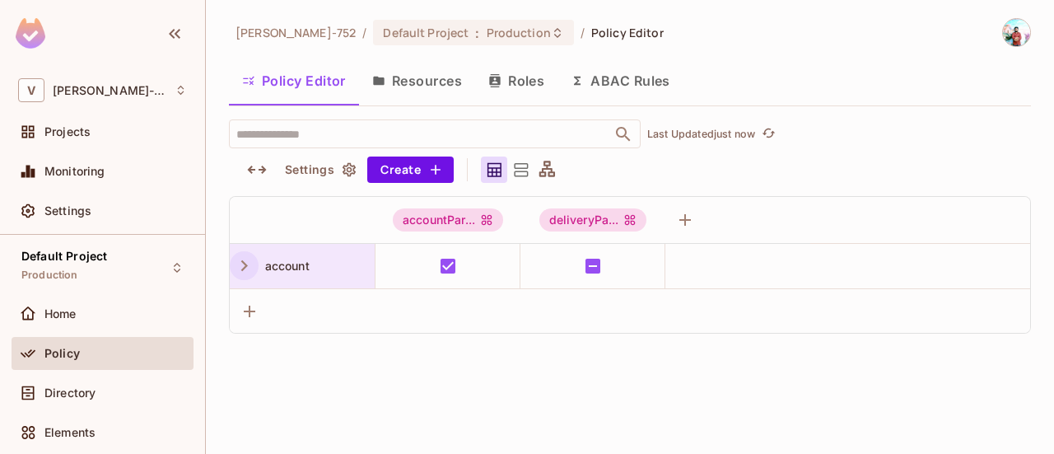
click at [242, 261] on icon "button" at bounding box center [244, 265] width 7 height 11
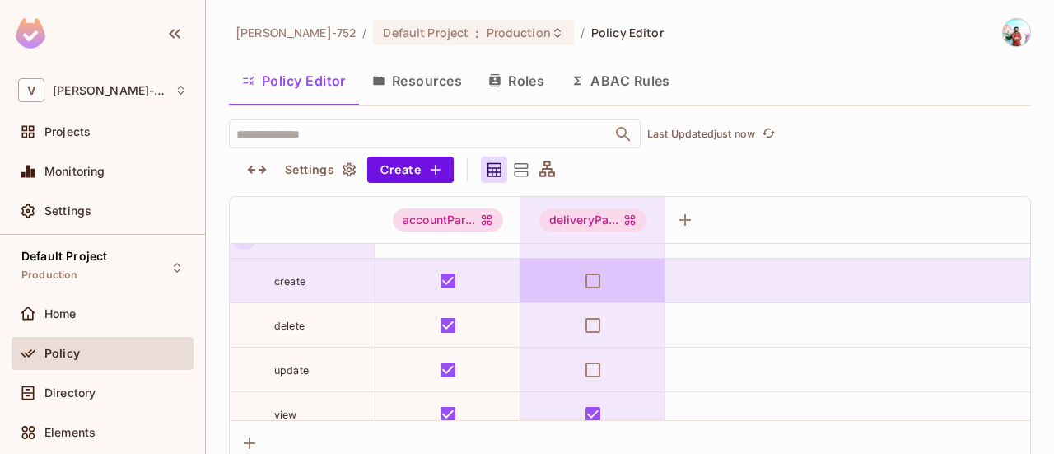
scroll to position [46, 0]
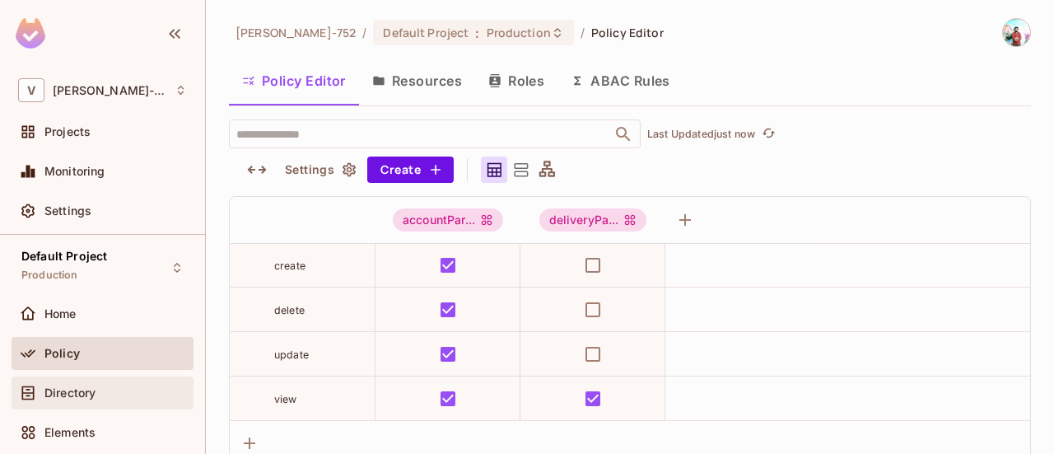
click at [77, 389] on span "Directory" at bounding box center [69, 392] width 51 height 13
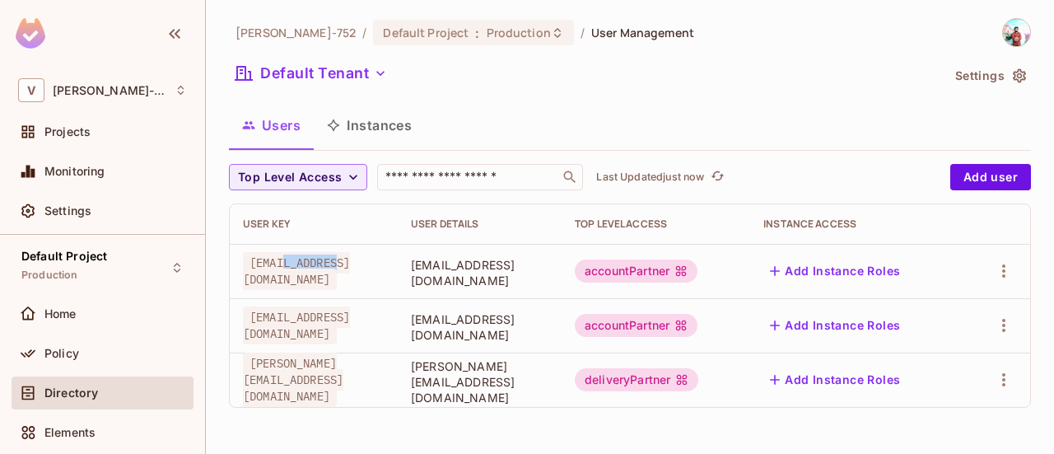
drag, startPoint x: 287, startPoint y: 277, endPoint x: 340, endPoint y: 276, distance: 52.7
click at [340, 276] on span "[EMAIL_ADDRESS][DOMAIN_NAME]" at bounding box center [296, 271] width 107 height 38
click at [350, 327] on span "[EMAIL_ADDRESS][DOMAIN_NAME]" at bounding box center [296, 325] width 107 height 38
click at [343, 368] on span "[PERSON_NAME][EMAIL_ADDRESS][DOMAIN_NAME]" at bounding box center [293, 379] width 100 height 54
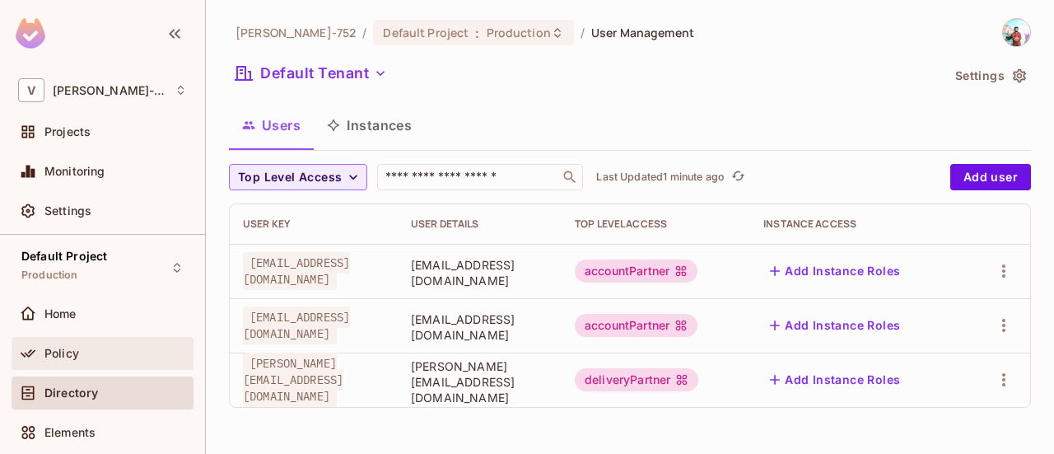
click at [72, 351] on span "Policy" at bounding box center [61, 353] width 35 height 13
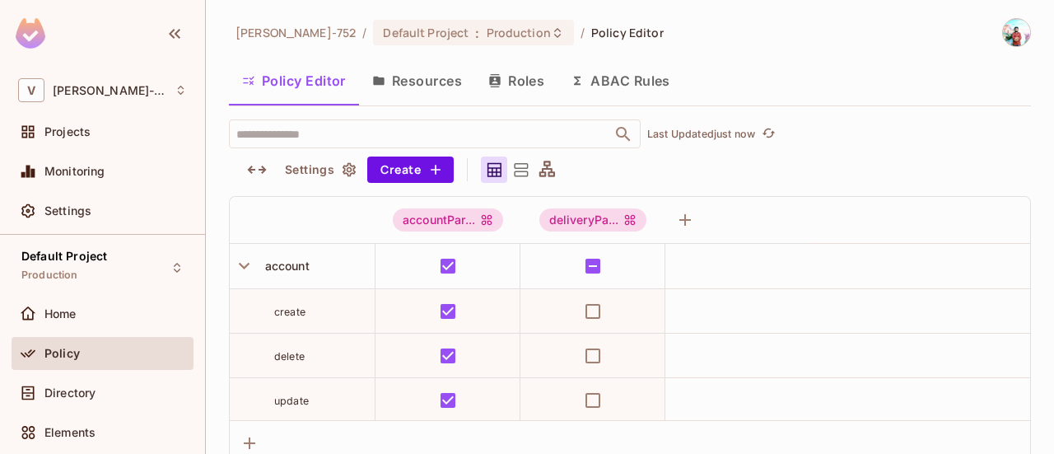
click at [423, 81] on button "Resources" at bounding box center [417, 80] width 116 height 41
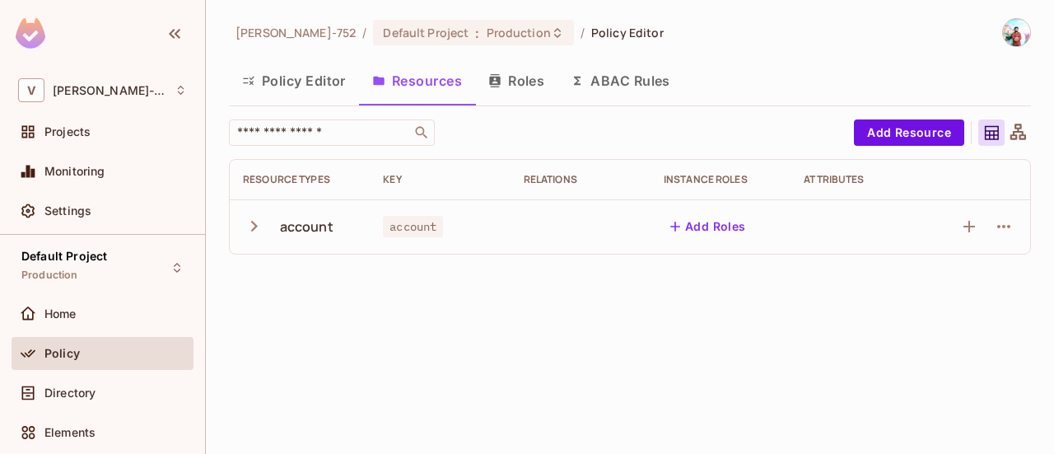
click at [532, 86] on button "Roles" at bounding box center [516, 80] width 82 height 41
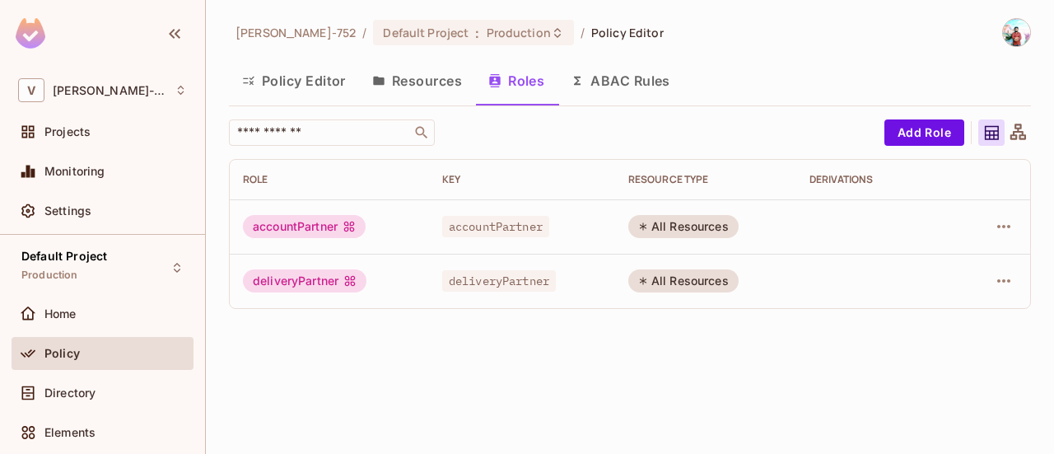
click at [440, 95] on button "Resources" at bounding box center [417, 80] width 116 height 41
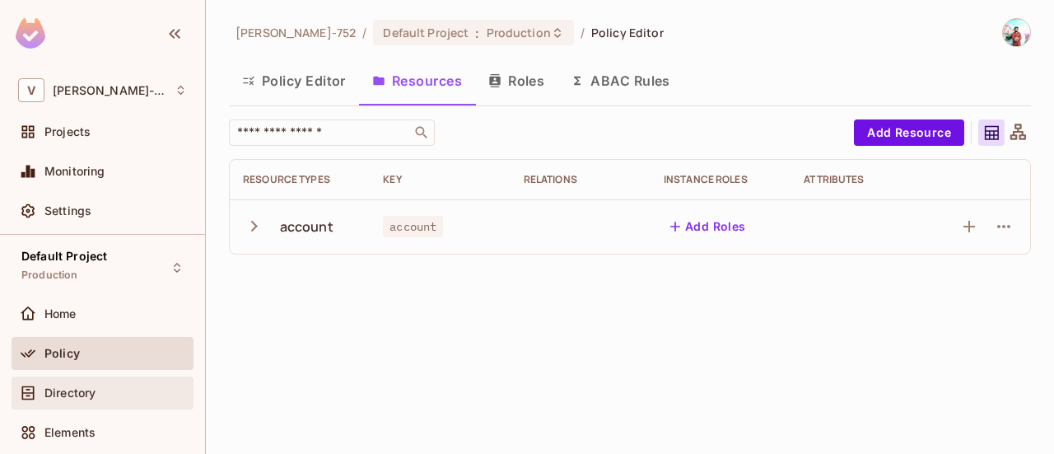
click at [111, 394] on div "Directory" at bounding box center [115, 392] width 142 height 13
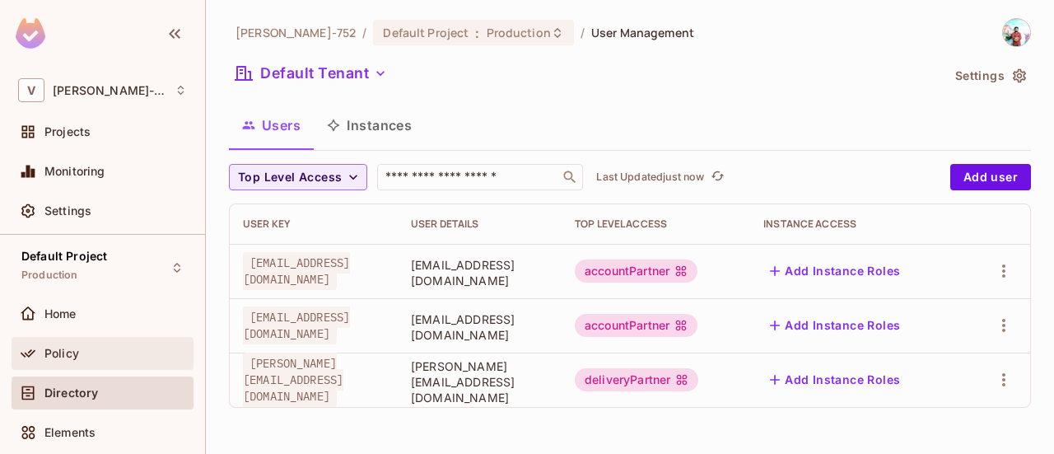
click at [102, 351] on div "Policy" at bounding box center [115, 353] width 142 height 13
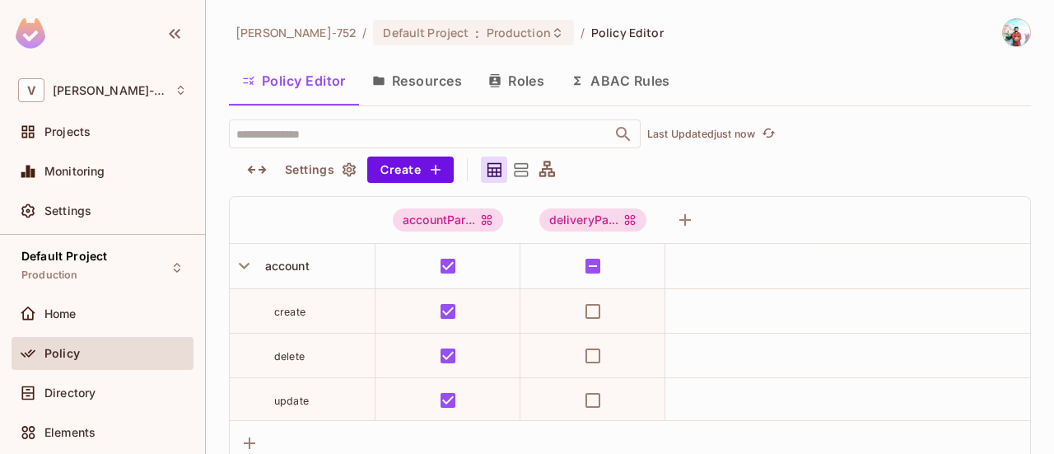
click at [312, 84] on button "Policy Editor" at bounding box center [294, 80] width 130 height 41
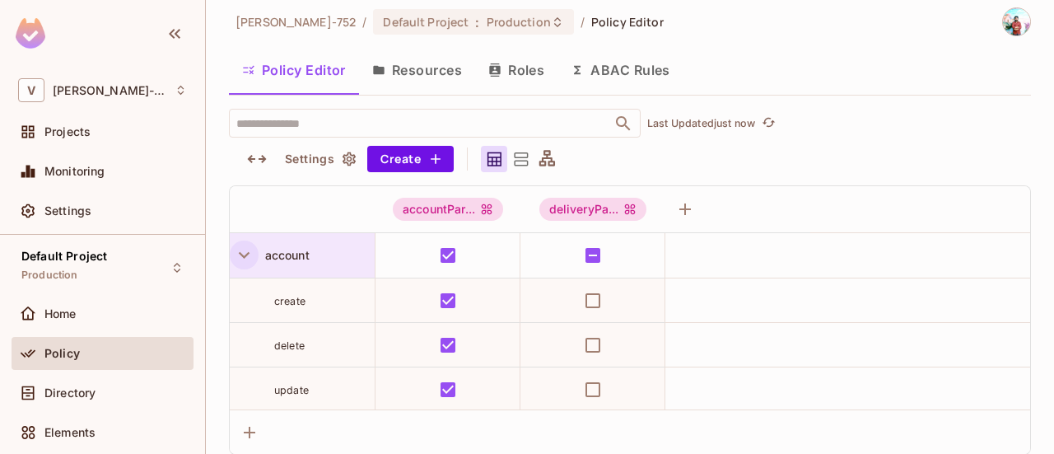
click at [244, 264] on icon "button" at bounding box center [244, 255] width 22 height 22
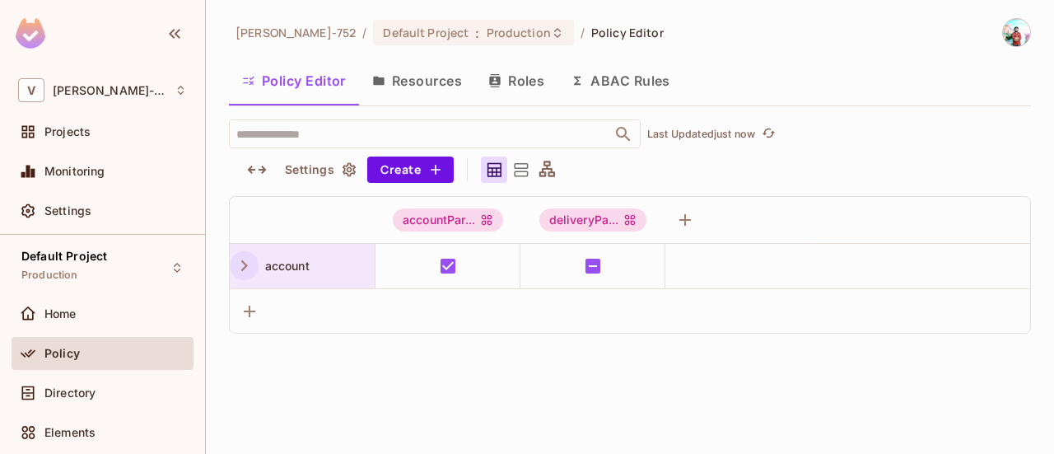
scroll to position [0, 0]
